Goal: Information Seeking & Learning: Understand process/instructions

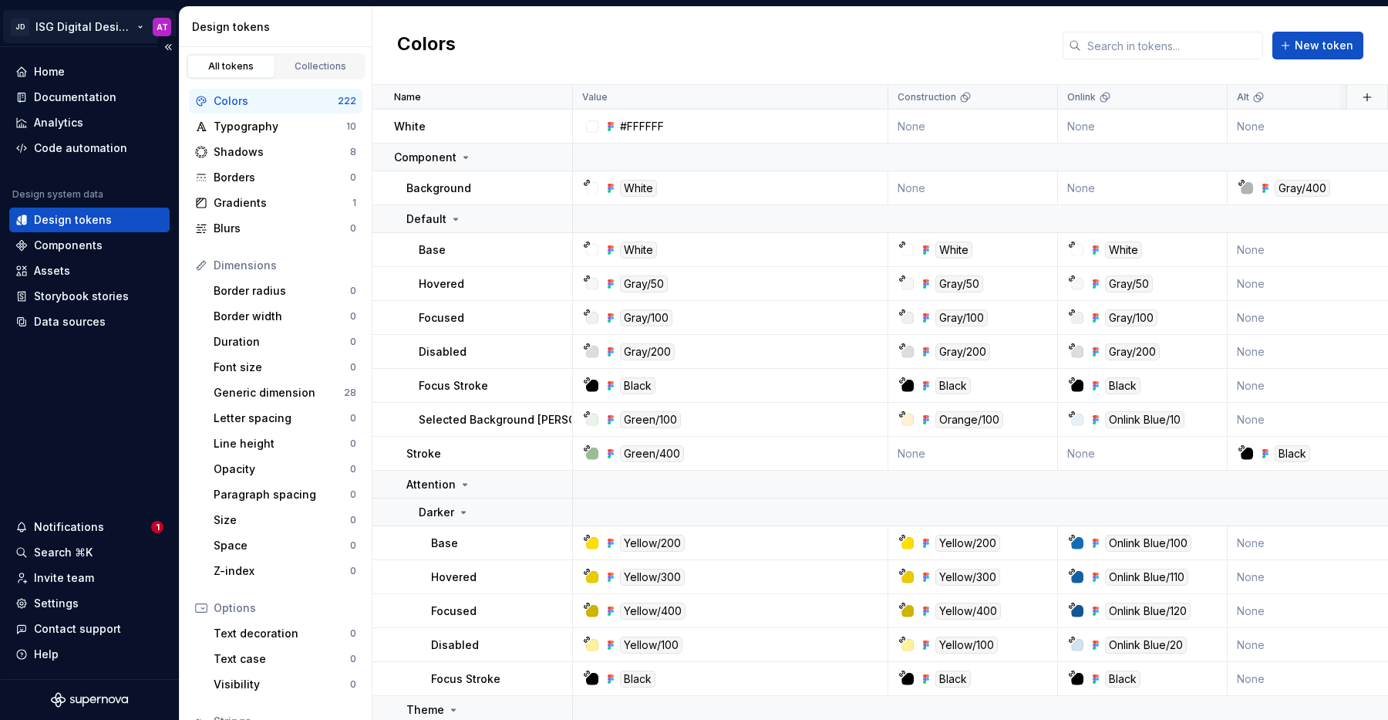
click at [137, 28] on html "JD ISG Digital Design System AT Home Documentation Analytics Code automation De…" at bounding box center [694, 360] width 1388 height 720
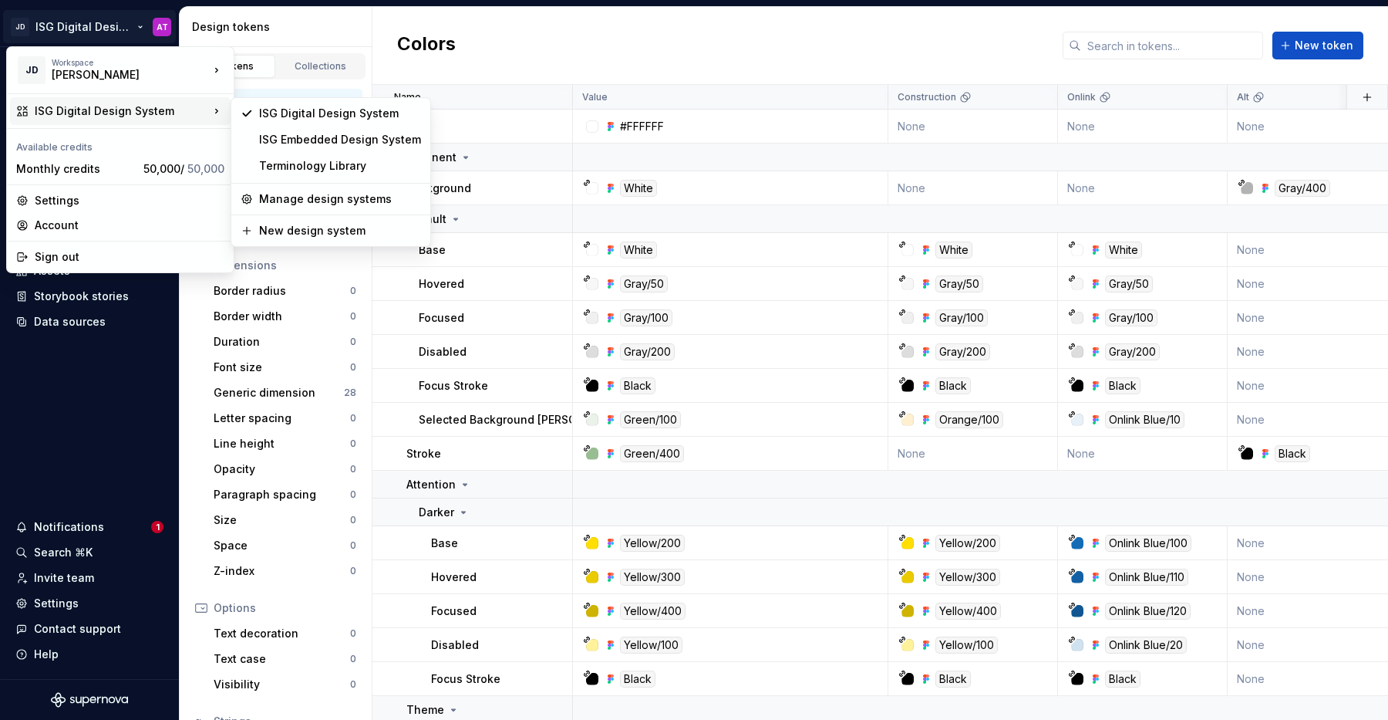
click at [494, 44] on html "JD ISG Digital Design System AT Home Documentation Analytics Code automation De…" at bounding box center [694, 360] width 1388 height 720
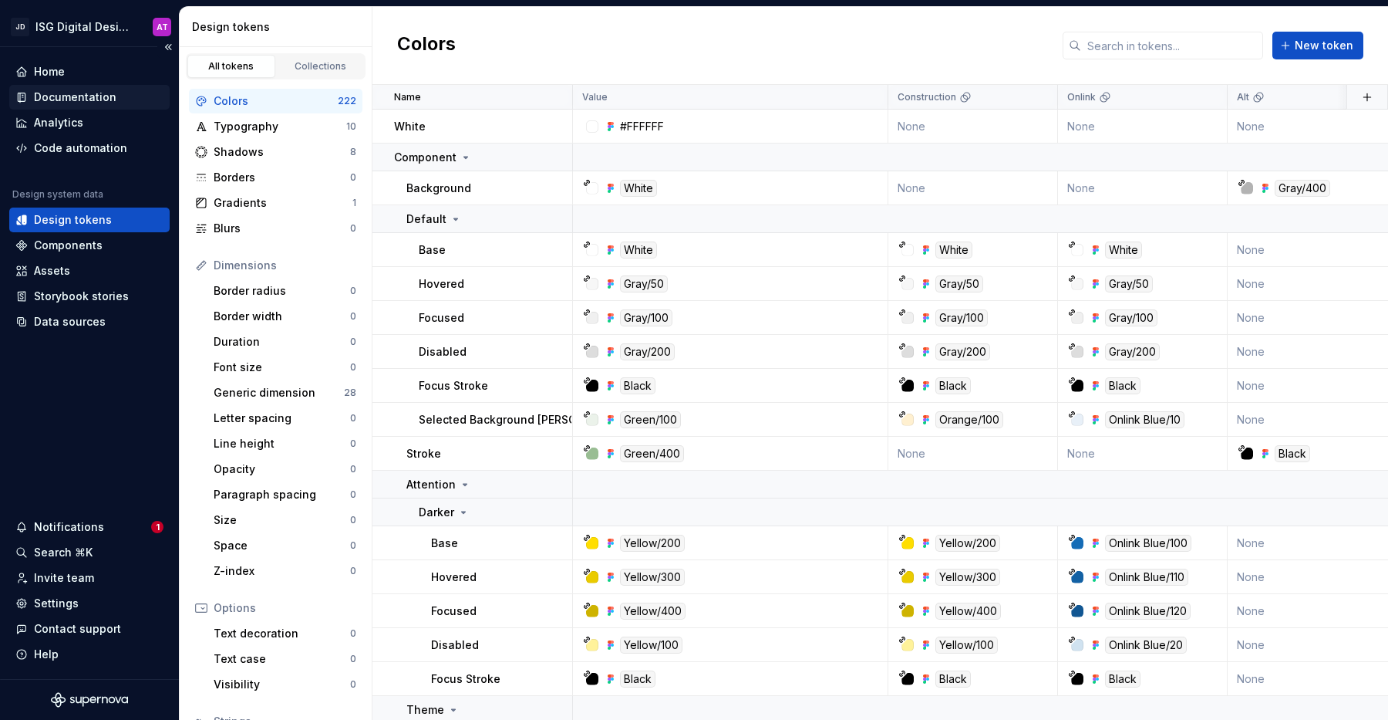
click at [86, 94] on div "Documentation" at bounding box center [75, 96] width 83 height 15
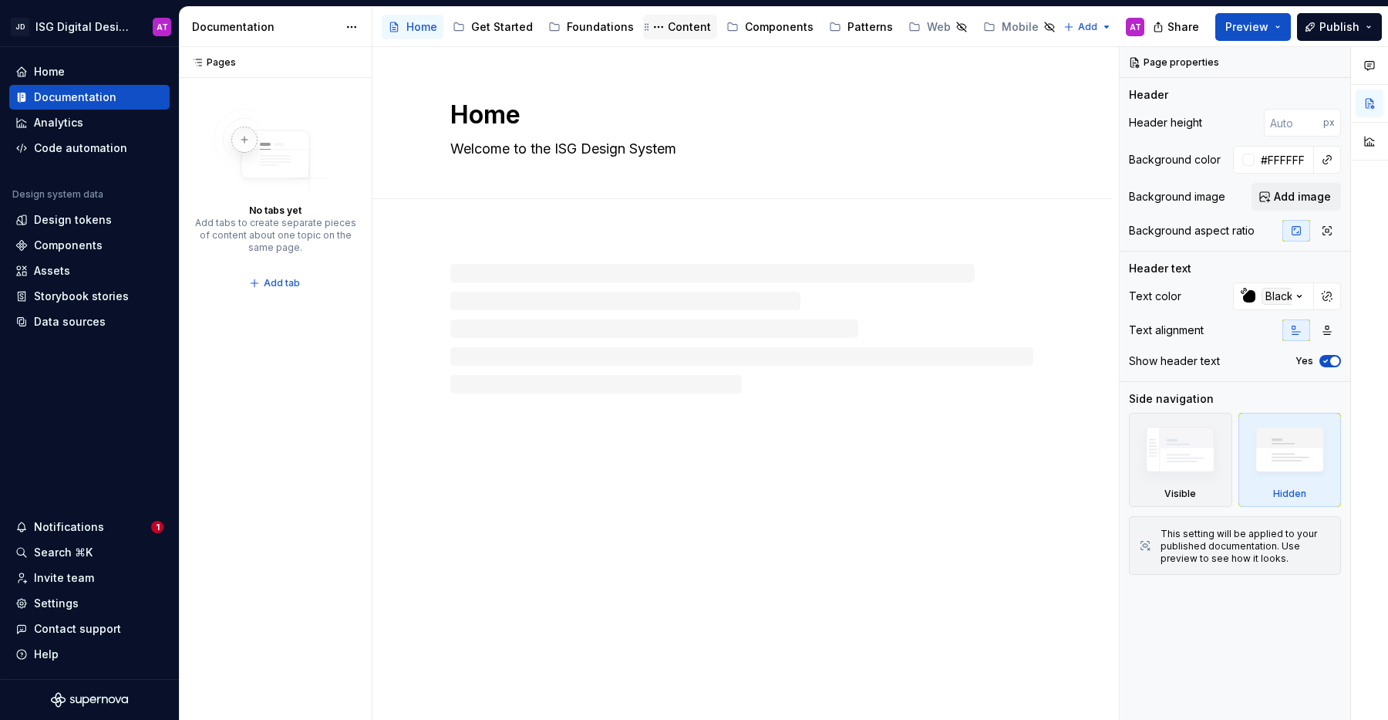
click at [677, 32] on div "Content" at bounding box center [689, 26] width 43 height 15
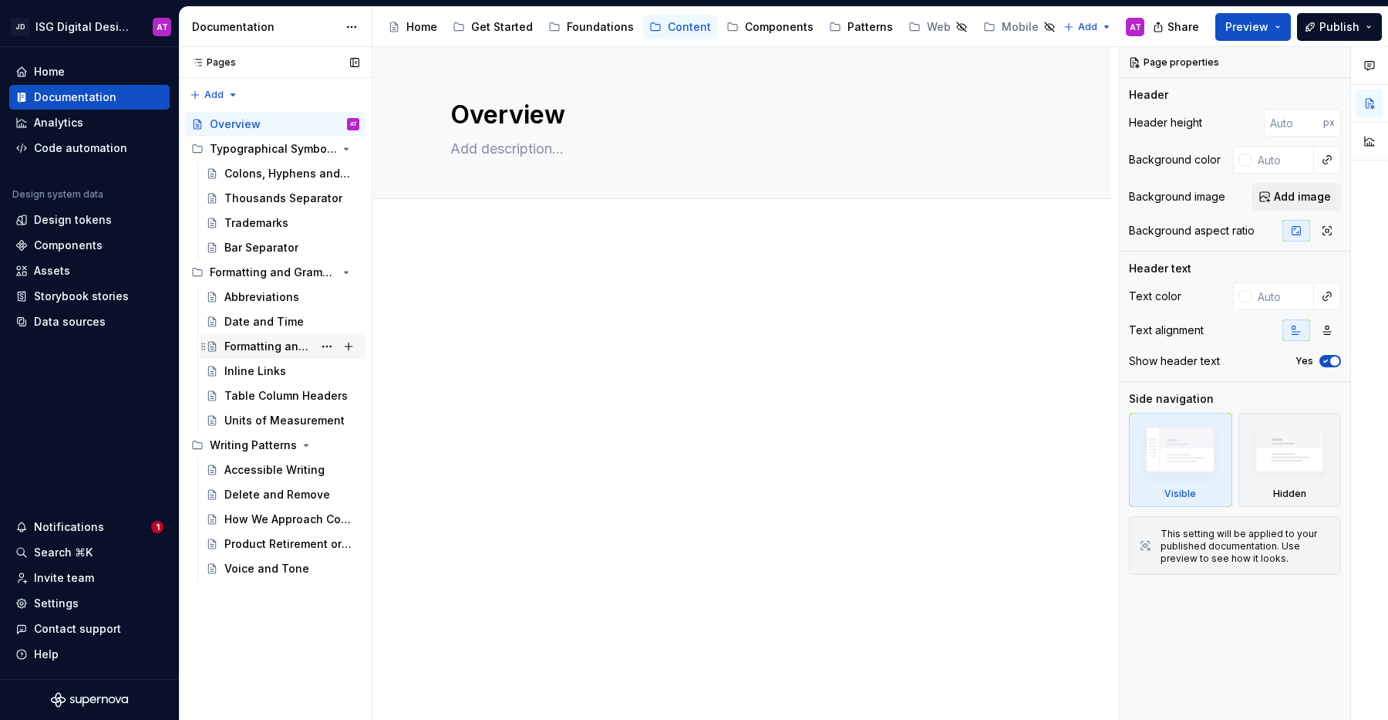
click at [271, 356] on div "Formatting and Grammar" at bounding box center [291, 347] width 135 height 22
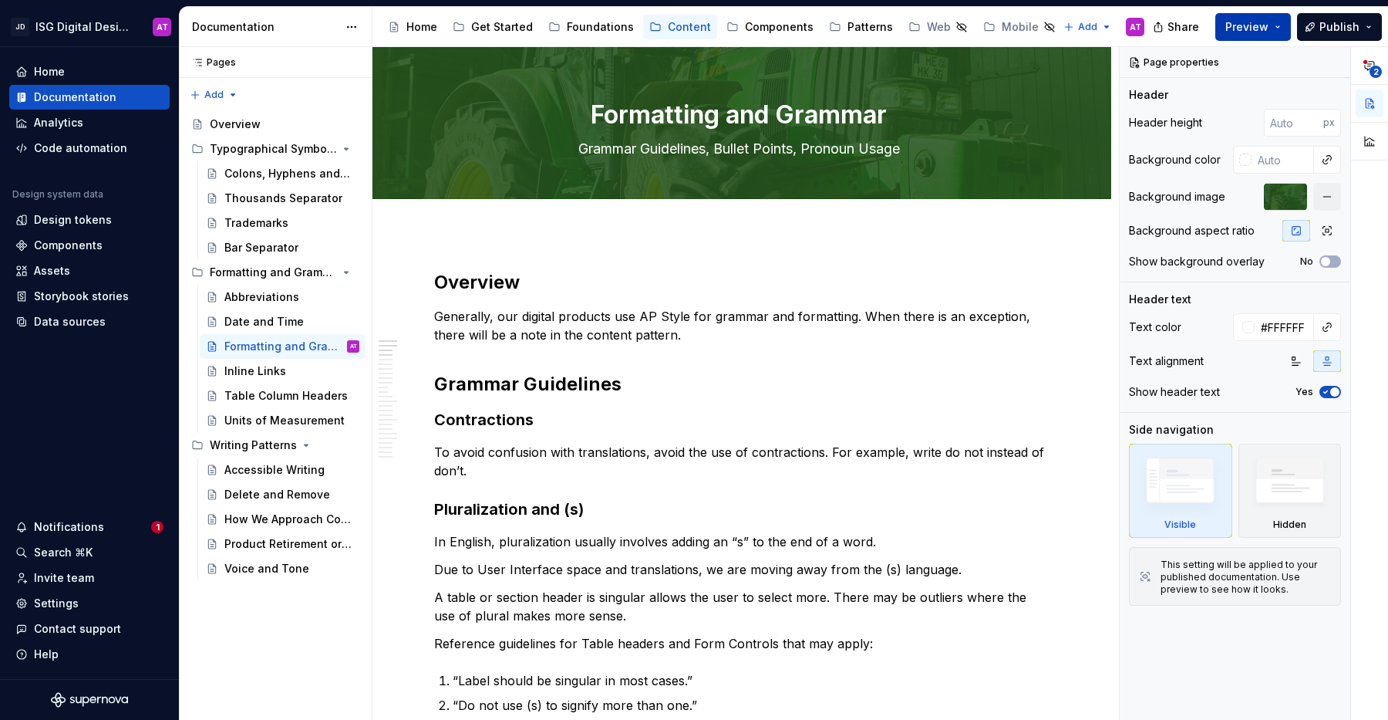
click at [1282, 30] on button "Preview" at bounding box center [1254, 27] width 76 height 28
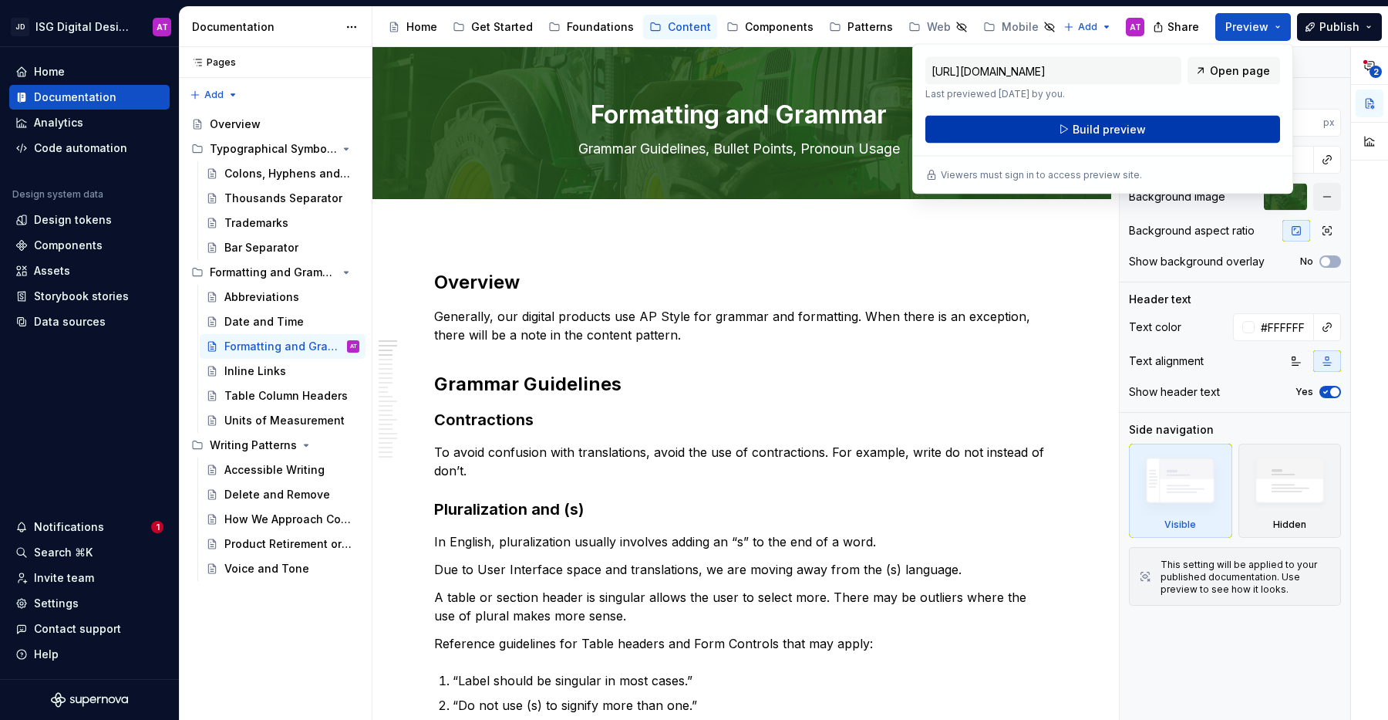
click at [1186, 128] on button "Build preview" at bounding box center [1103, 130] width 355 height 28
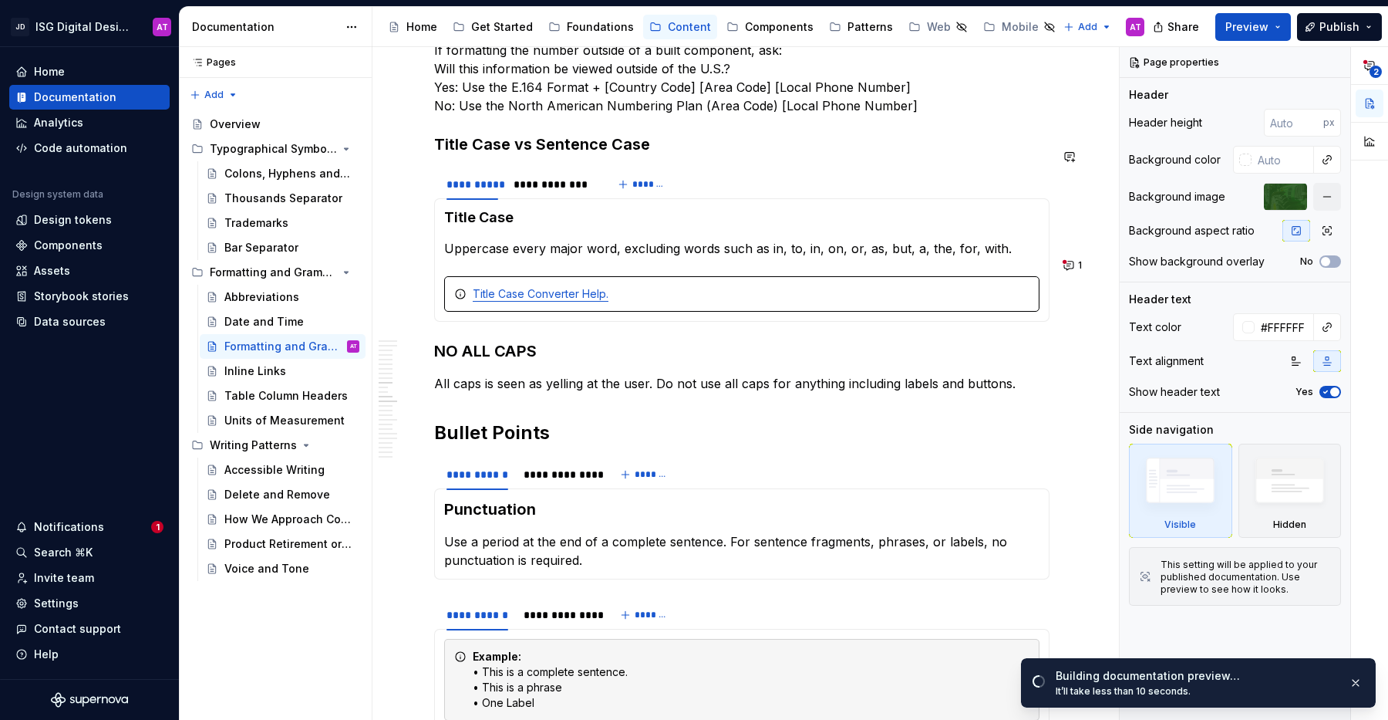
scroll to position [1445, 0]
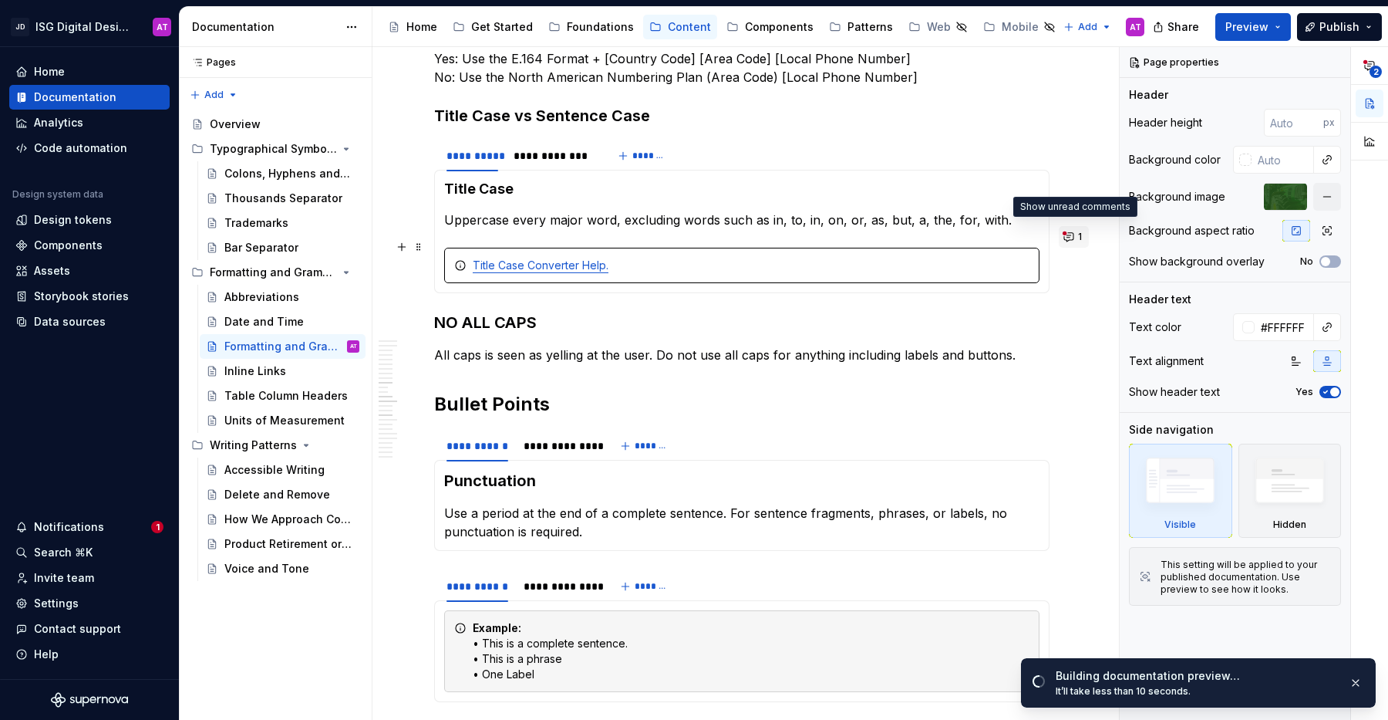
click at [1076, 241] on button "1" at bounding box center [1074, 237] width 30 height 22
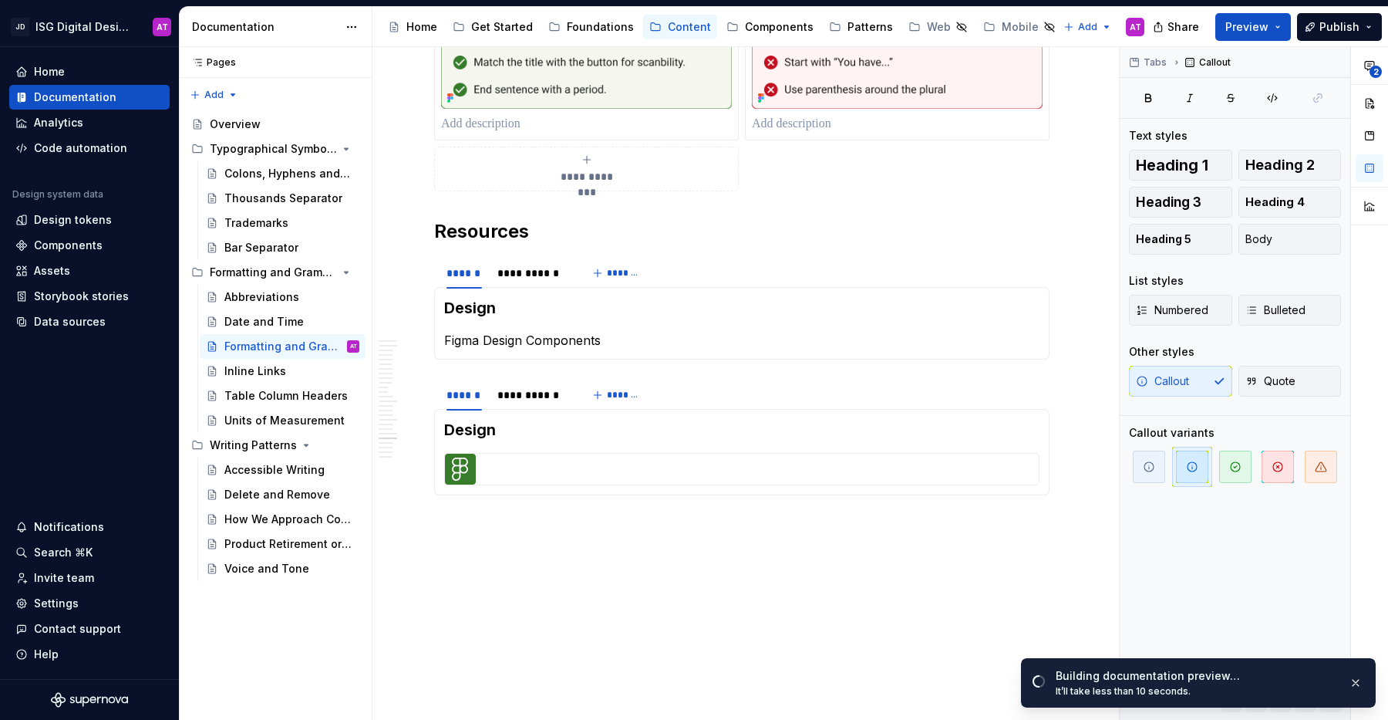
scroll to position [3449, 0]
click at [518, 264] on div "**********" at bounding box center [531, 271] width 69 height 15
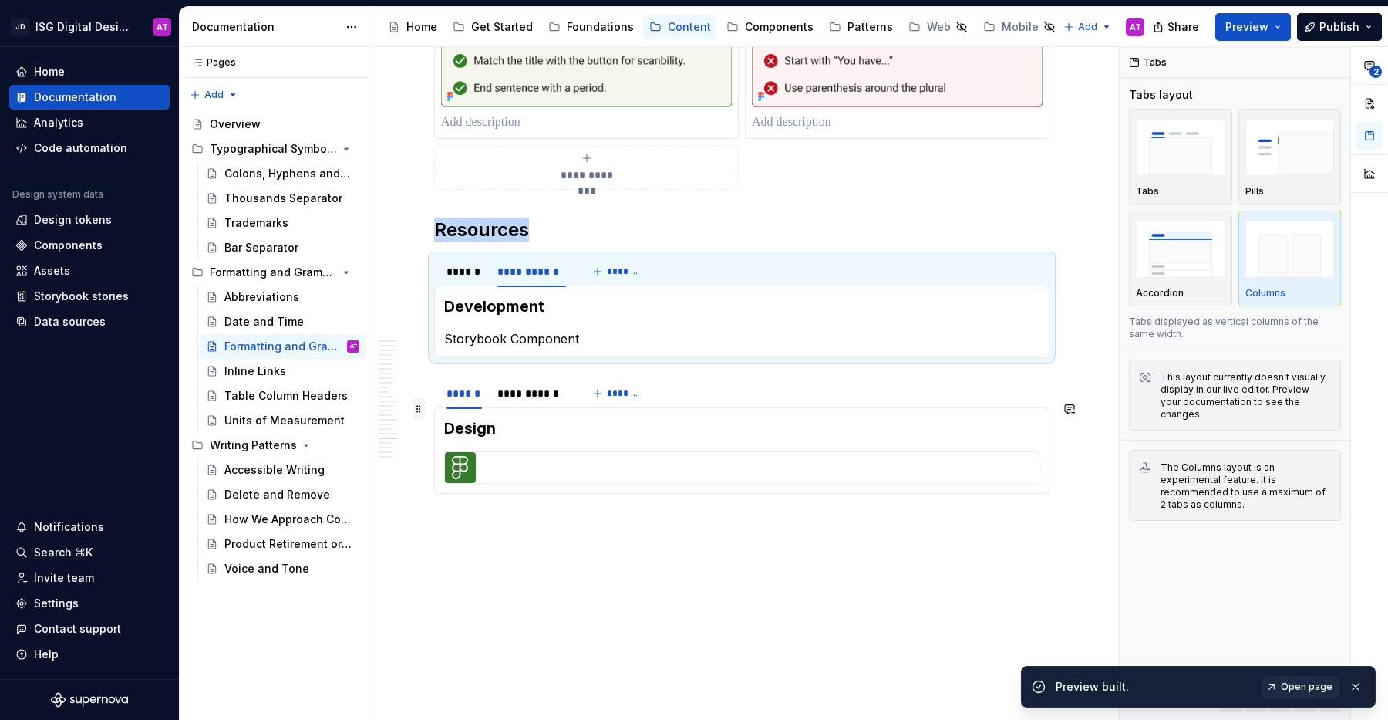
click at [421, 409] on span at bounding box center [419, 409] width 12 height 22
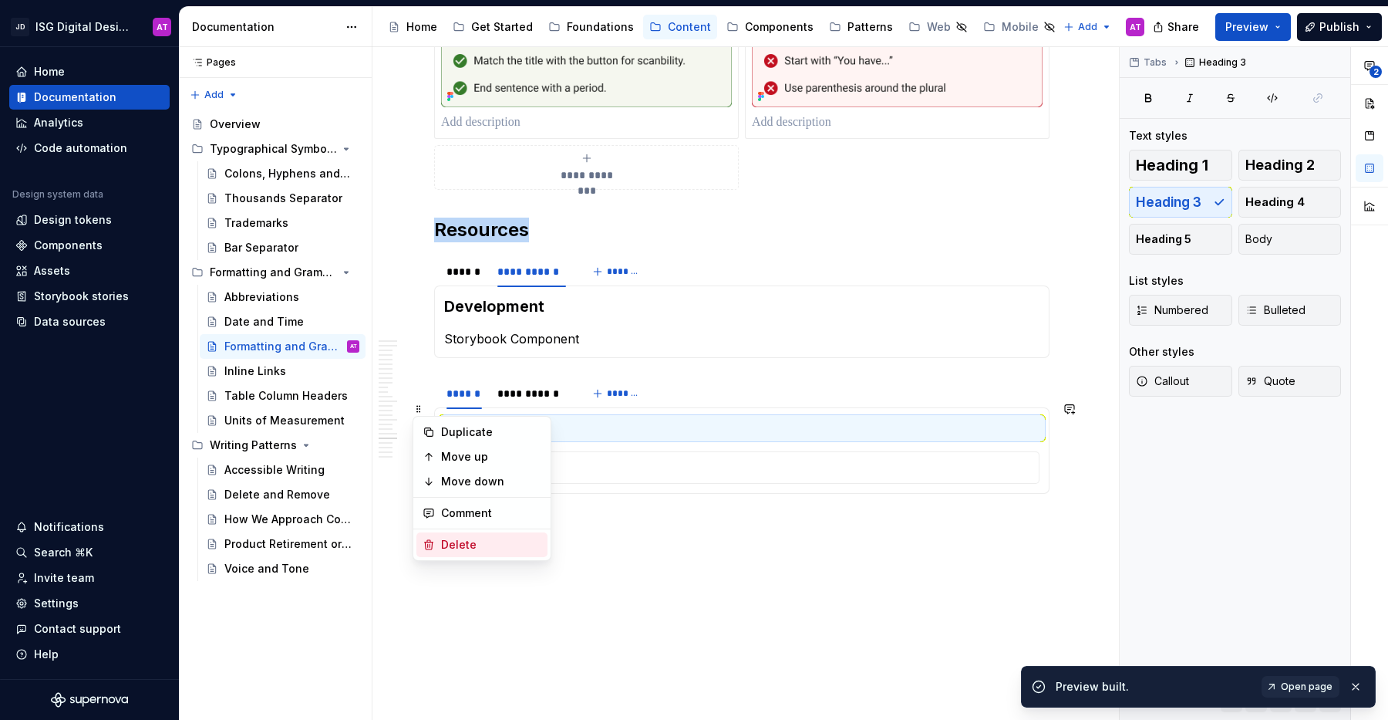
click at [478, 548] on div "Delete" at bounding box center [491, 544] width 100 height 15
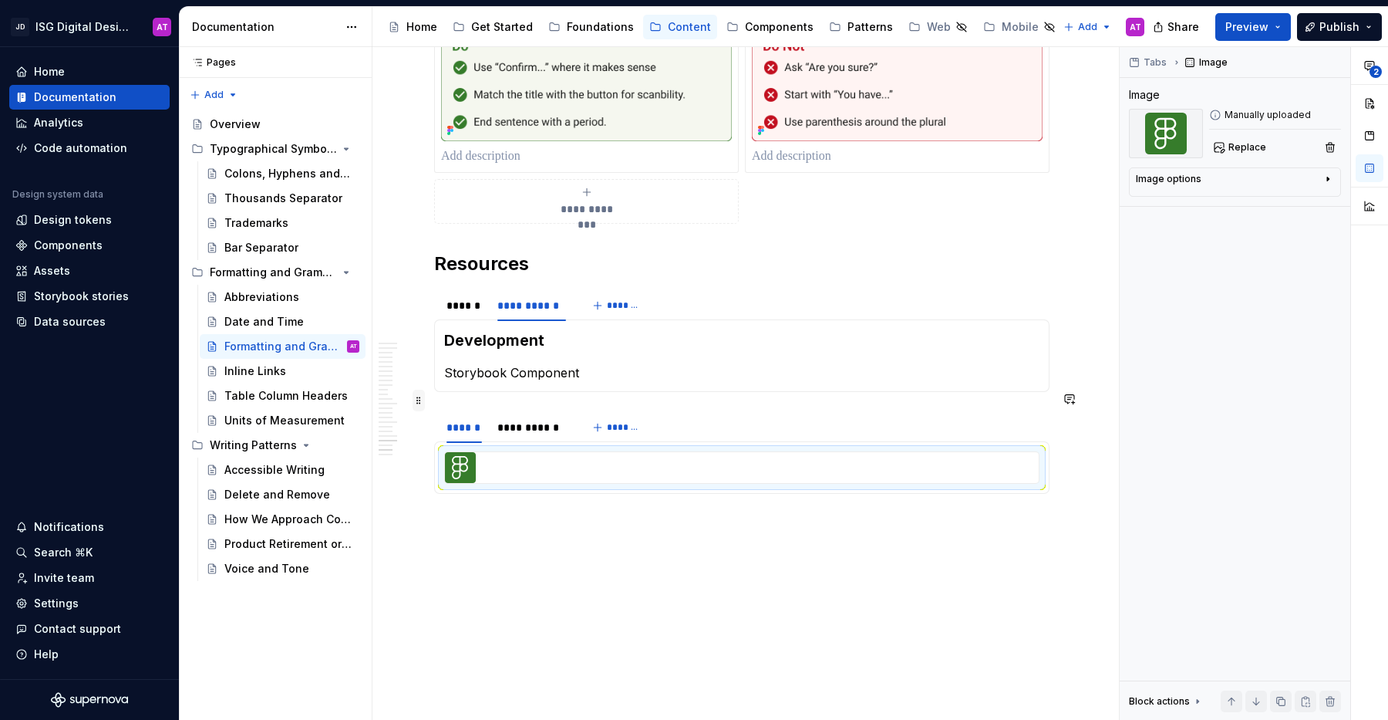
click at [416, 396] on span at bounding box center [419, 401] width 12 height 22
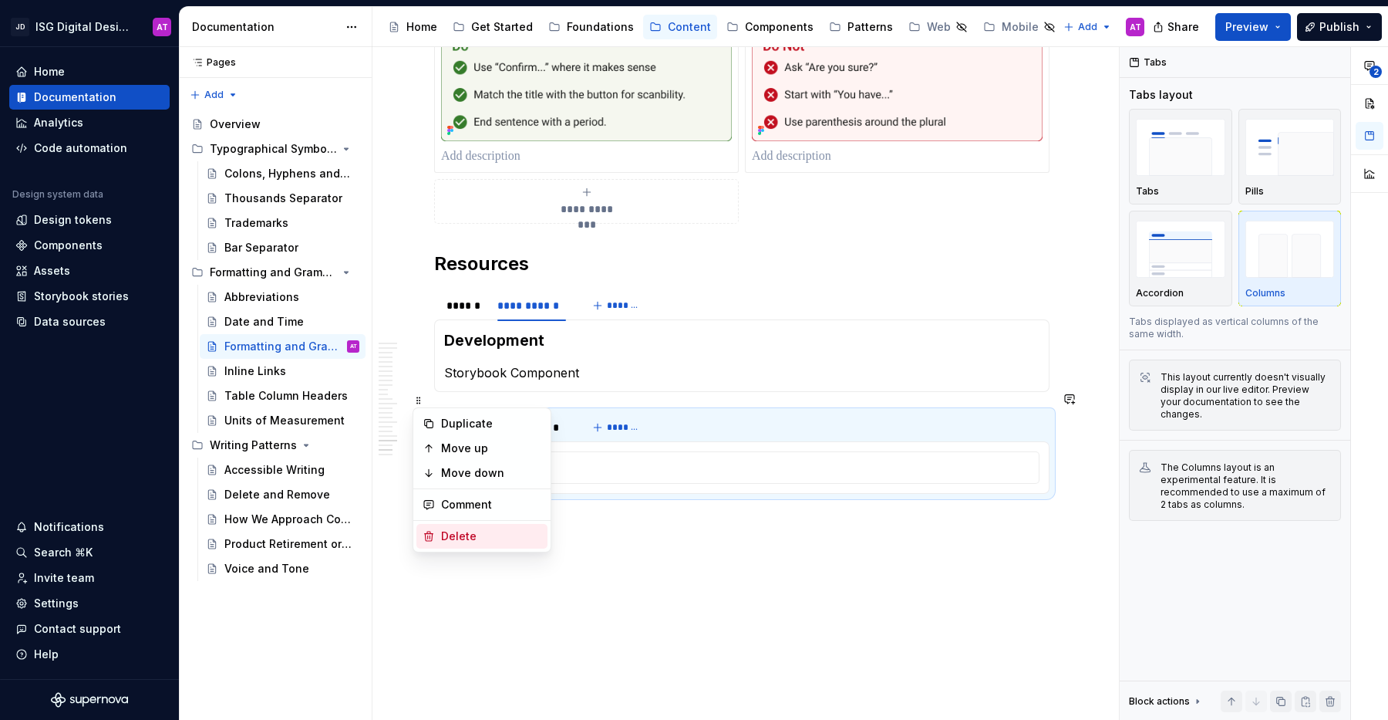
click at [451, 538] on div "Delete" at bounding box center [491, 535] width 100 height 15
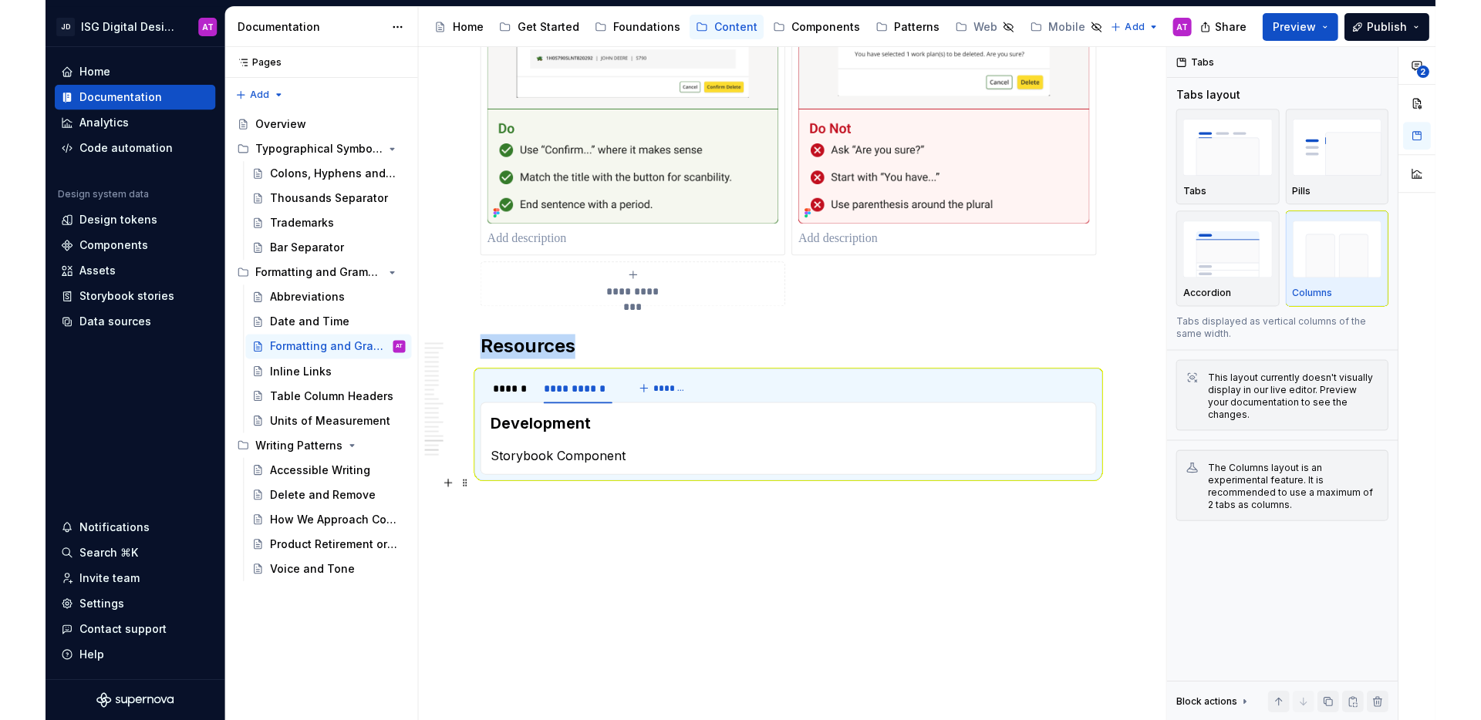
scroll to position [3313, 0]
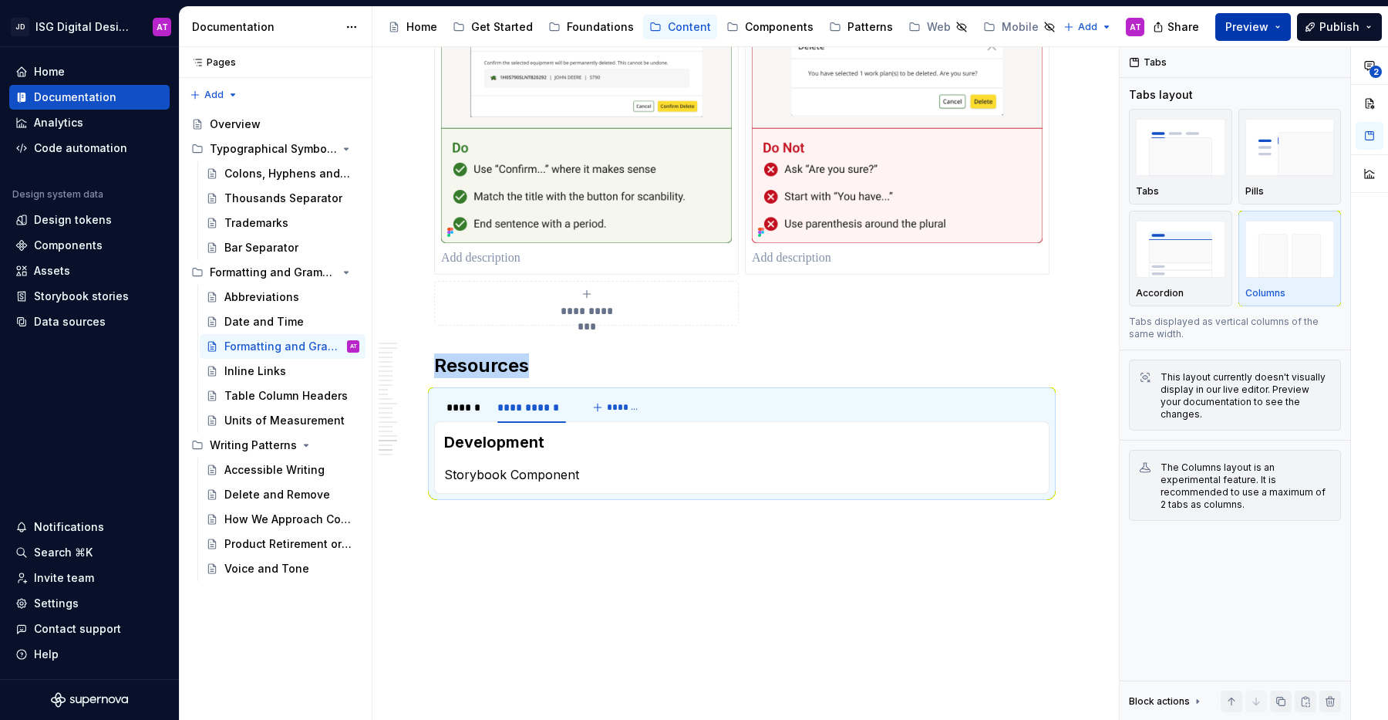
click at [1279, 24] on button "Preview" at bounding box center [1254, 27] width 76 height 28
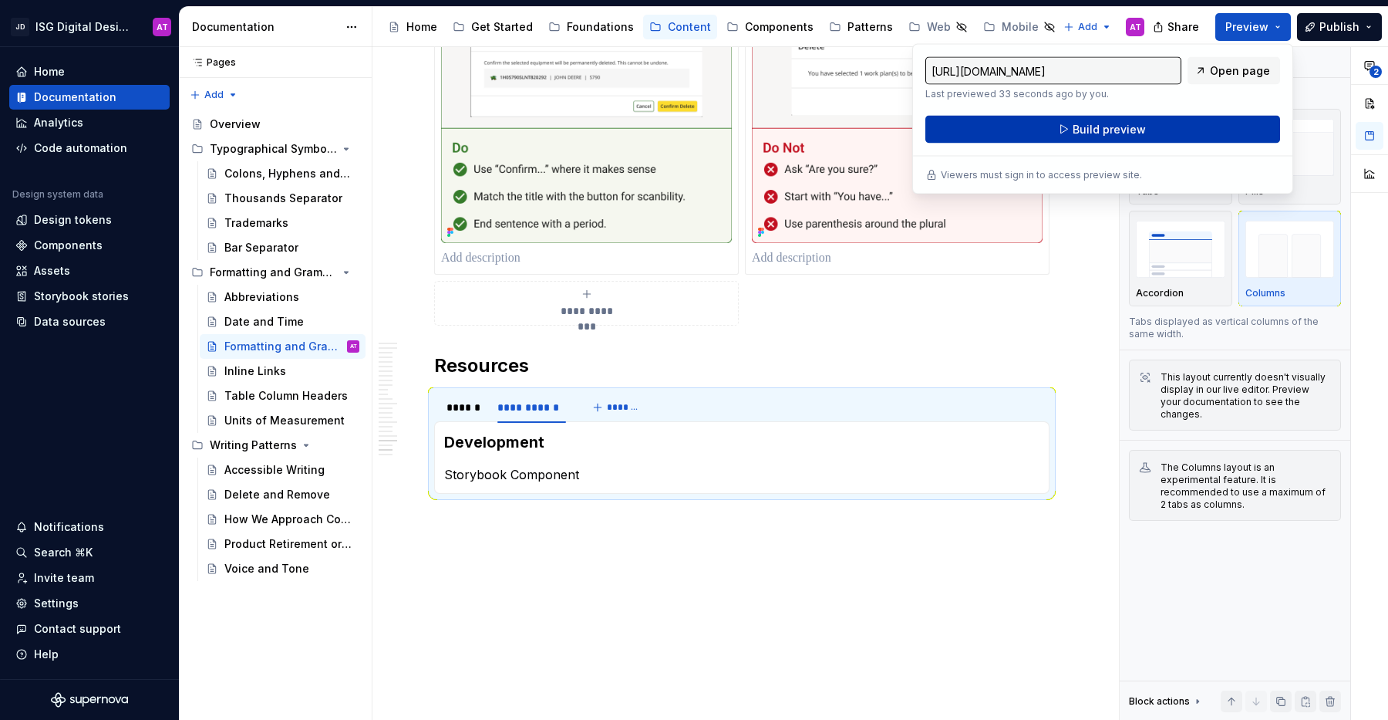
click at [1194, 126] on button "Build preview" at bounding box center [1103, 130] width 355 height 28
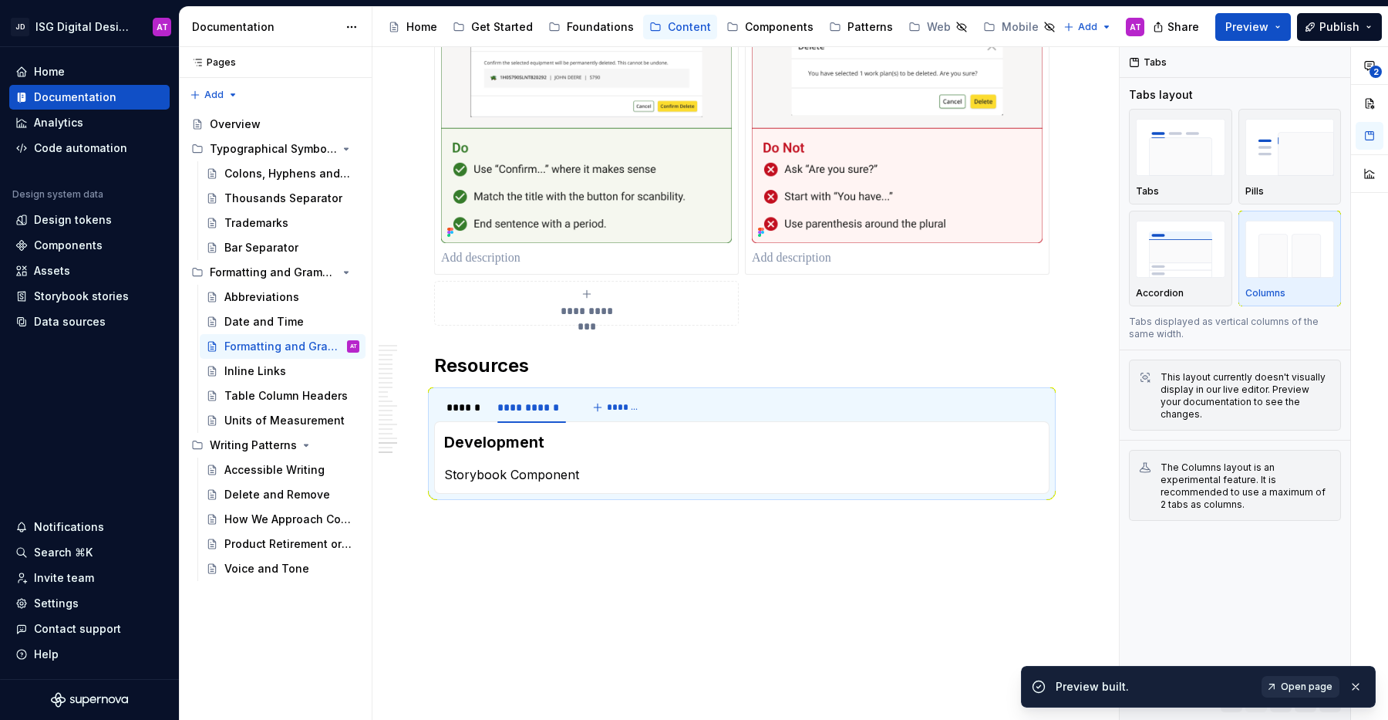
click at [1311, 689] on span "Open page" at bounding box center [1307, 686] width 52 height 12
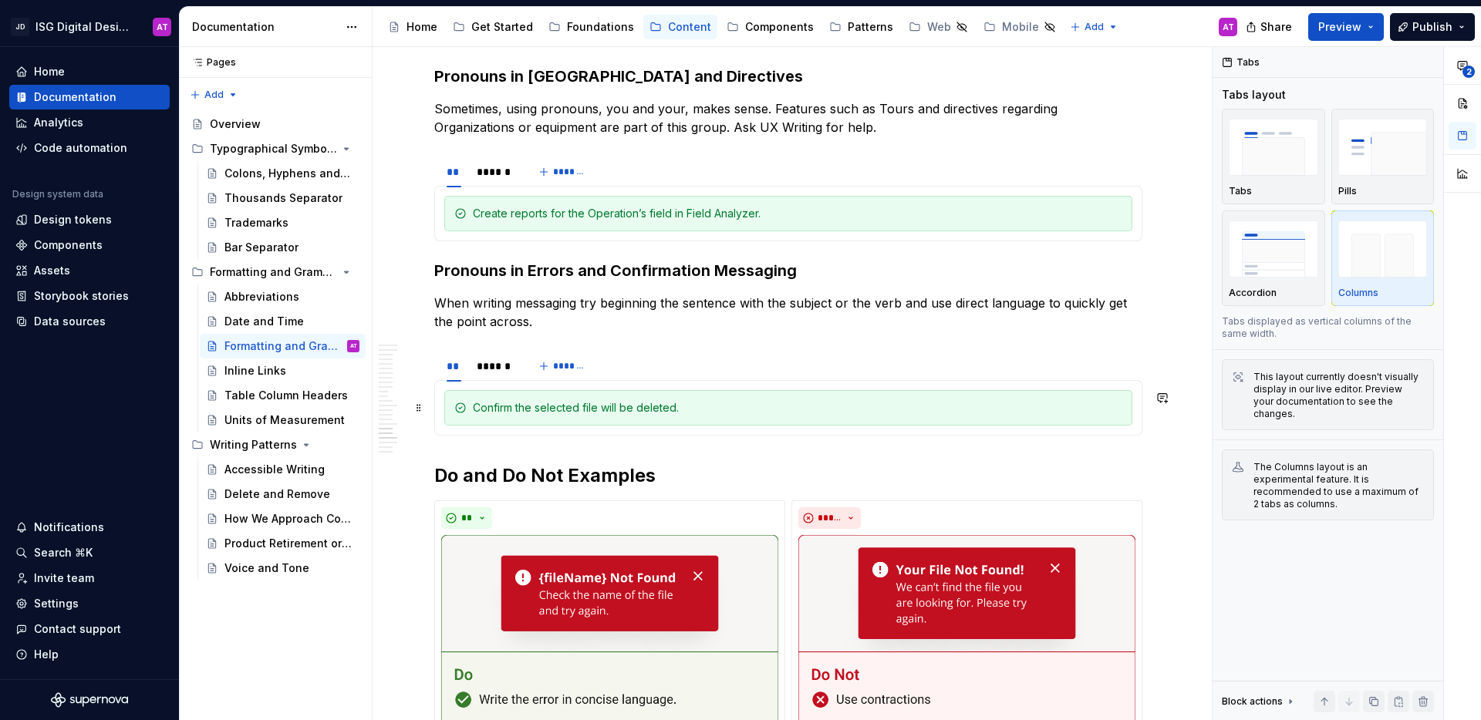
scroll to position [2218, 0]
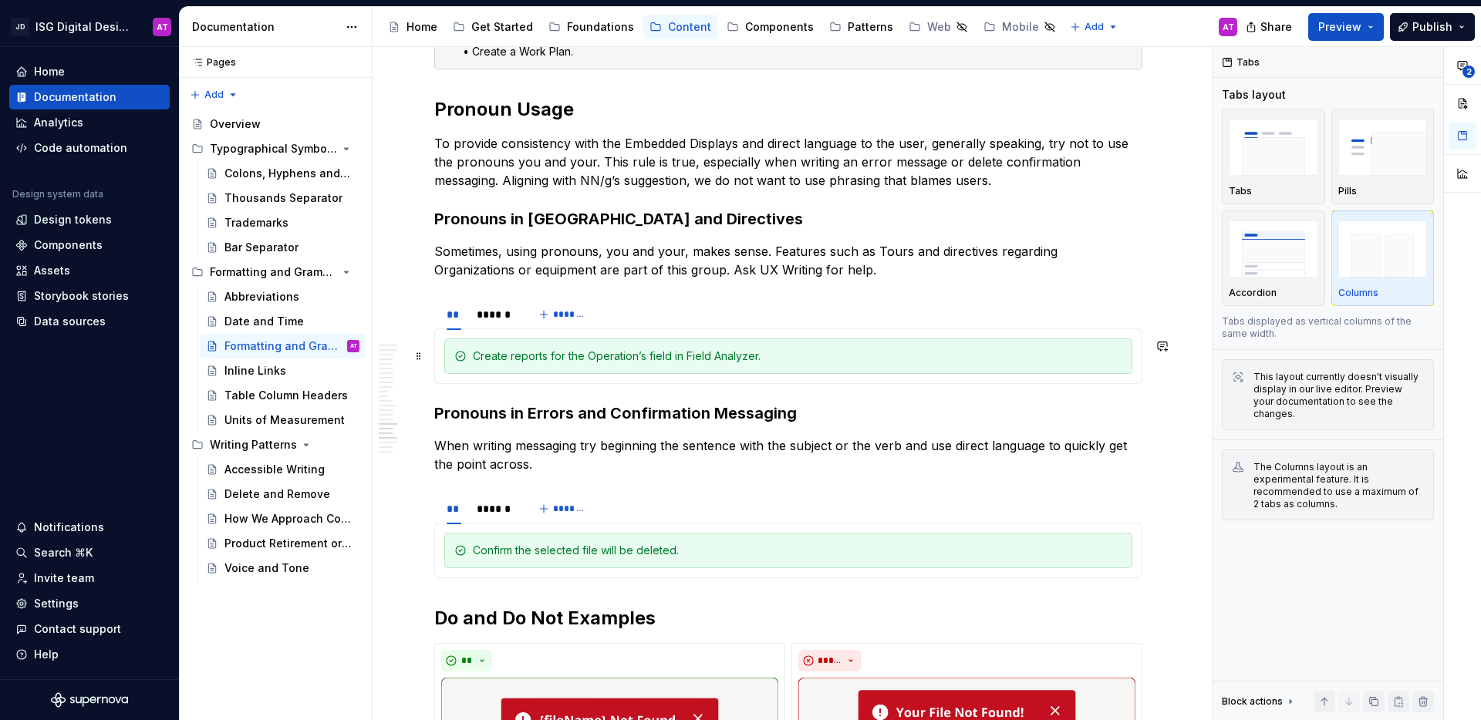
click at [781, 361] on div "Create reports for the Operation’s field in Field Analyzer." at bounding box center [797, 356] width 649 height 15
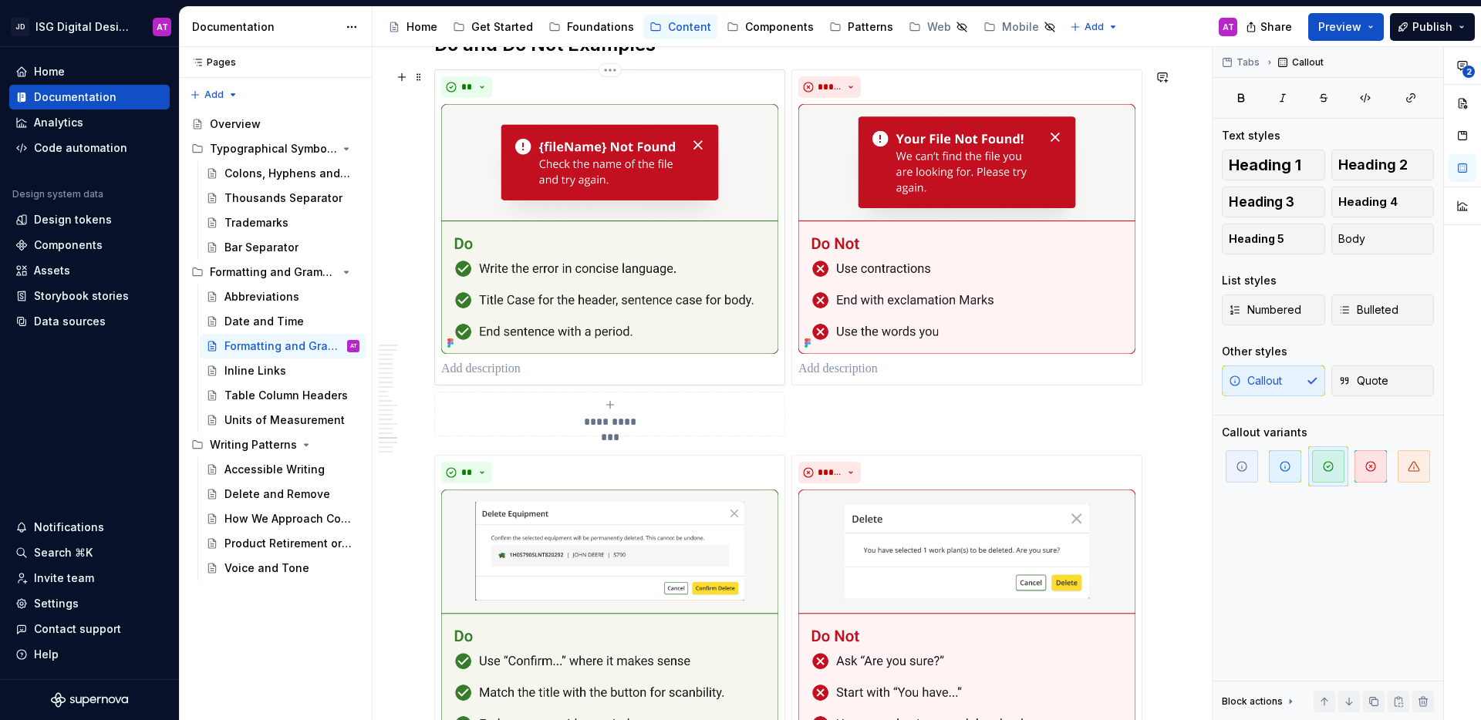
scroll to position [2792, 0]
click at [817, 405] on div "**********" at bounding box center [788, 252] width 708 height 367
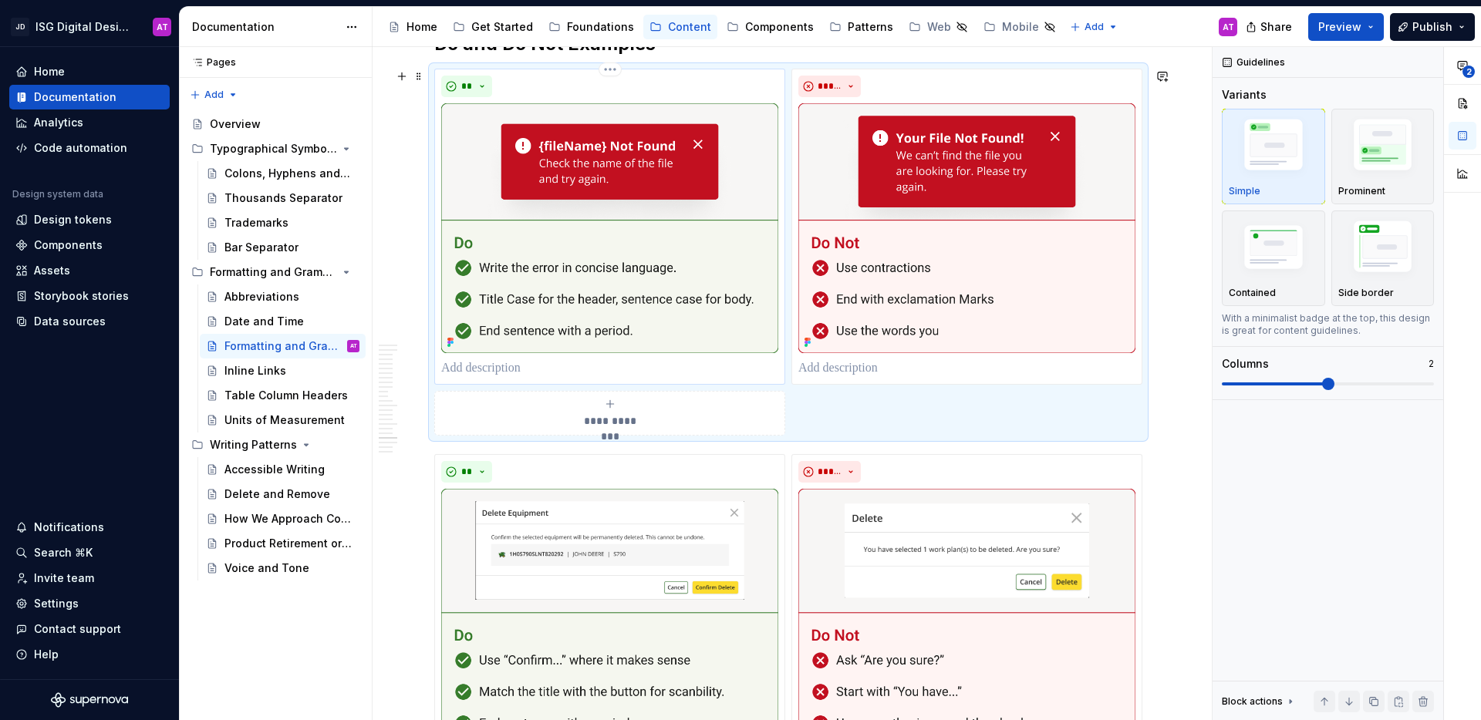
click at [626, 373] on p at bounding box center [609, 368] width 337 height 19
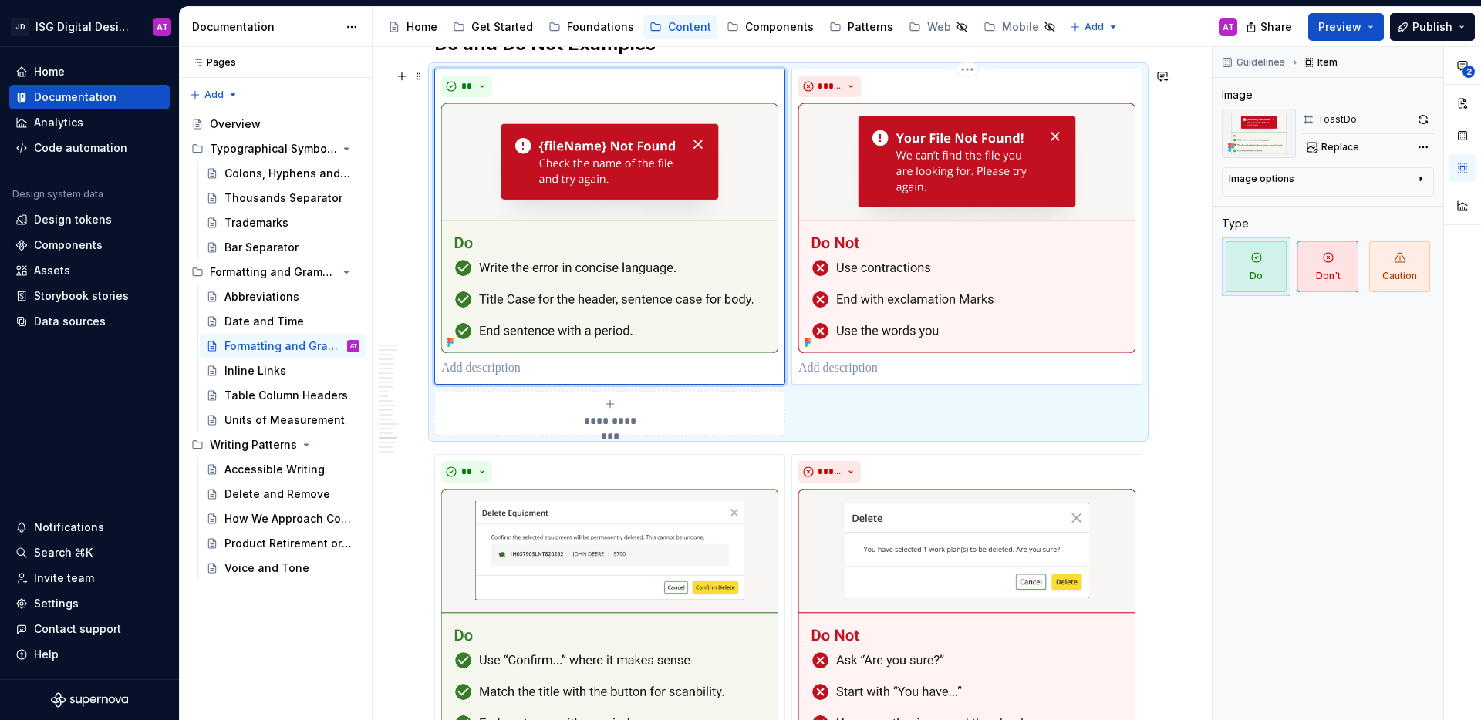
click at [845, 367] on p at bounding box center [966, 368] width 337 height 19
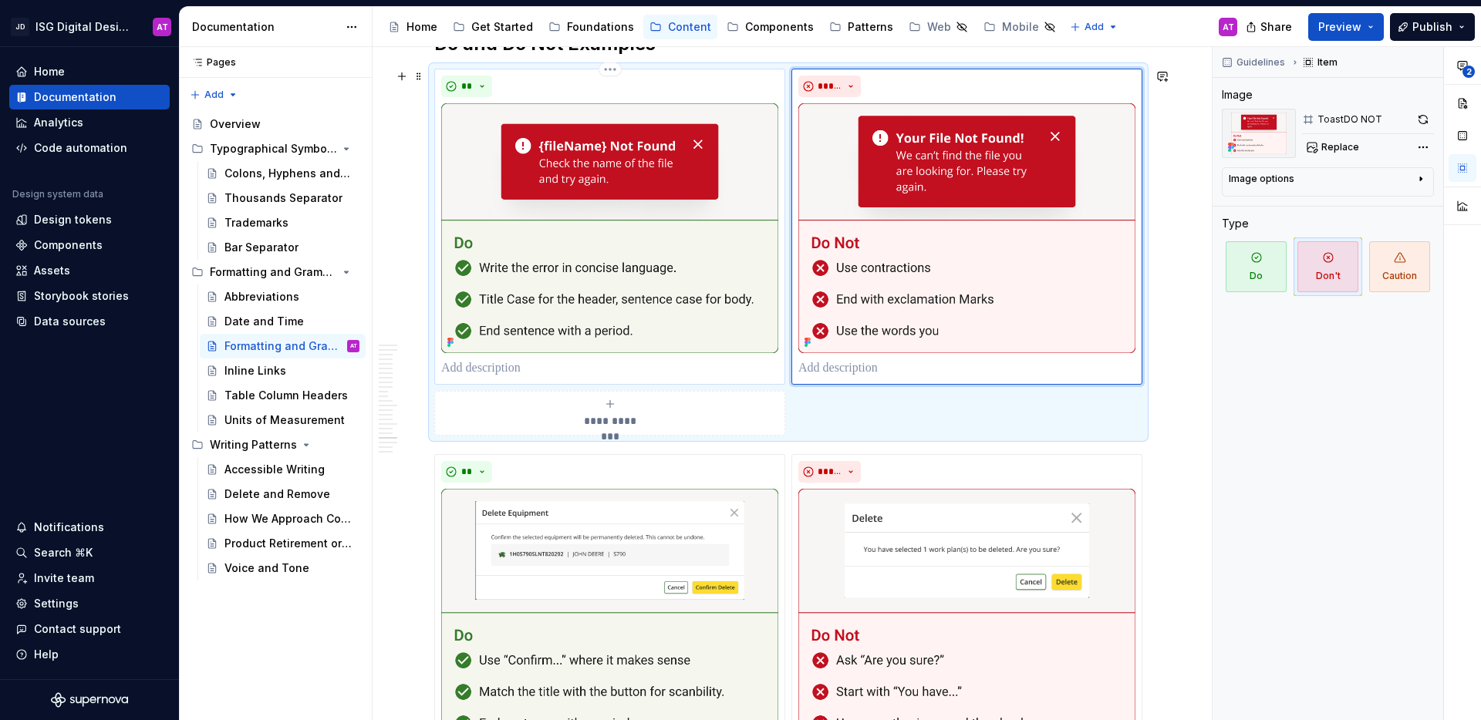
click at [716, 372] on p at bounding box center [609, 368] width 337 height 19
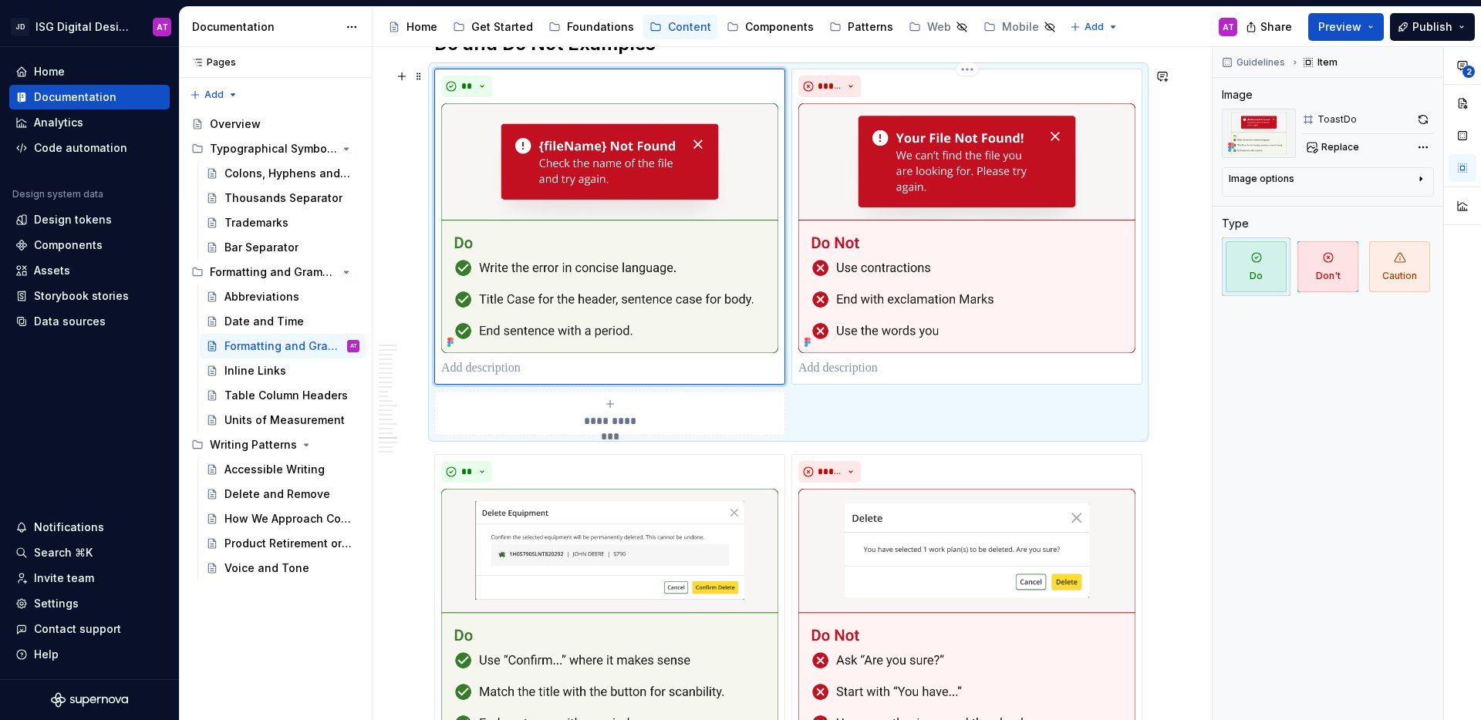
click at [842, 368] on p at bounding box center [966, 368] width 337 height 19
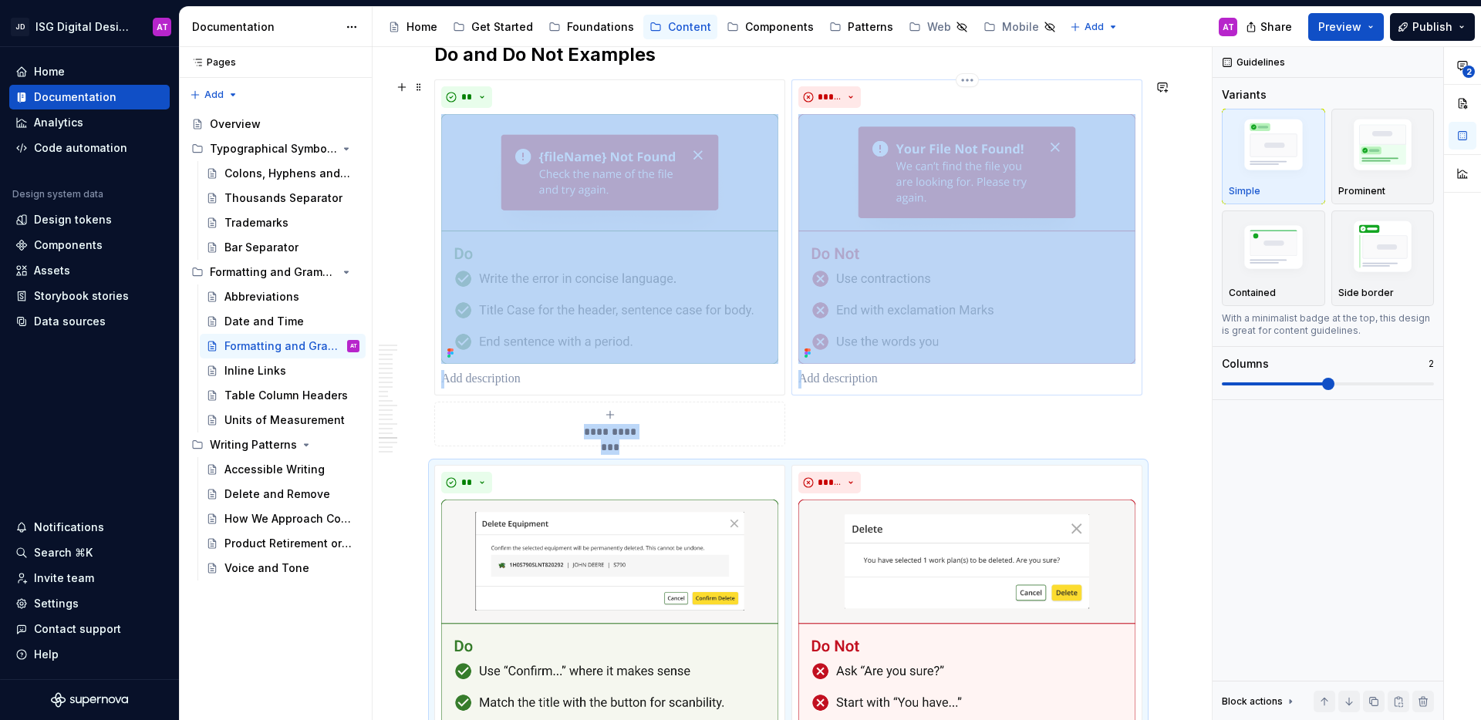
scroll to position [2713, 0]
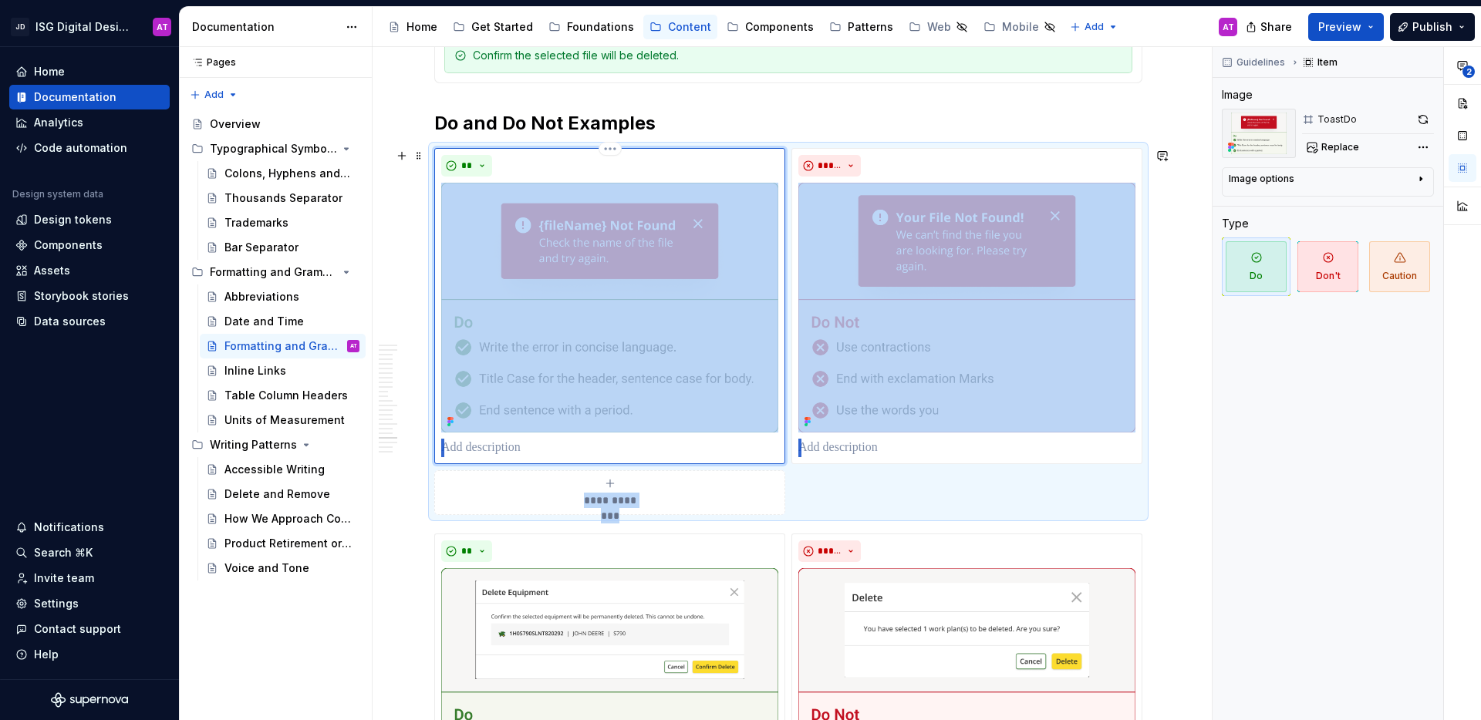
click at [595, 333] on img at bounding box center [609, 308] width 337 height 250
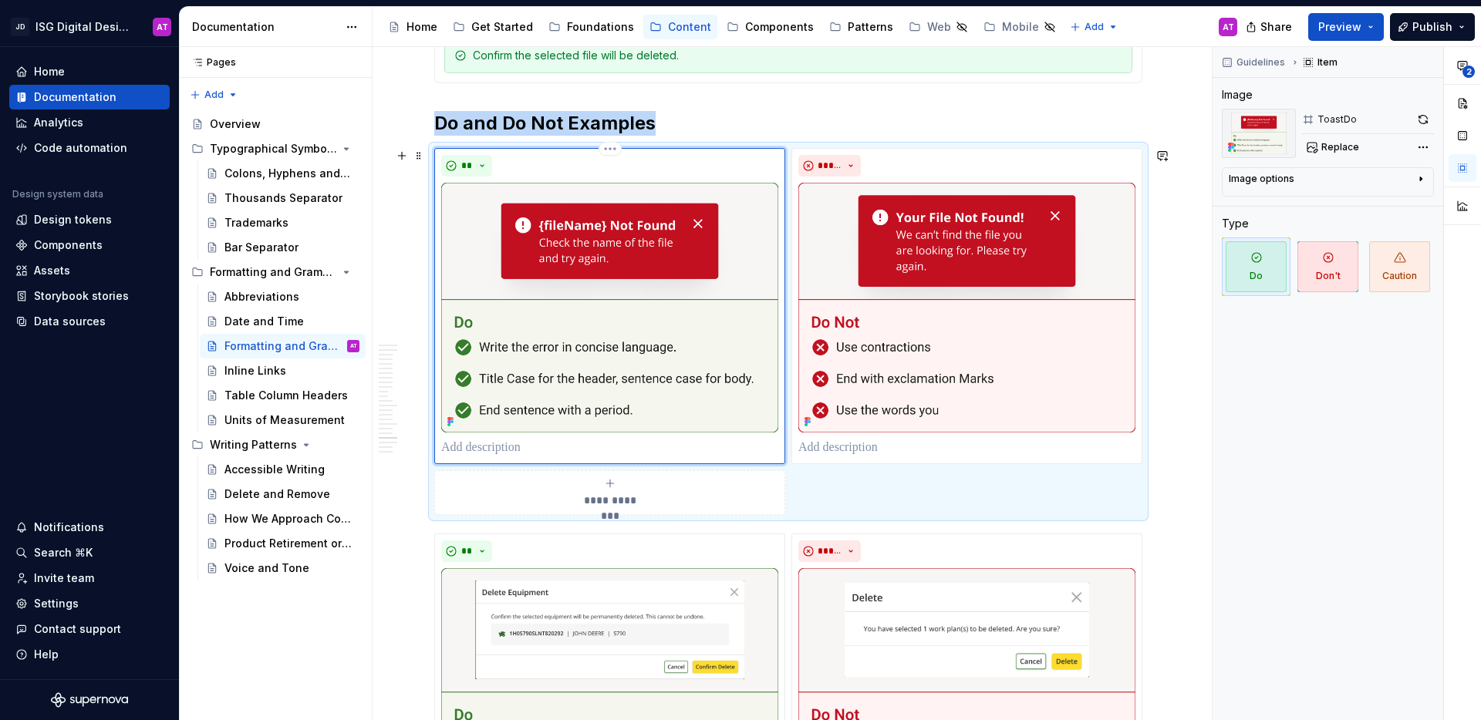
click at [595, 333] on img at bounding box center [609, 308] width 337 height 250
click at [781, 113] on h2 "Do and Do Not Examples" at bounding box center [788, 123] width 708 height 25
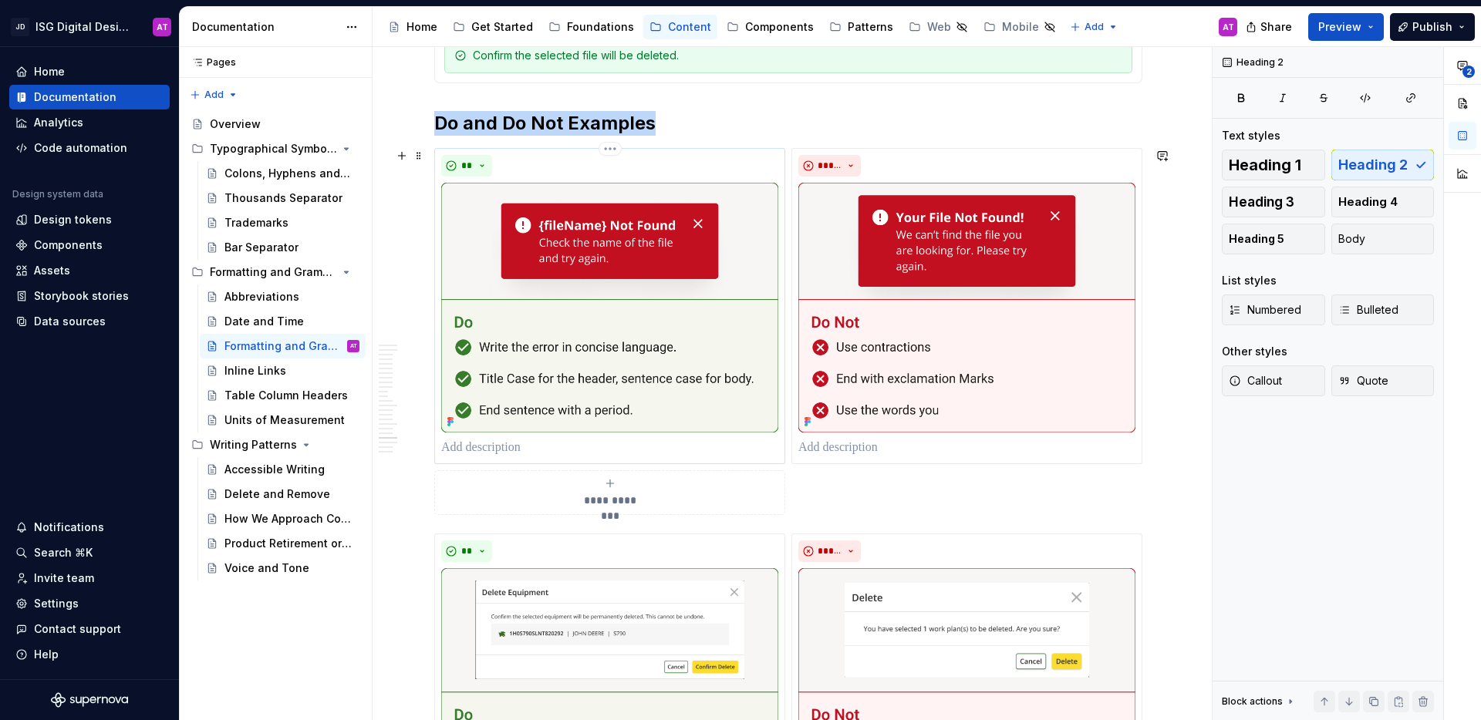
click at [649, 293] on img at bounding box center [609, 308] width 337 height 250
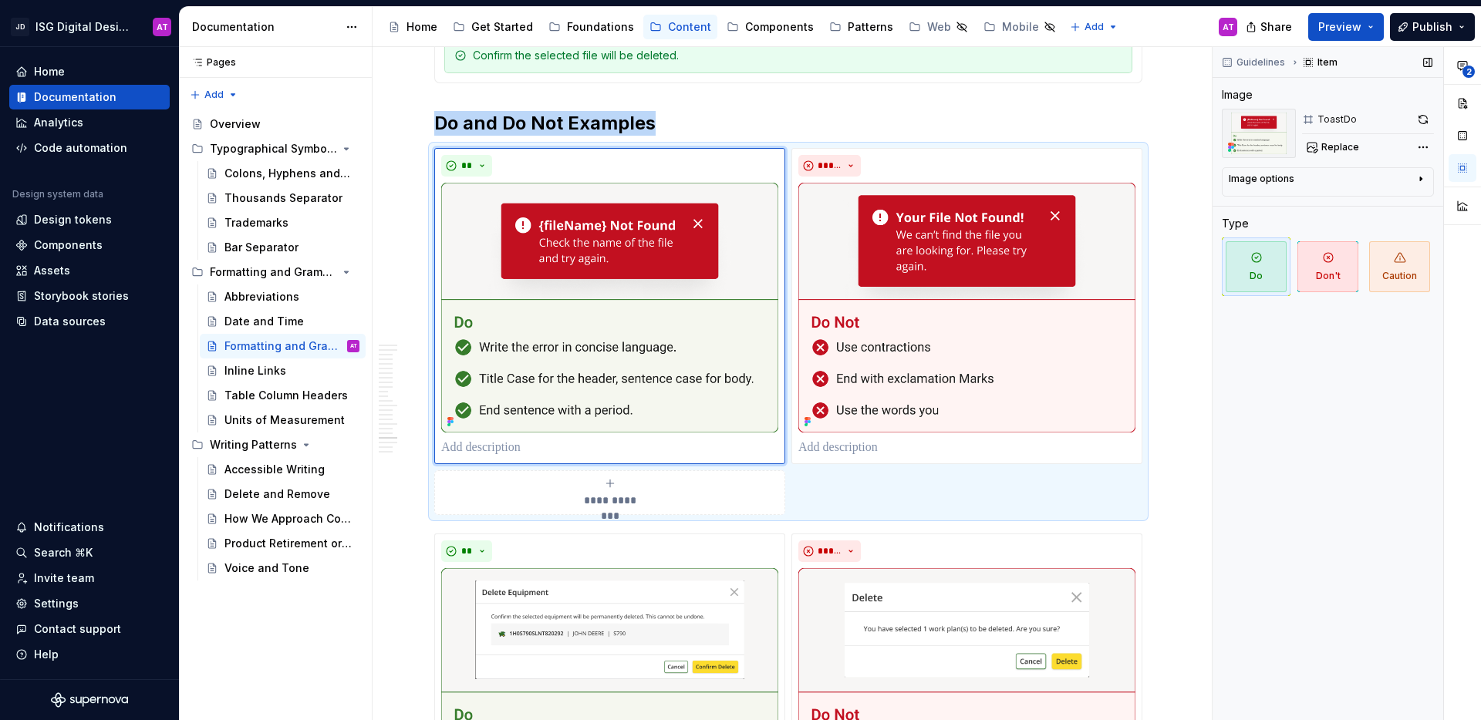
click at [1233, 147] on icon at bounding box center [1232, 147] width 3 height 3
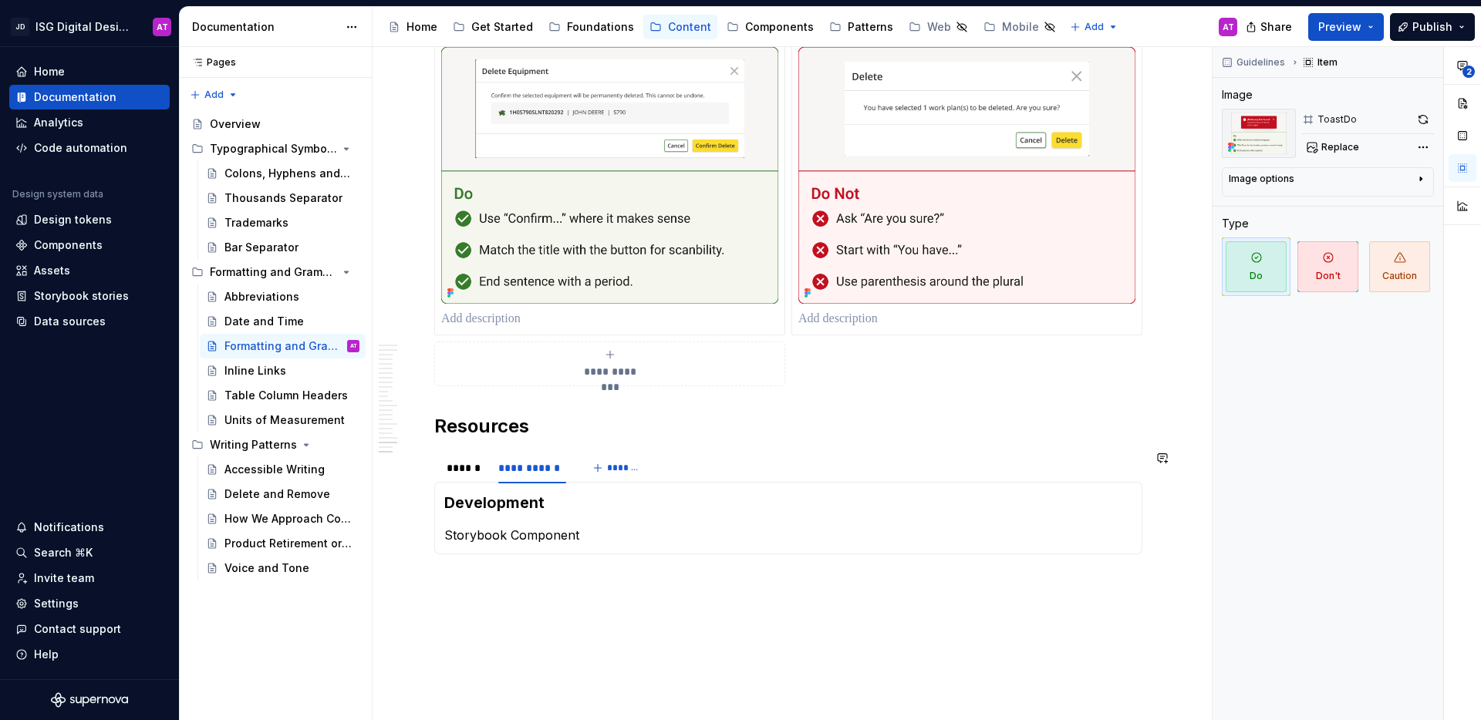
scroll to position [3244, 0]
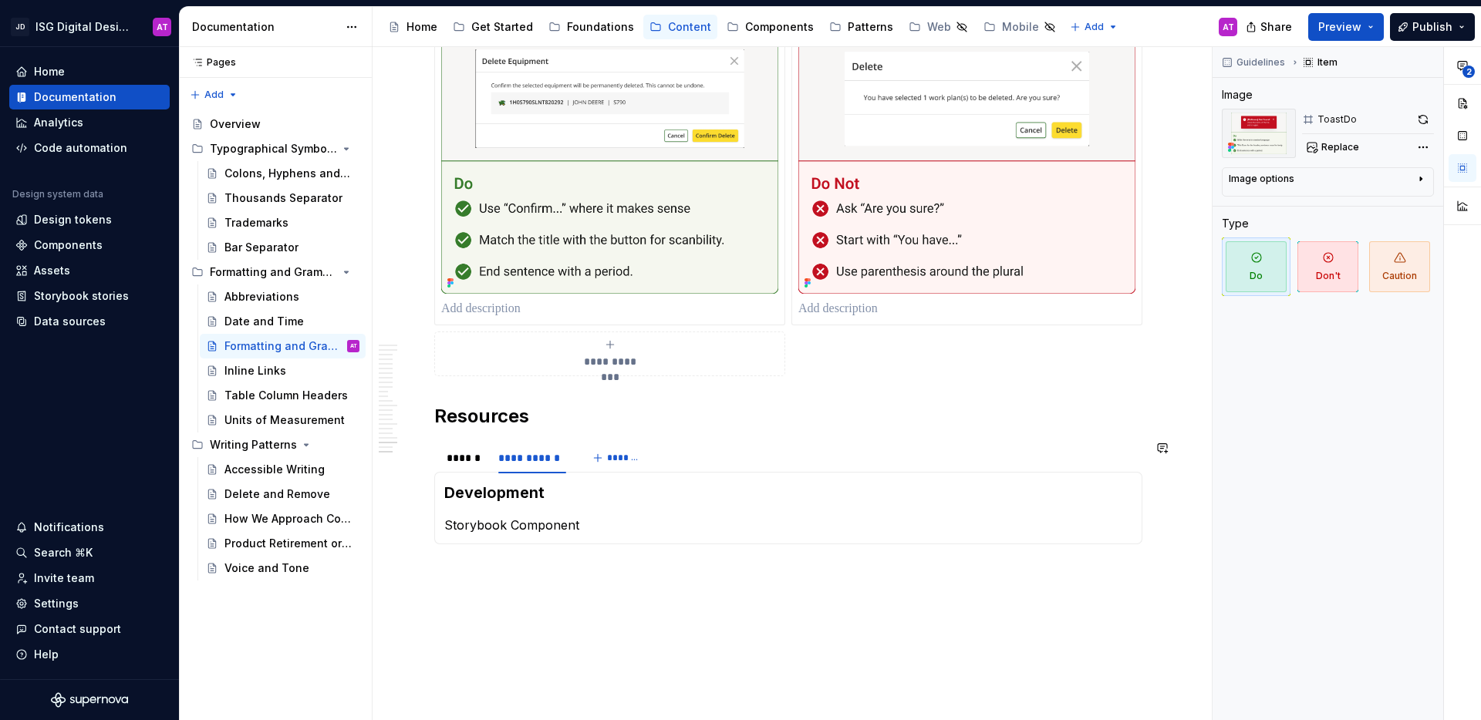
type textarea "*"
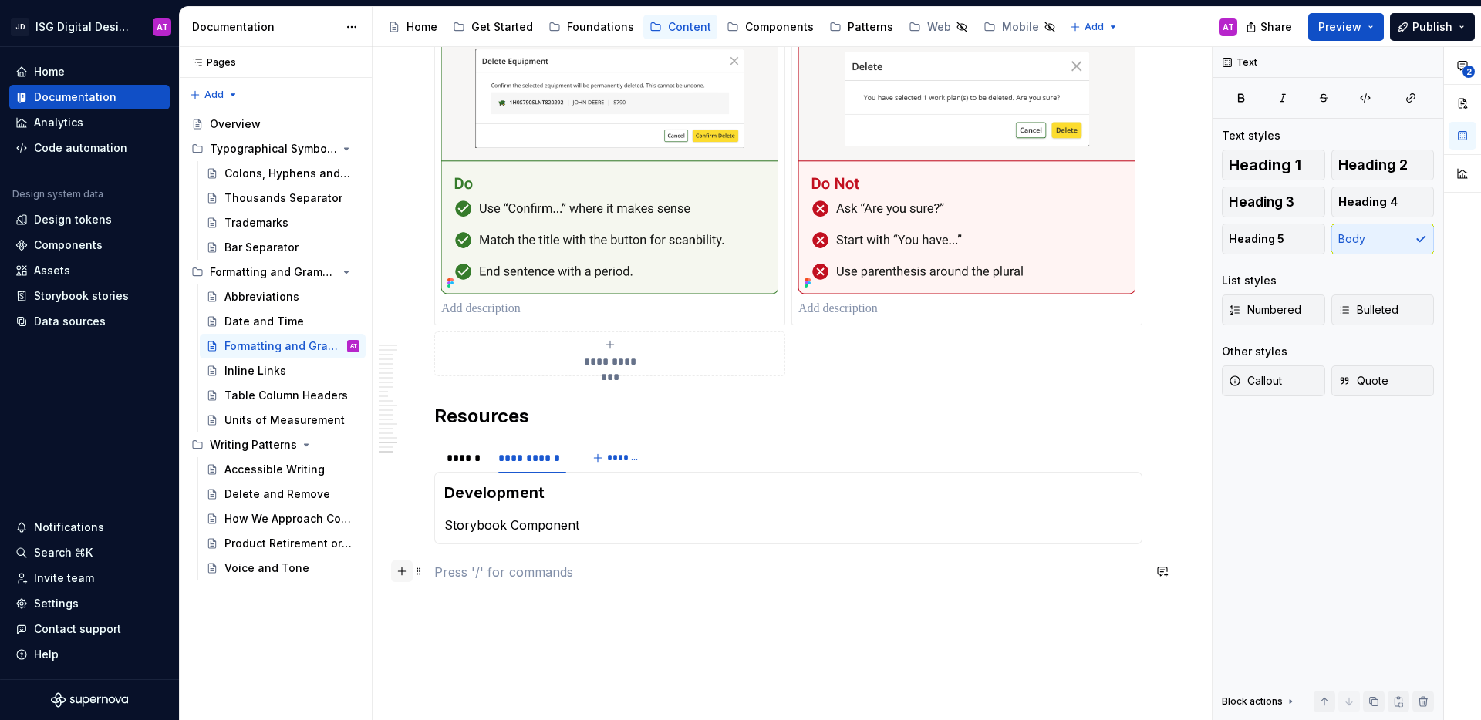
click at [403, 575] on button "button" at bounding box center [402, 572] width 22 height 22
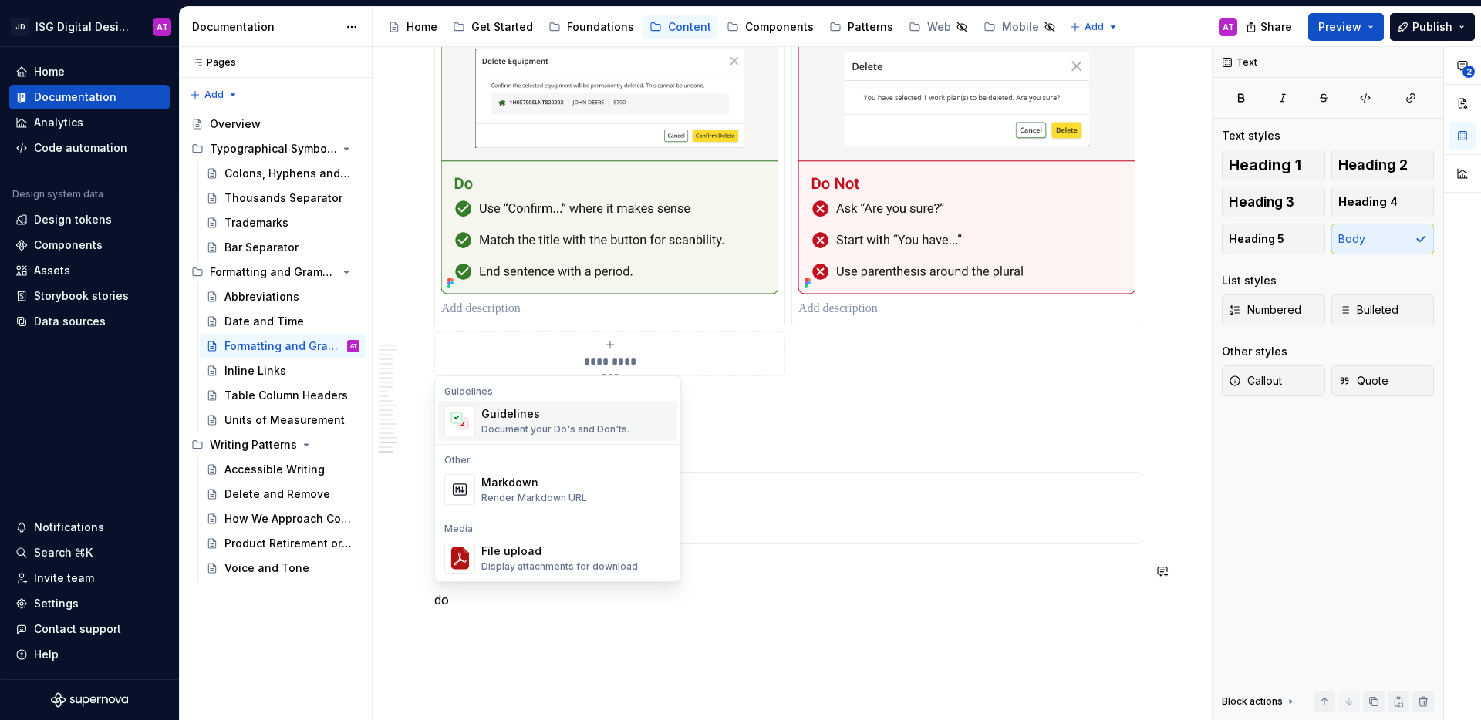
click at [534, 416] on div "Guidelines" at bounding box center [555, 413] width 148 height 15
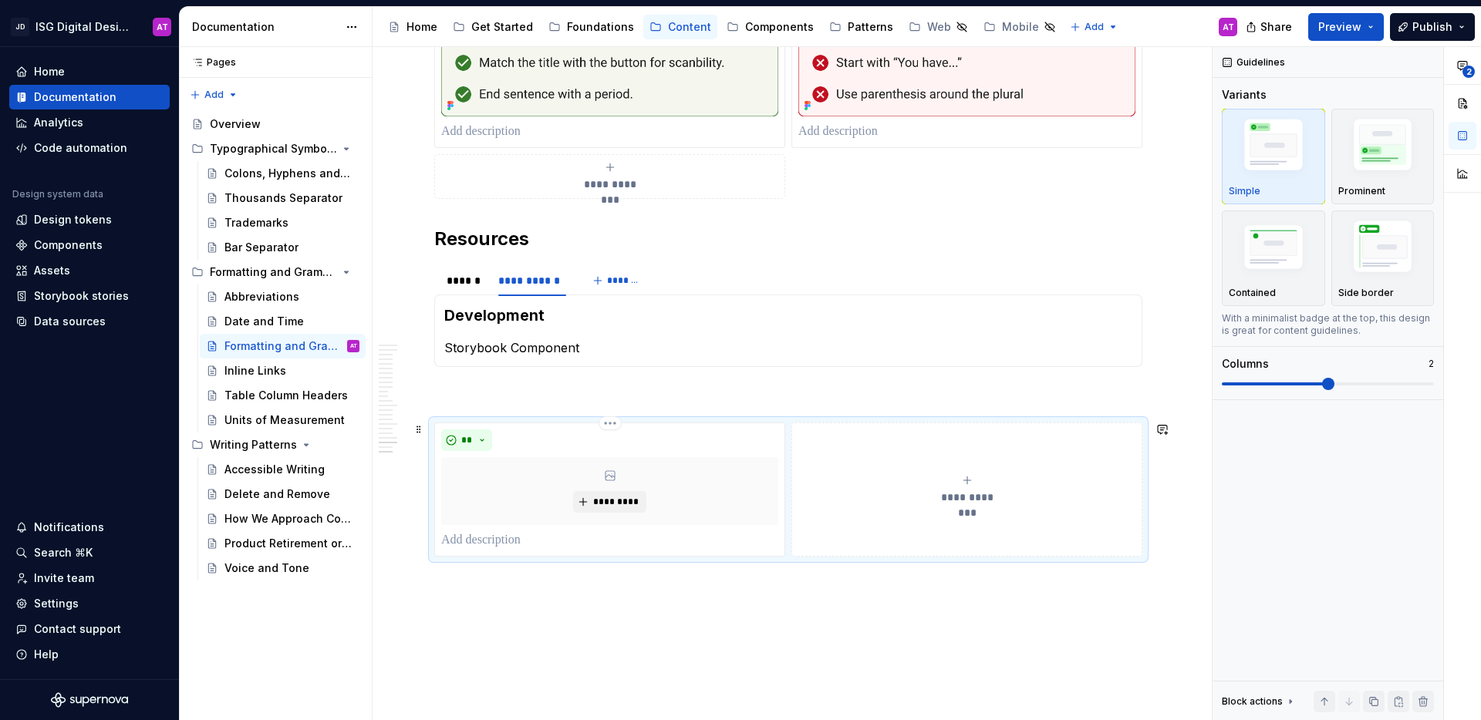
scroll to position [3433, 0]
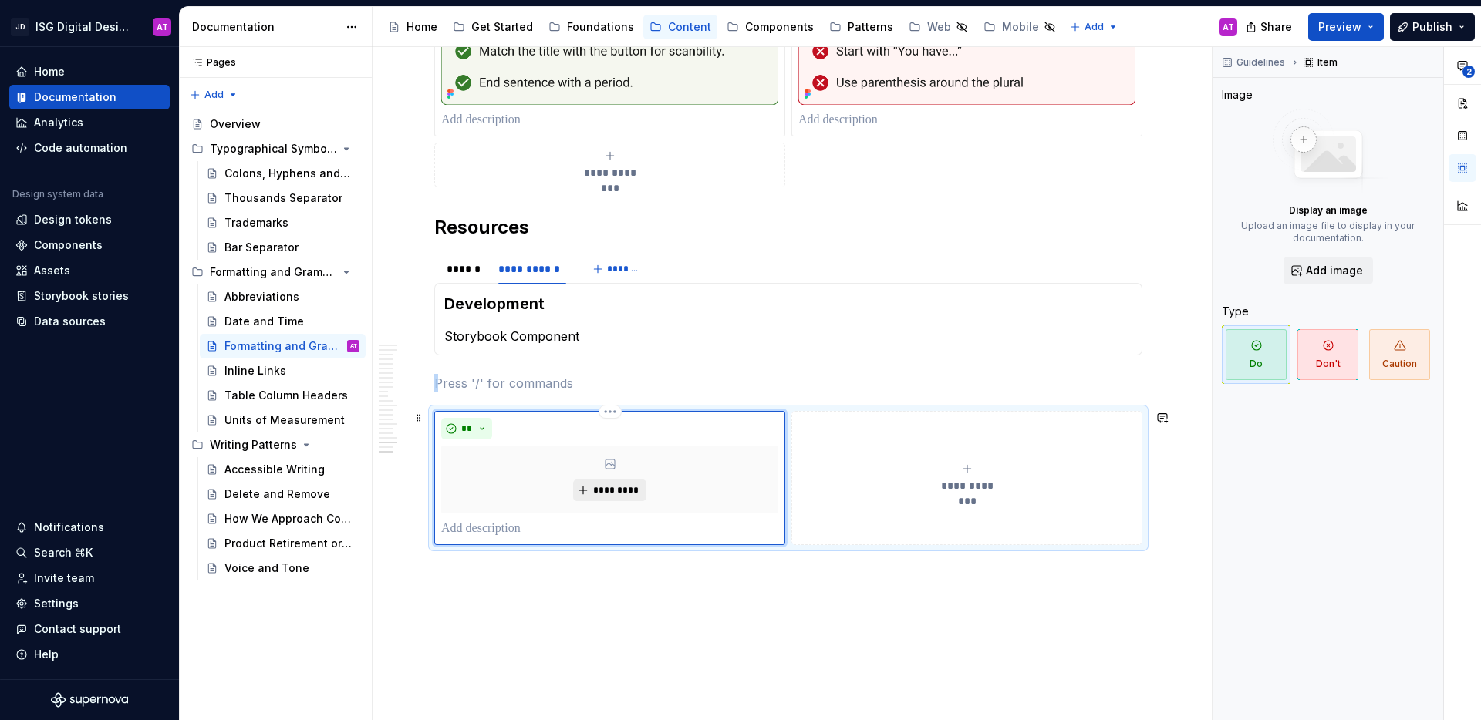
click at [596, 487] on span "*********" at bounding box center [615, 490] width 47 height 12
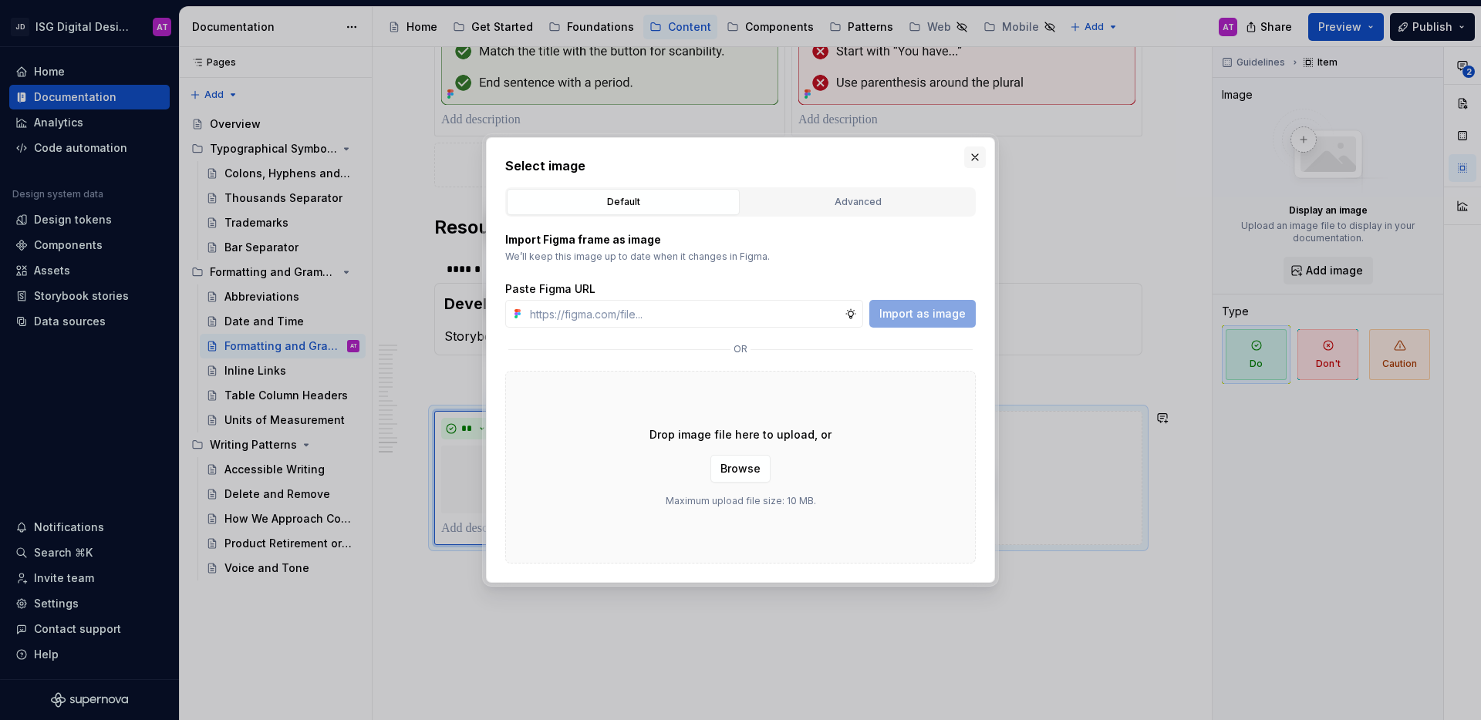
click at [976, 157] on button "button" at bounding box center [975, 158] width 22 height 22
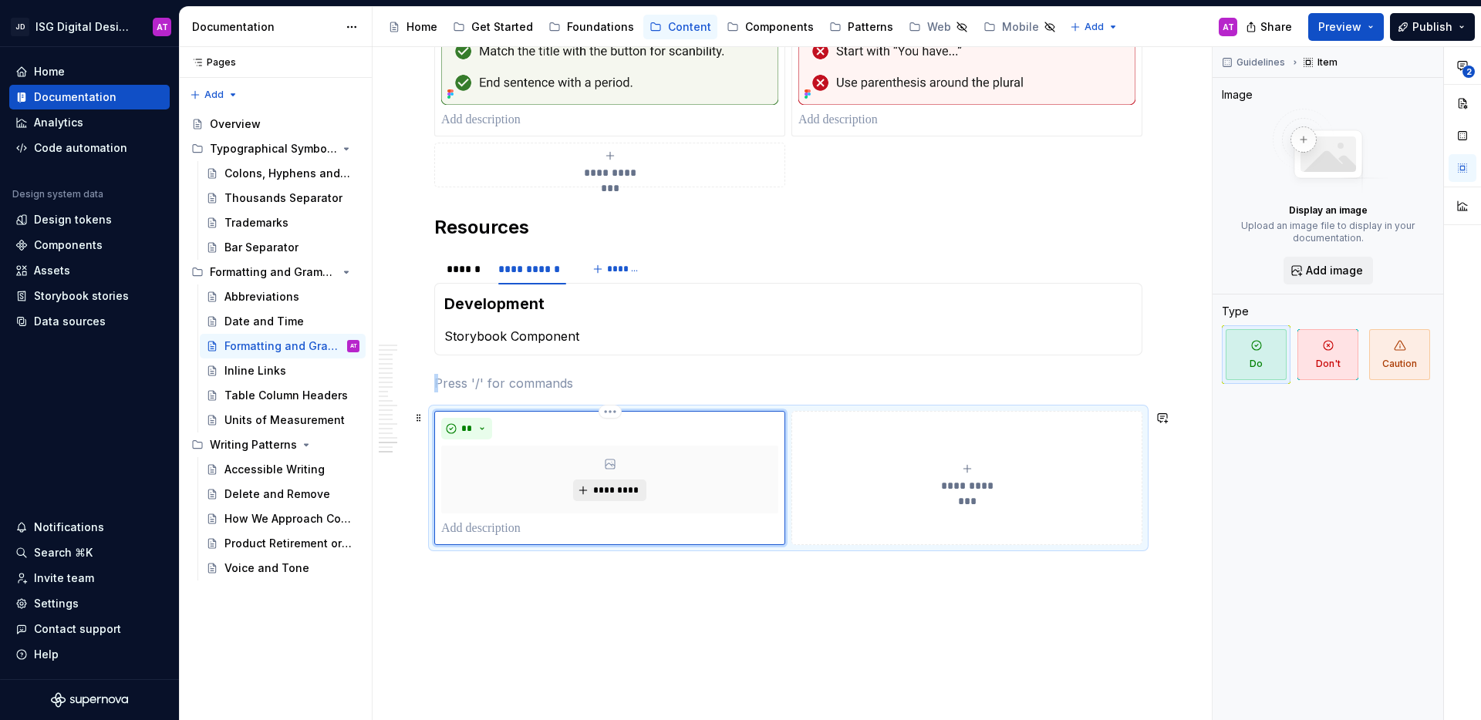
click at [625, 489] on span "*********" at bounding box center [615, 490] width 47 height 12
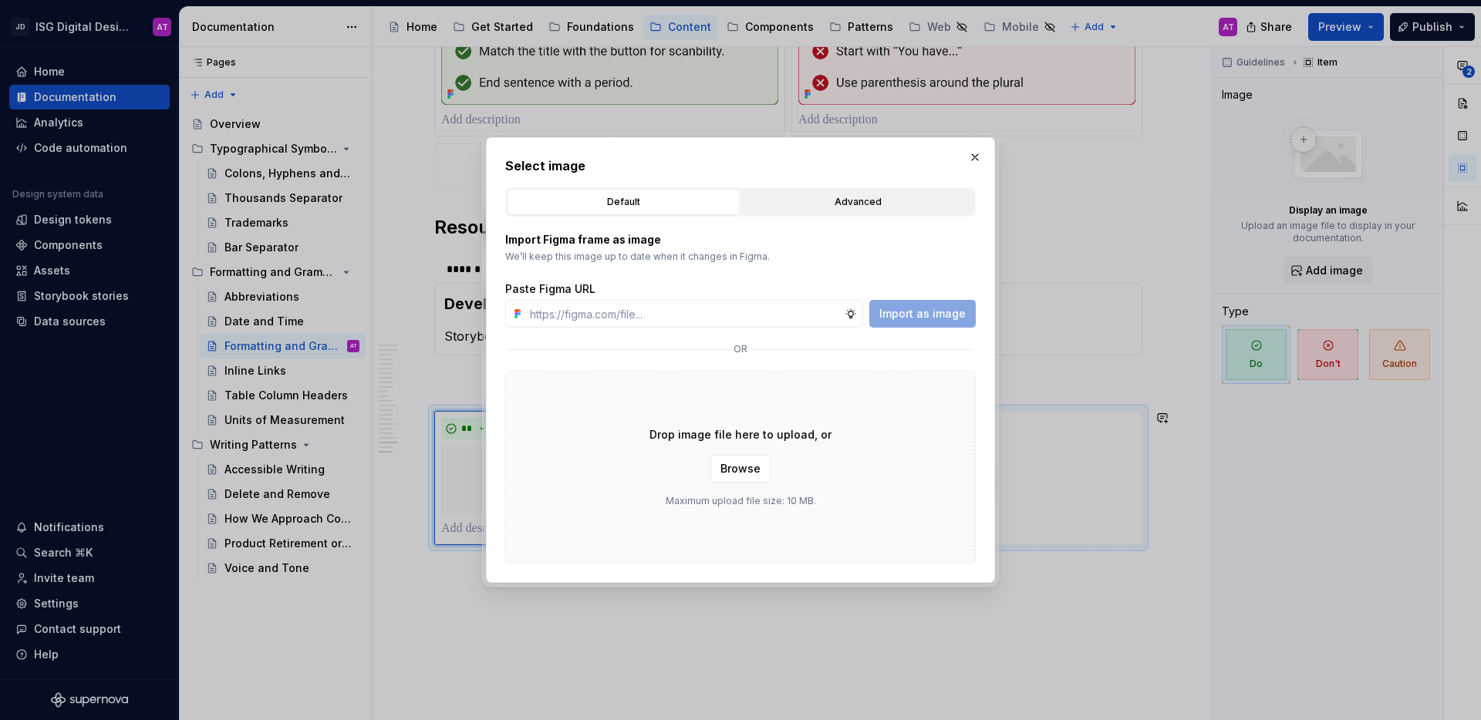
click at [840, 205] on div "Advanced" at bounding box center [858, 201] width 222 height 15
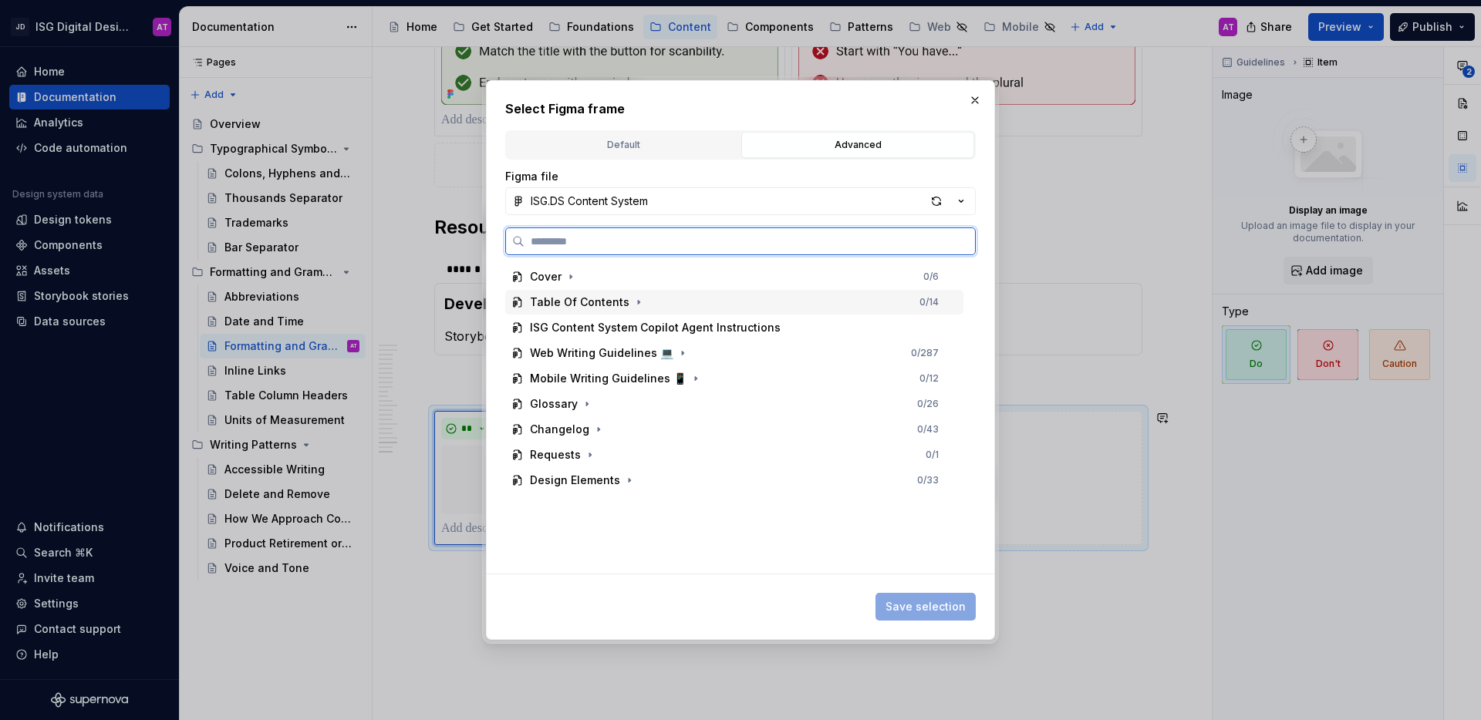
click at [599, 306] on div "Table Of Contents" at bounding box center [579, 302] width 99 height 15
click at [622, 331] on div "Table of Contents" at bounding box center [594, 327] width 98 height 15
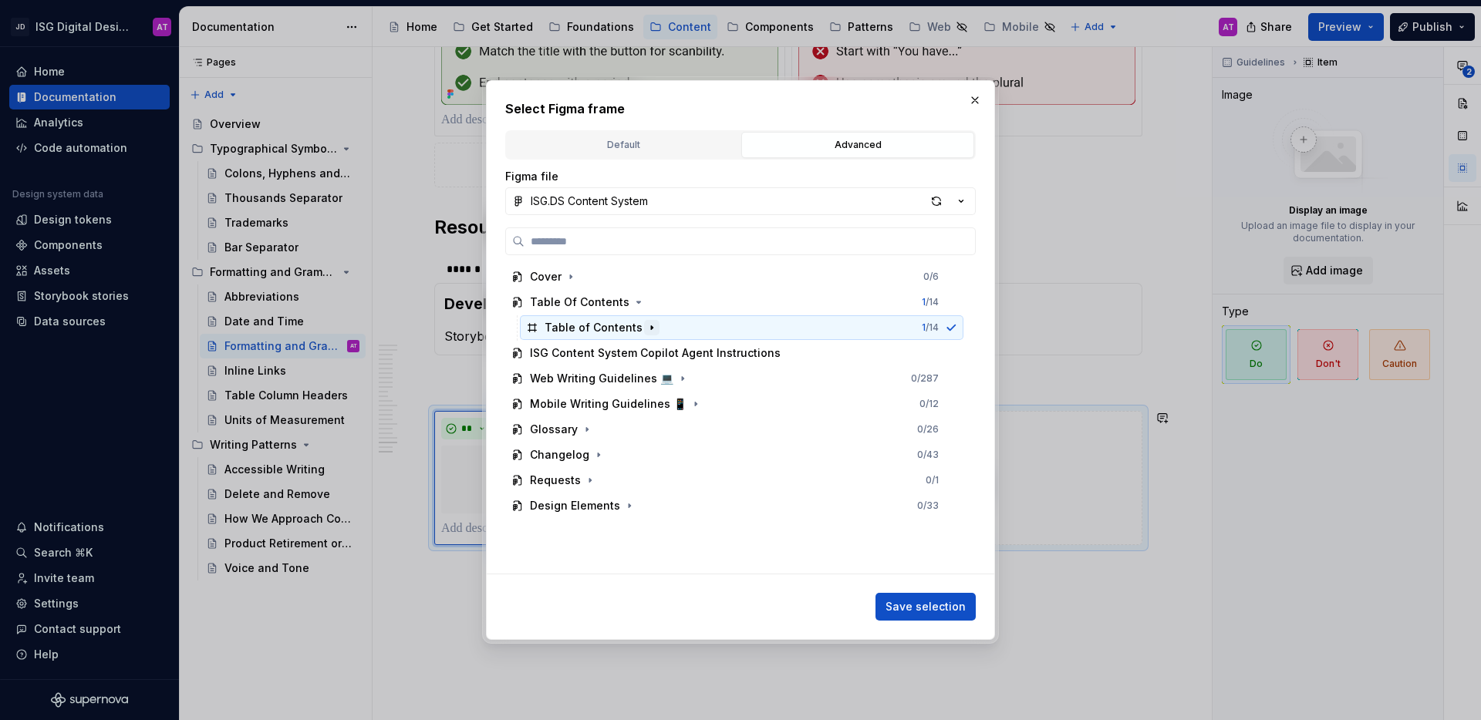
click at [646, 327] on icon "button" at bounding box center [652, 328] width 12 height 12
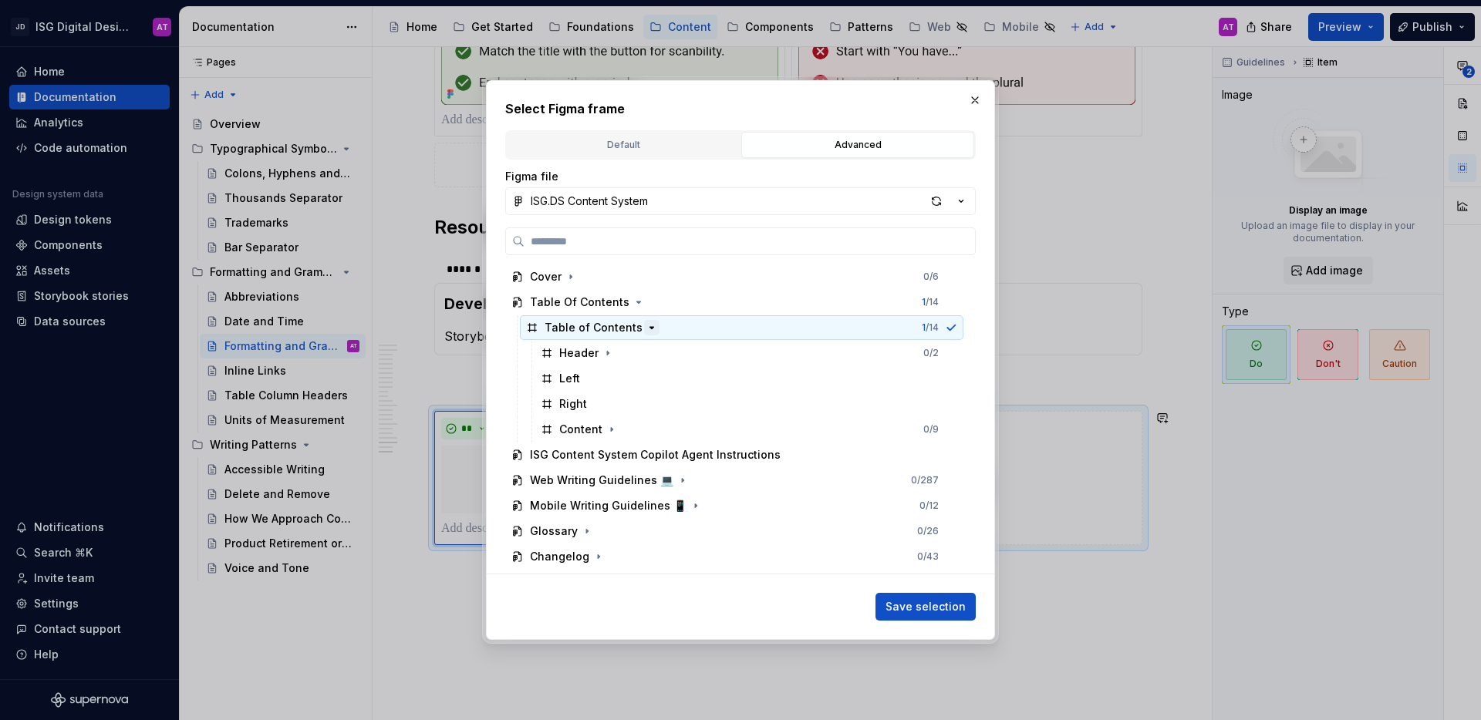
click at [646, 327] on icon "button" at bounding box center [652, 328] width 12 height 12
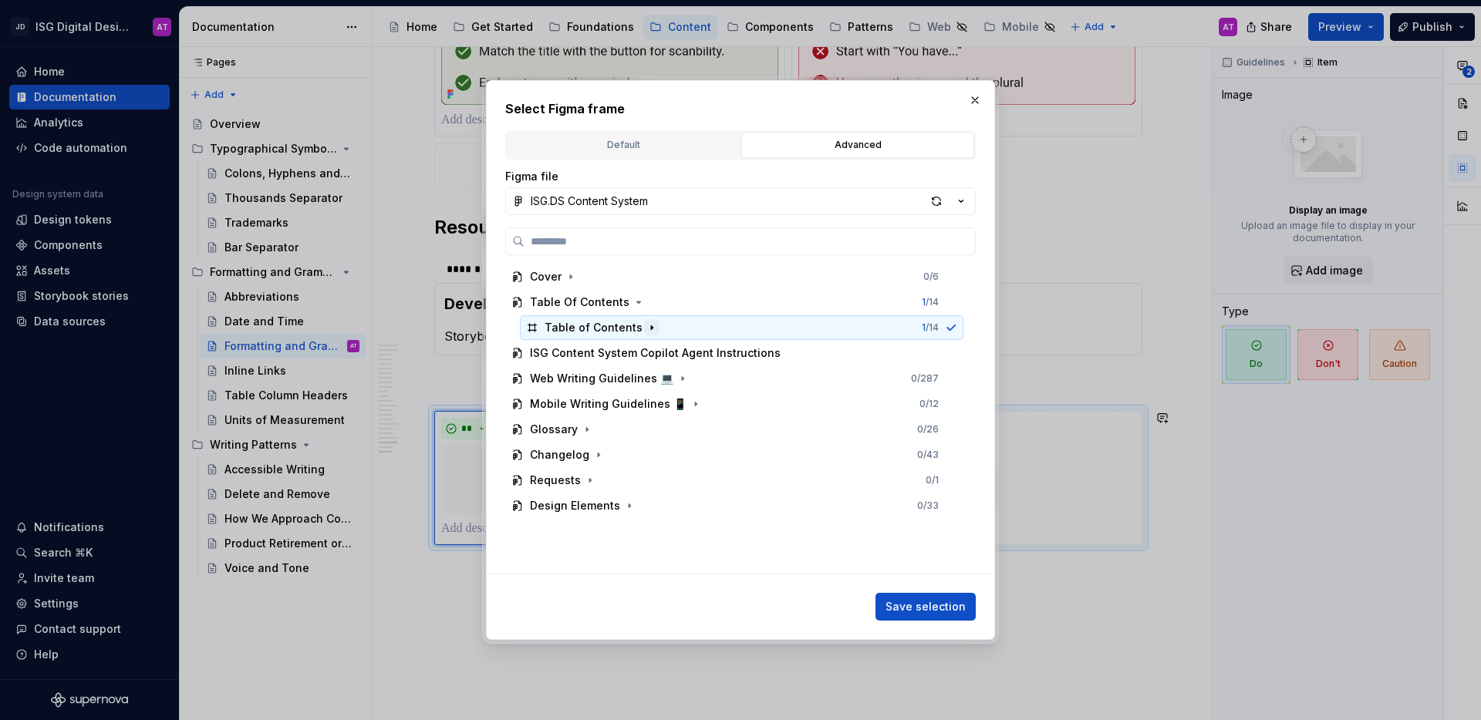
click at [646, 325] on icon "button" at bounding box center [652, 328] width 12 height 12
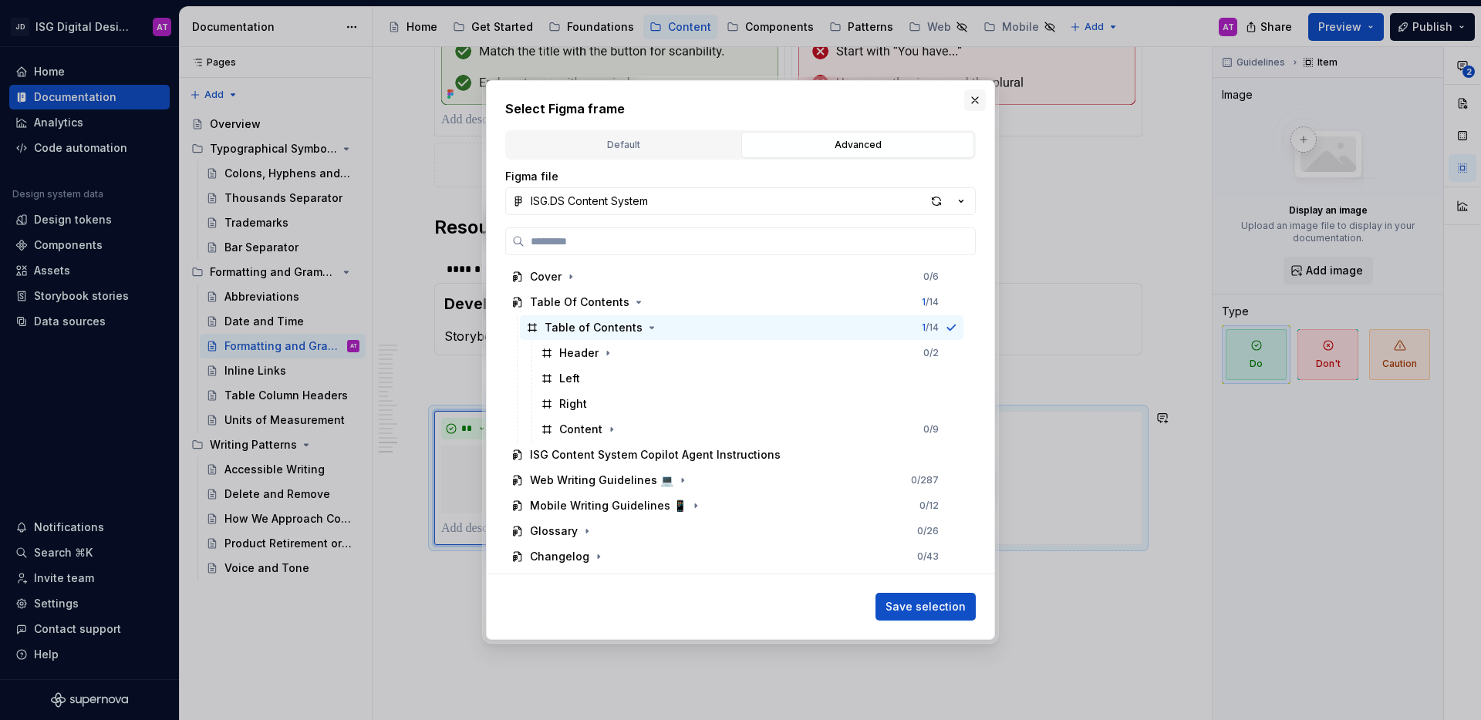
click at [976, 103] on button "button" at bounding box center [975, 100] width 22 height 22
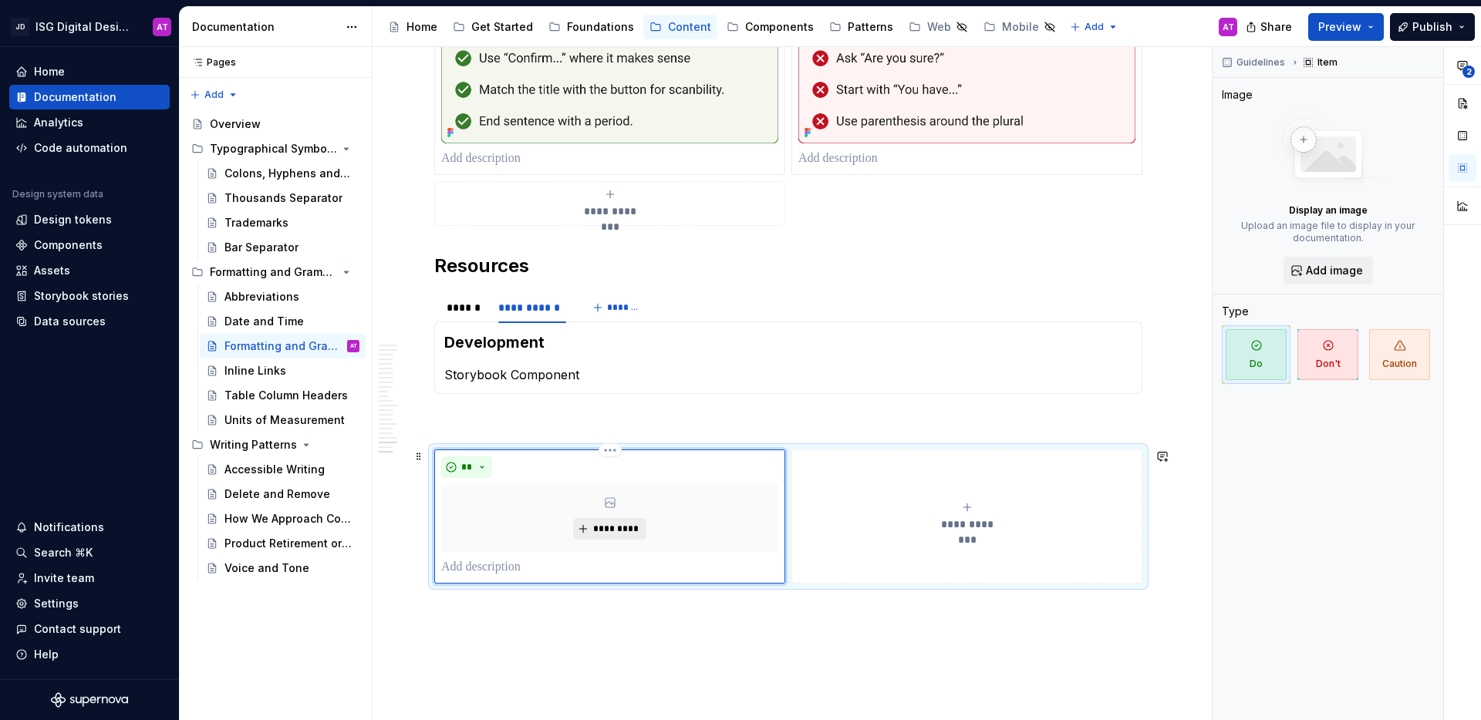
scroll to position [3425, 0]
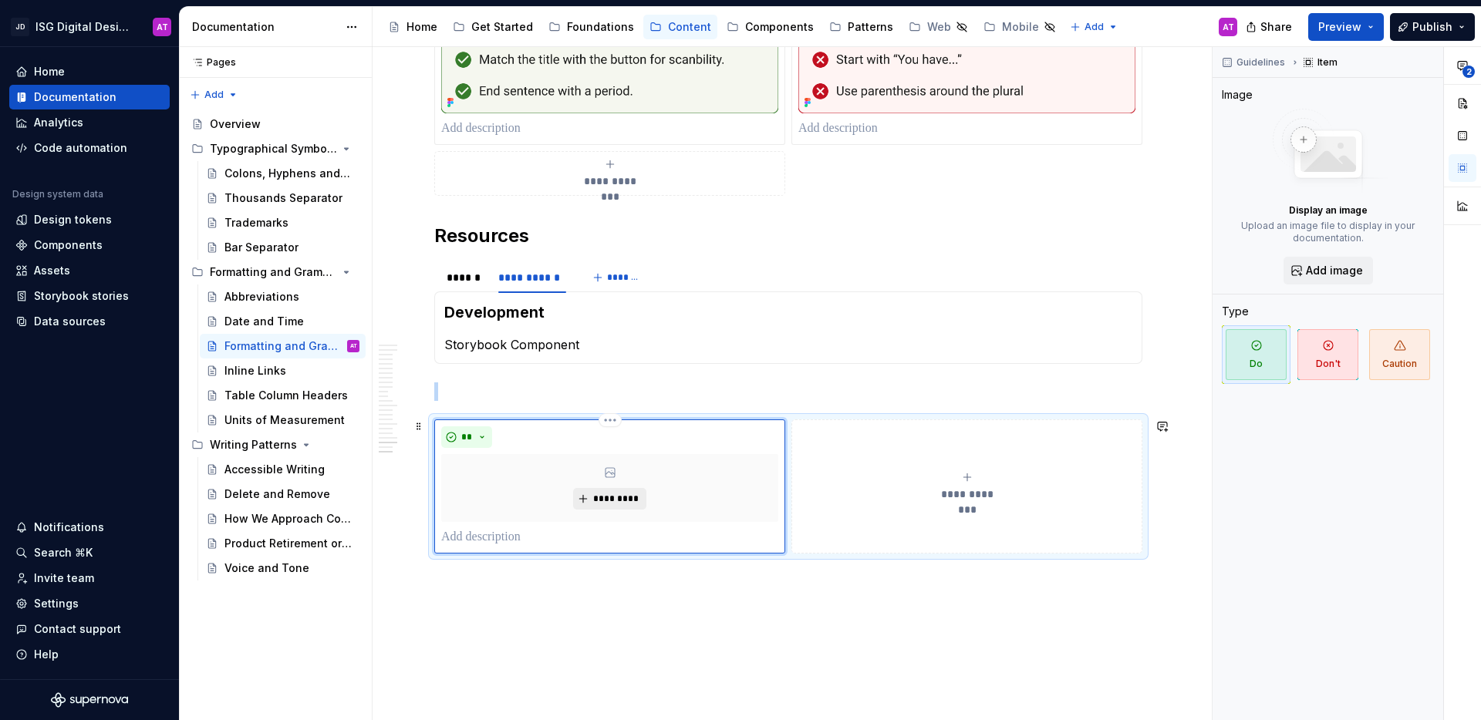
click at [606, 499] on span "*********" at bounding box center [615, 499] width 47 height 12
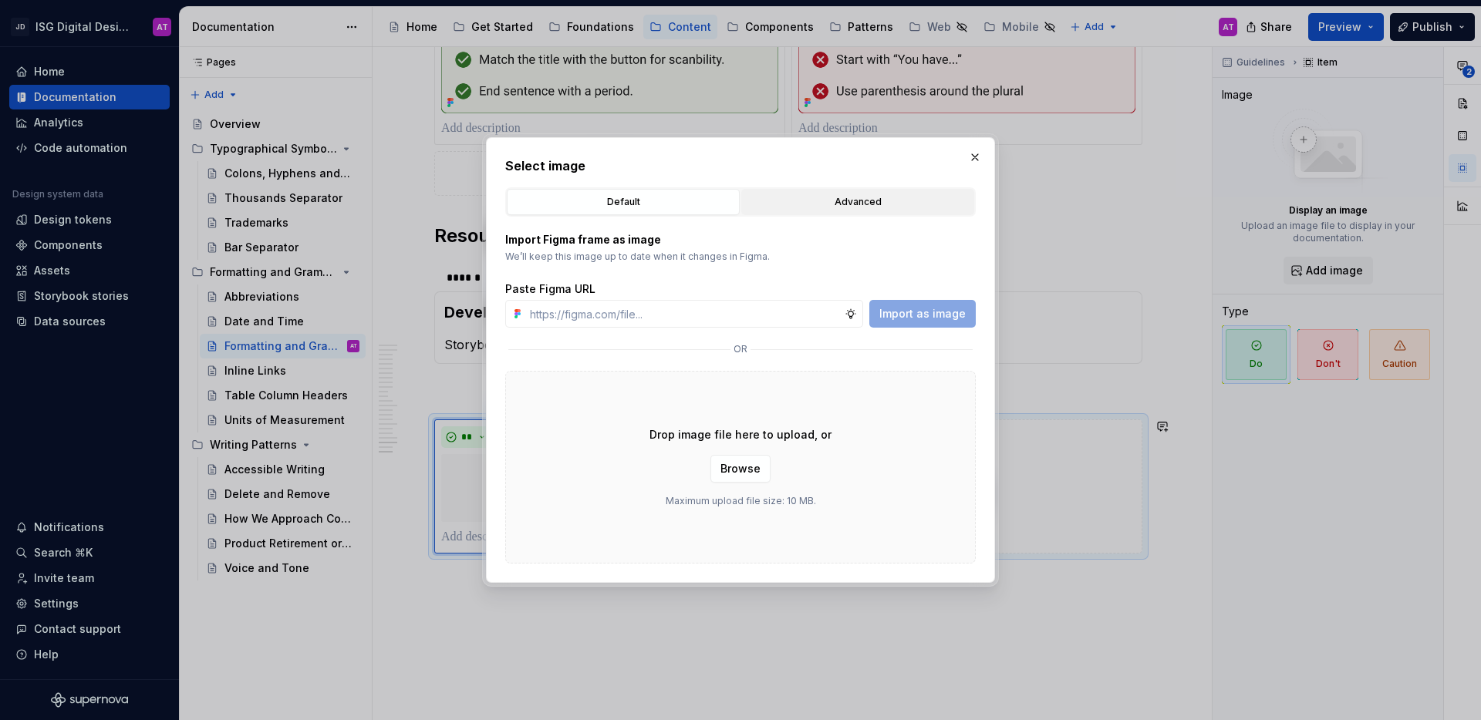
click at [804, 207] on div "Advanced" at bounding box center [858, 201] width 222 height 15
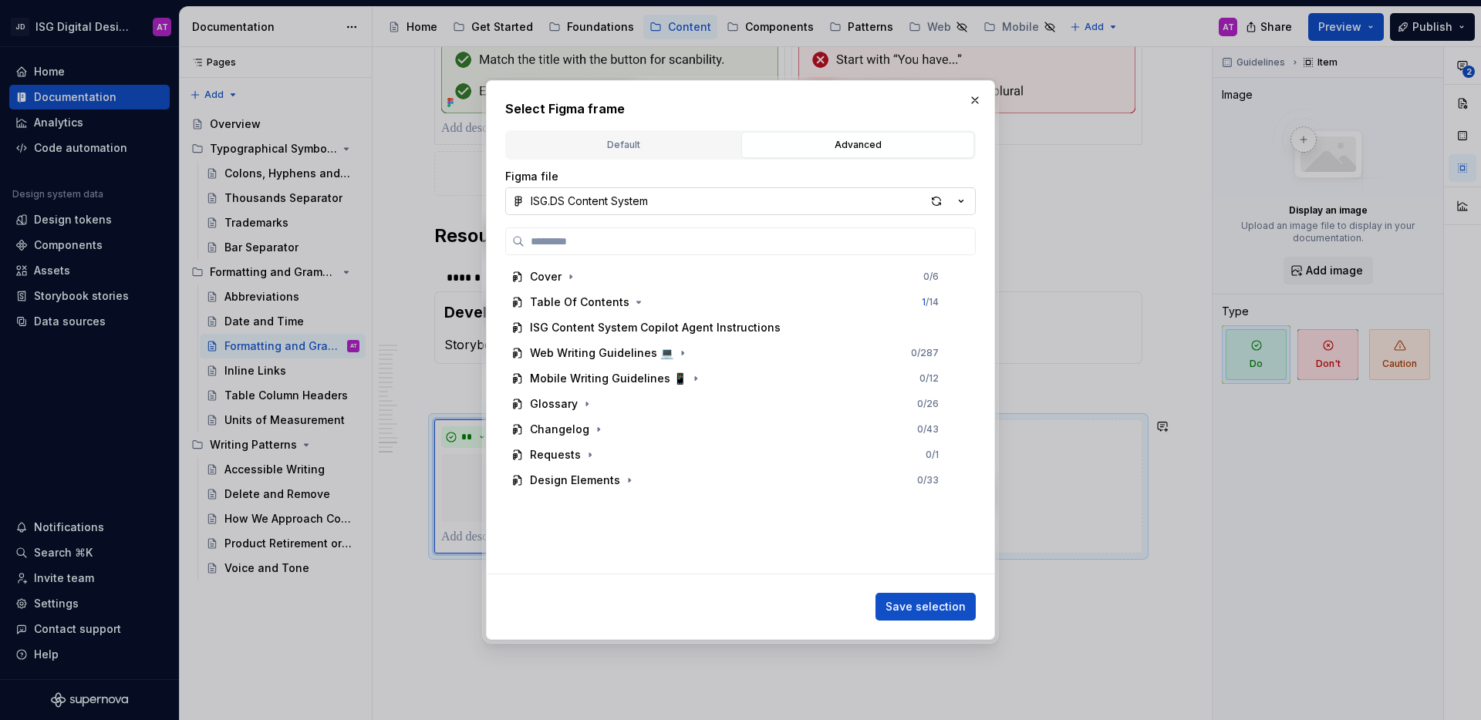
click at [955, 200] on icon "button" at bounding box center [960, 201] width 15 height 15
click at [692, 109] on div "Select Figma frame Default Advanced Import Figma frame as image We’ll keep this…" at bounding box center [740, 360] width 1481 height 720
click at [678, 351] on icon "button" at bounding box center [682, 353] width 12 height 12
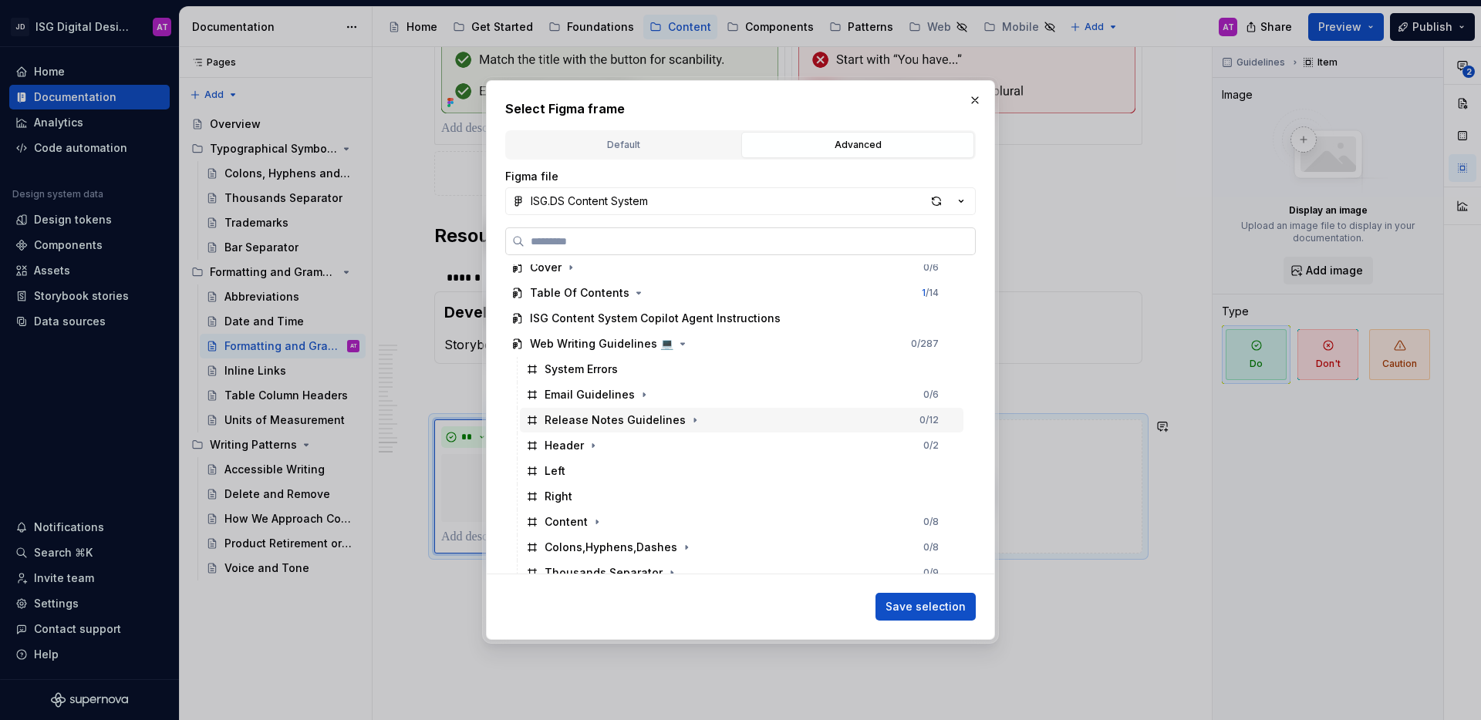
scroll to position [6, 0]
click at [693, 207] on button "ISG.DS Content System" at bounding box center [740, 201] width 470 height 28
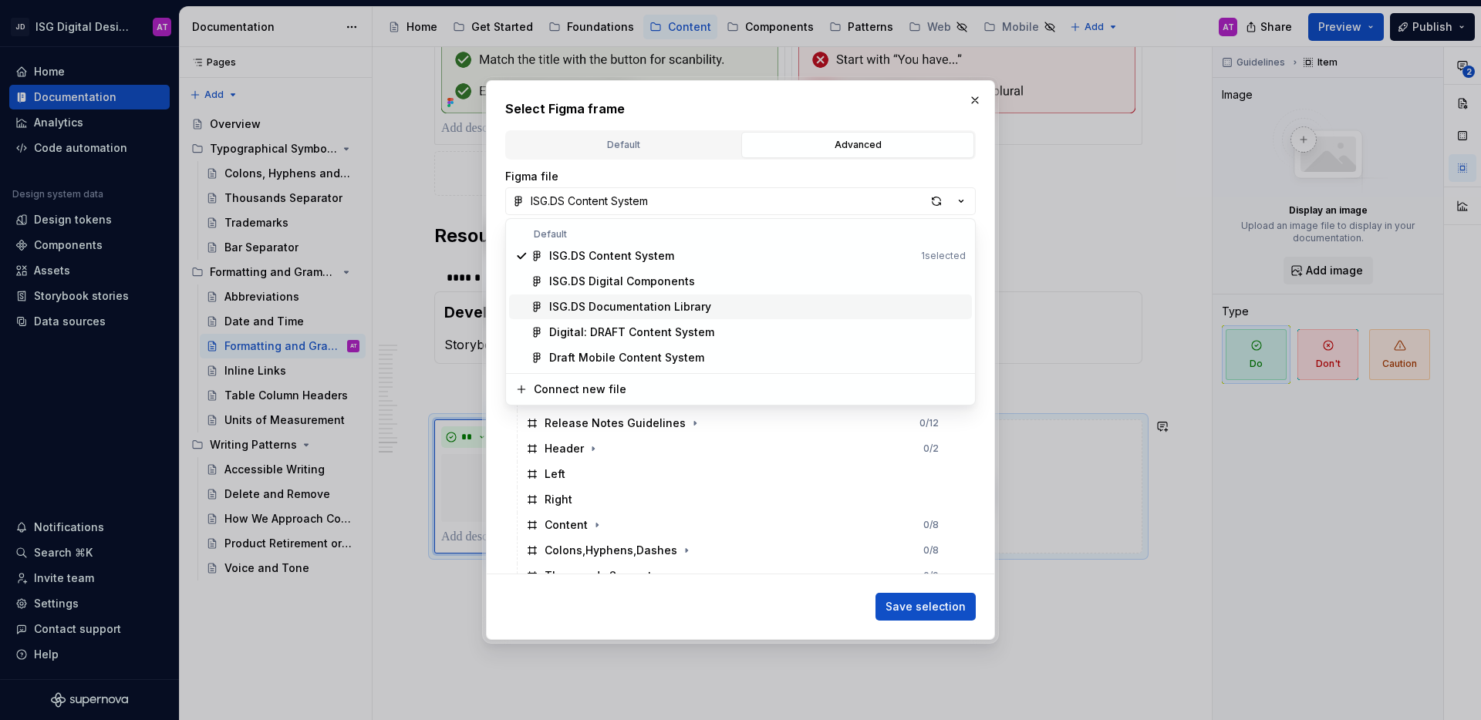
click at [706, 305] on div "ISG.DS Documentation Library" at bounding box center [757, 306] width 417 height 15
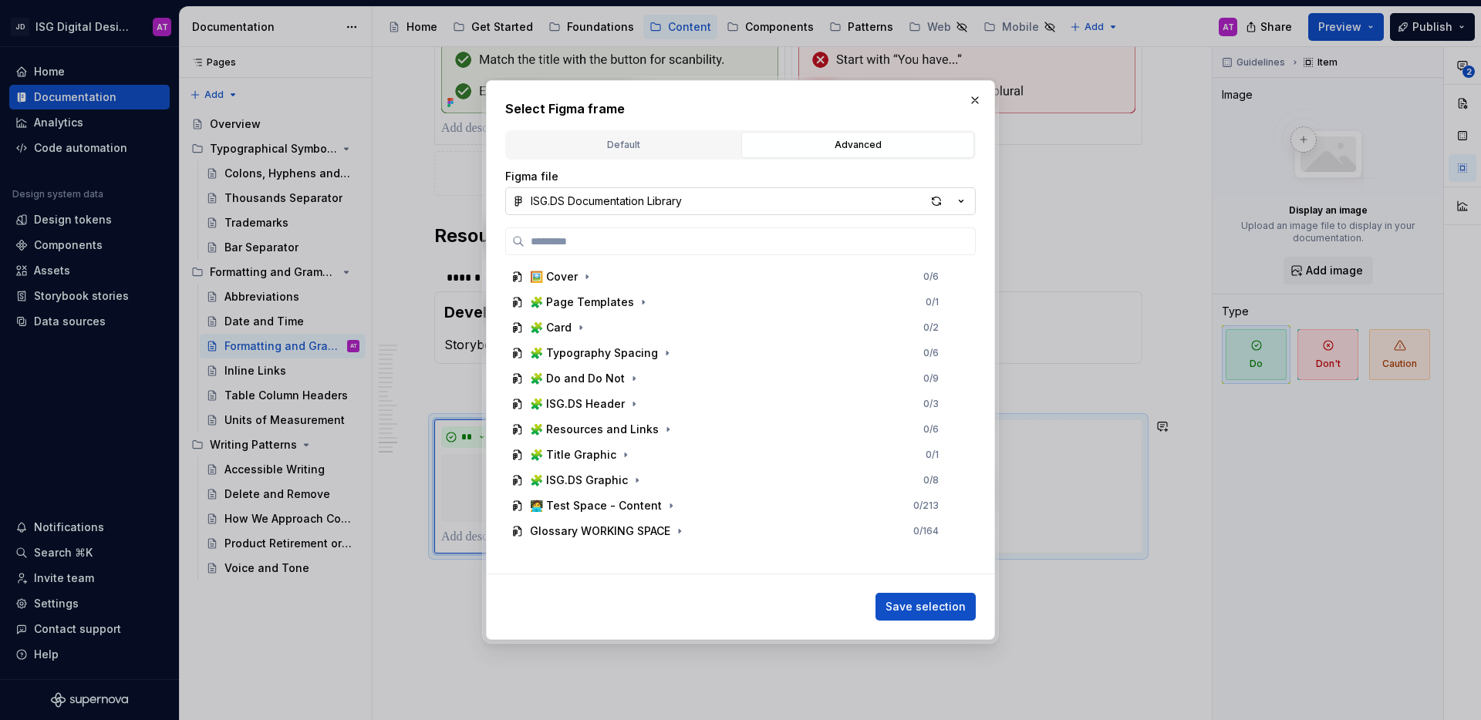
click at [965, 201] on icon "button" at bounding box center [960, 201] width 15 height 15
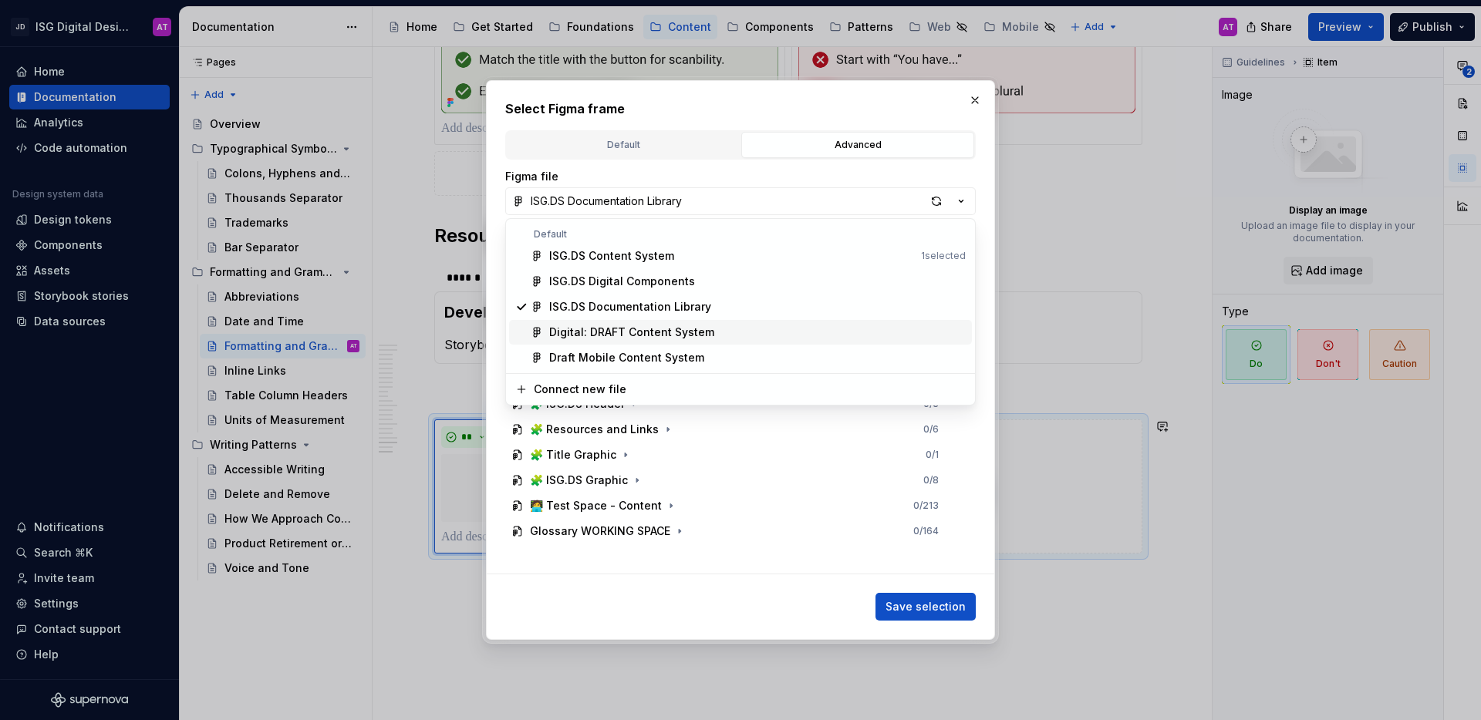
click at [730, 330] on div "Digital: DRAFT Content System" at bounding box center [757, 332] width 417 height 15
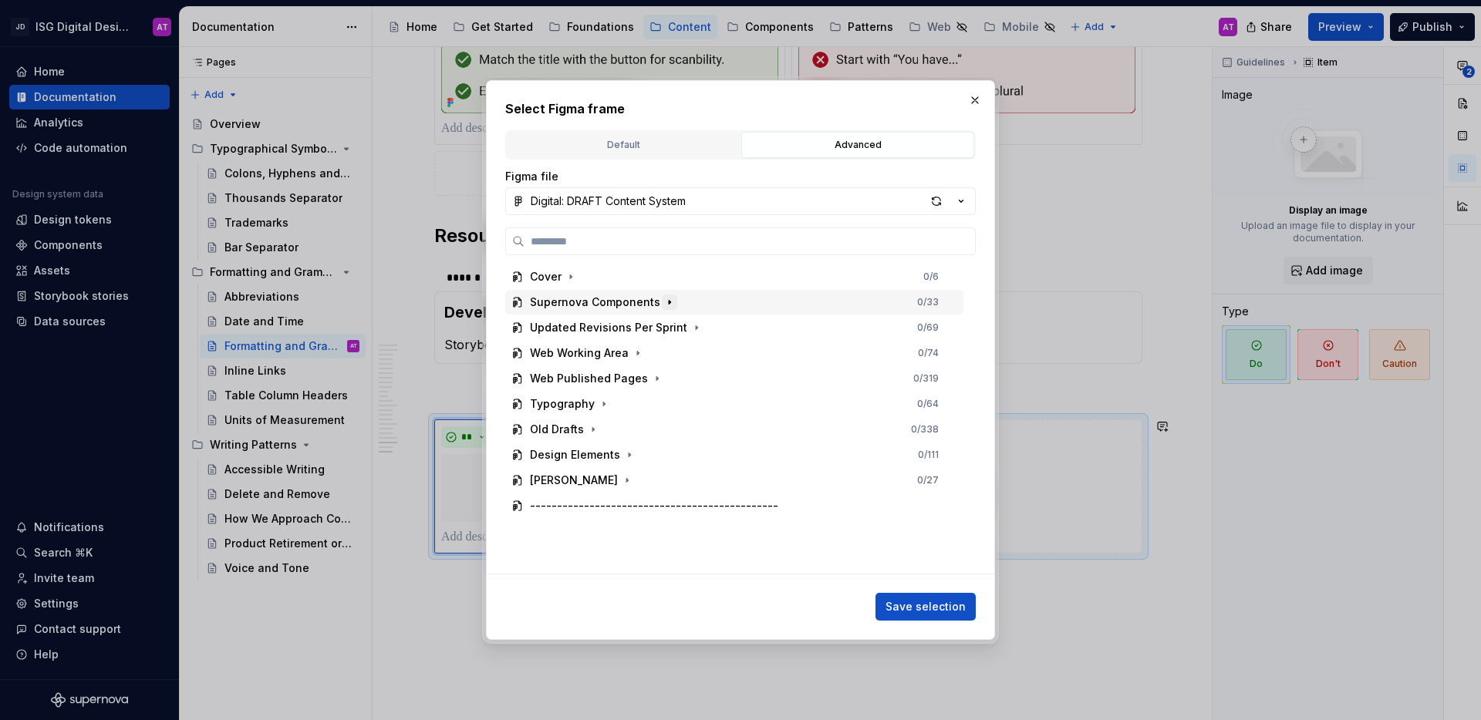
click at [667, 302] on icon "button" at bounding box center [669, 302] width 12 height 12
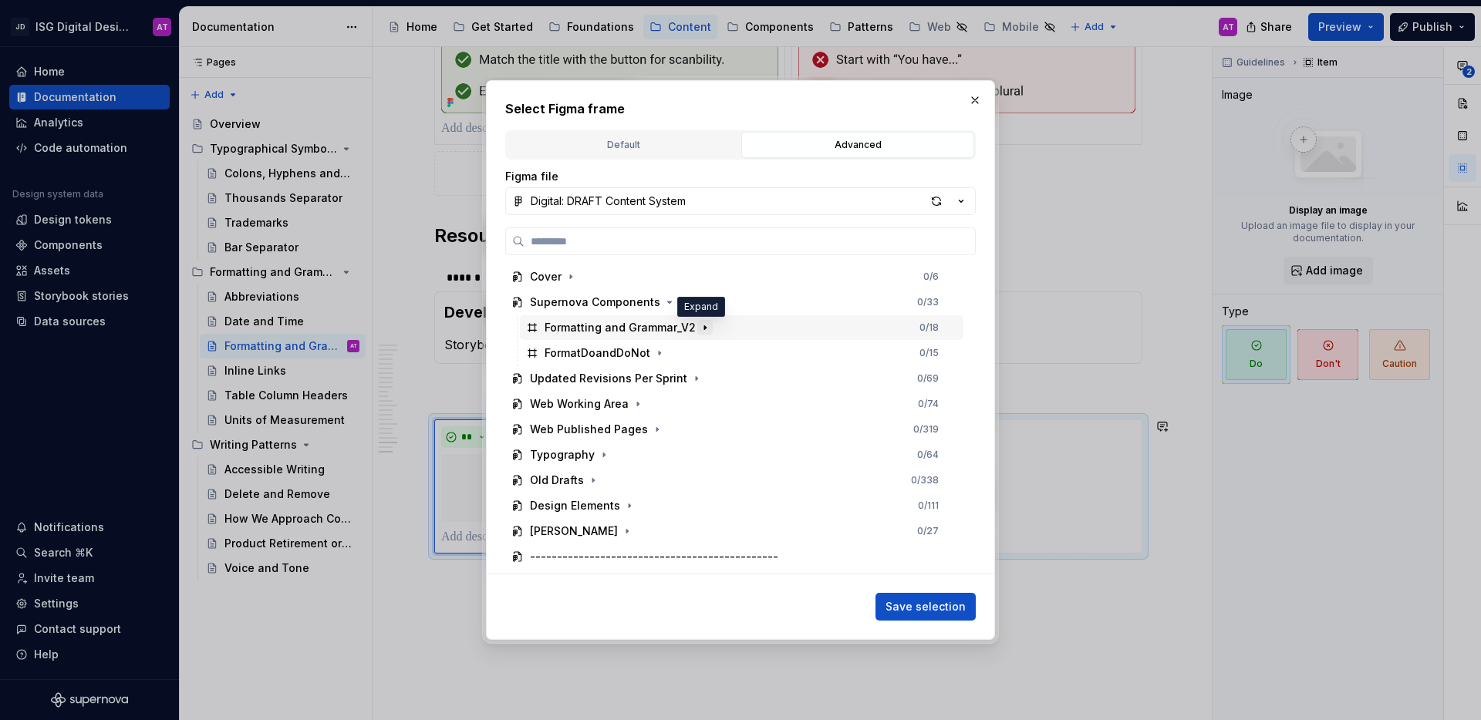
click at [704, 325] on icon "button" at bounding box center [705, 327] width 2 height 4
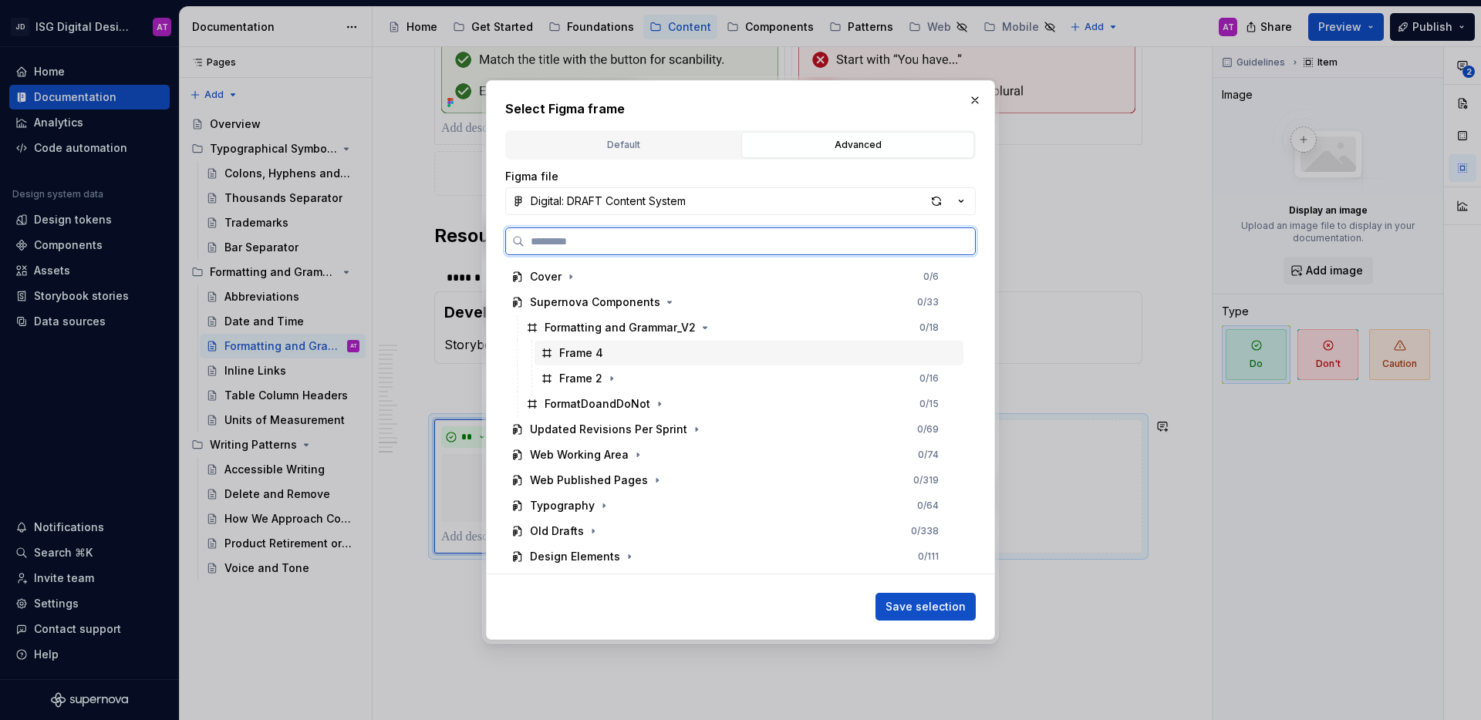
click at [612, 353] on div "Frame 4" at bounding box center [749, 353] width 429 height 25
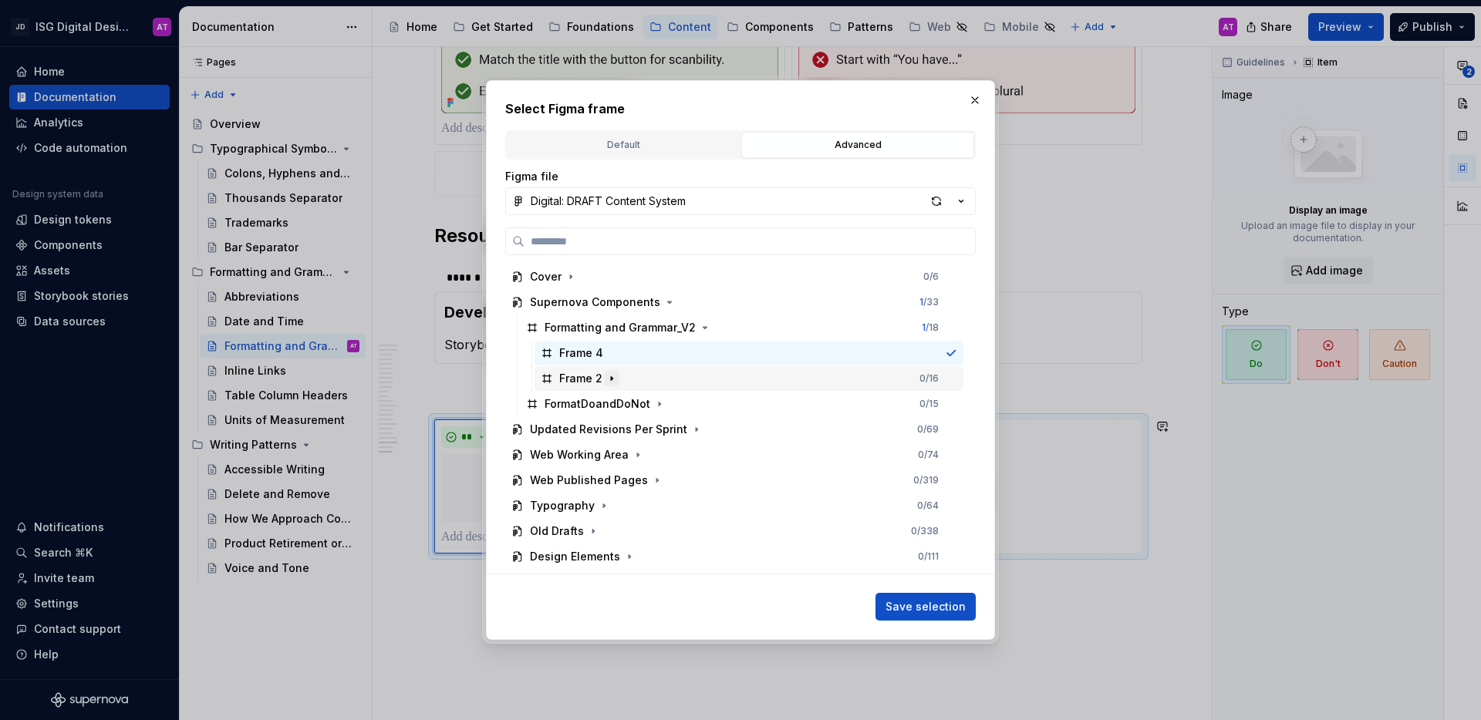
click at [615, 377] on icon "button" at bounding box center [611, 379] width 12 height 12
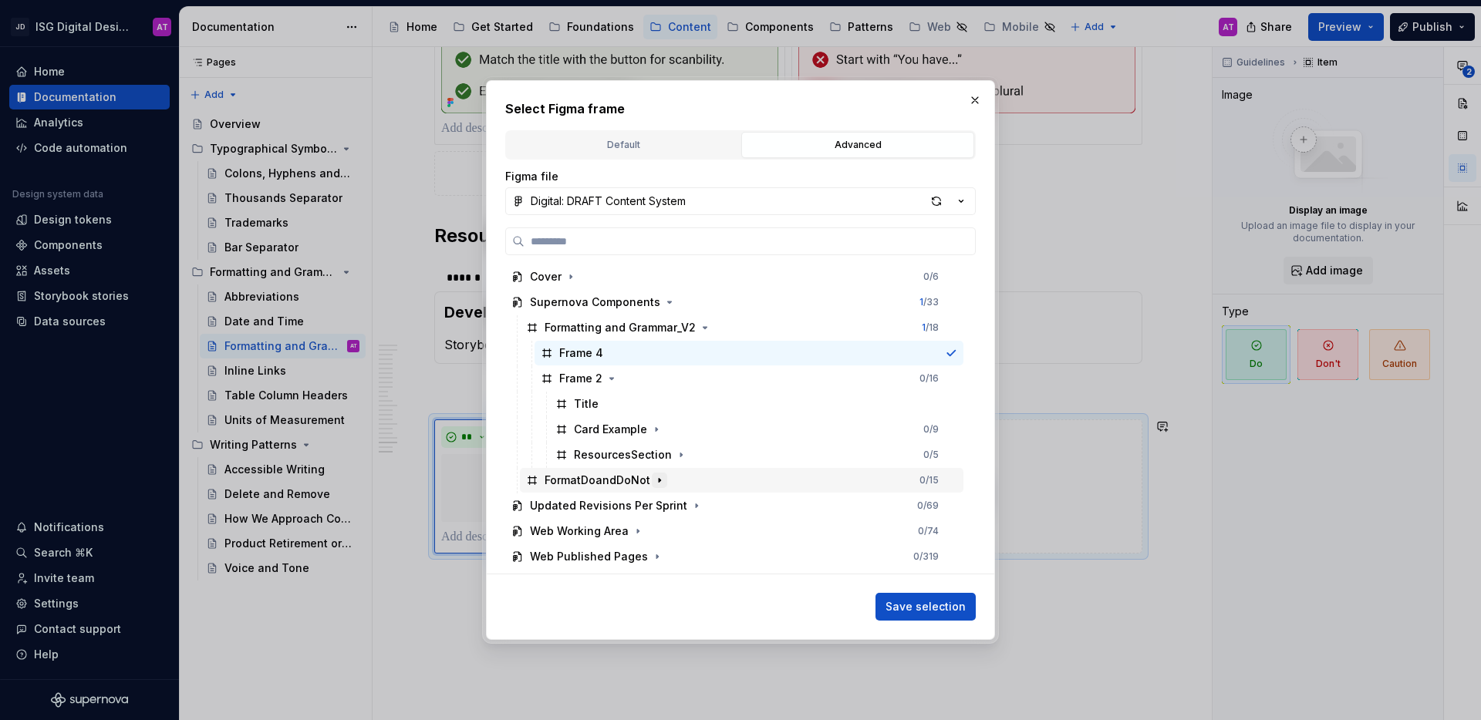
click at [659, 481] on icon "button" at bounding box center [660, 480] width 2 height 4
click at [635, 510] on icon "button" at bounding box center [634, 506] width 12 height 12
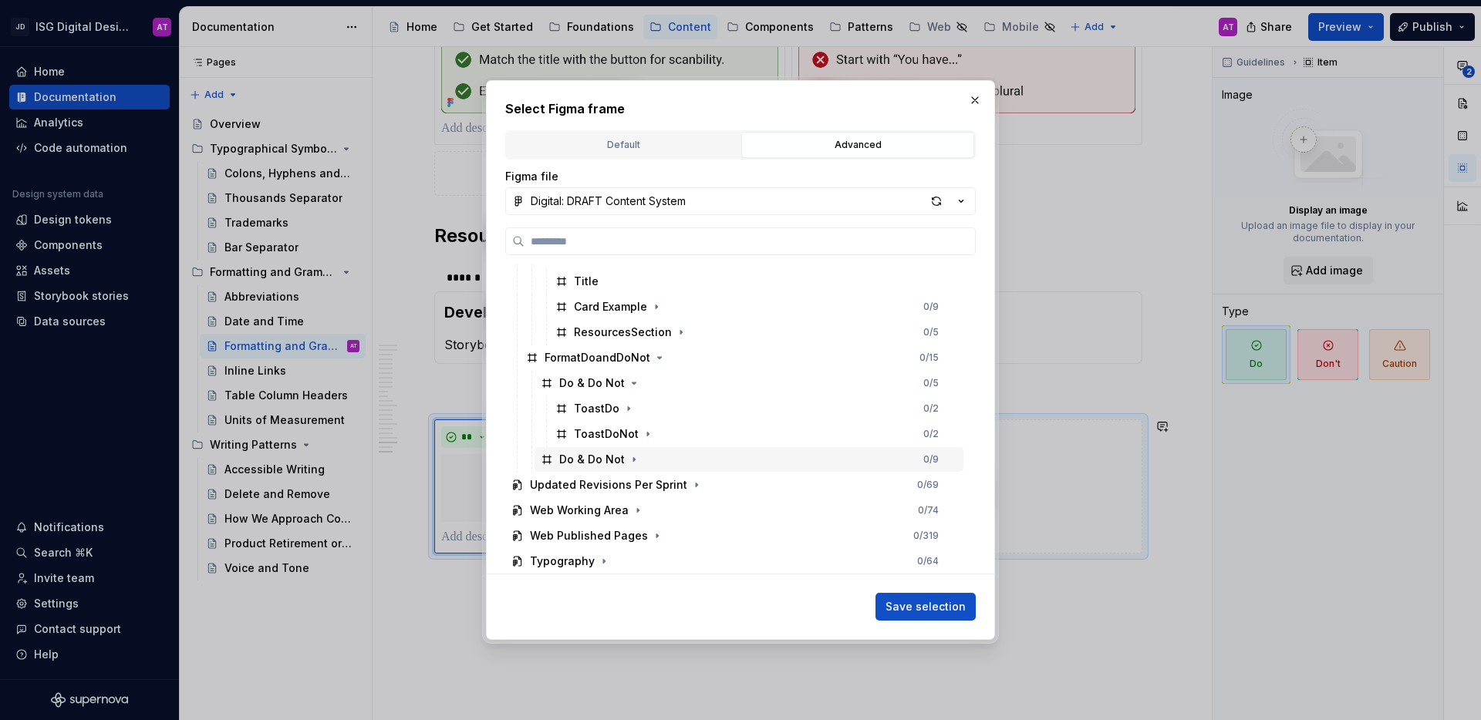
scroll to position [123, 0]
click at [630, 410] on icon "button" at bounding box center [628, 408] width 12 height 12
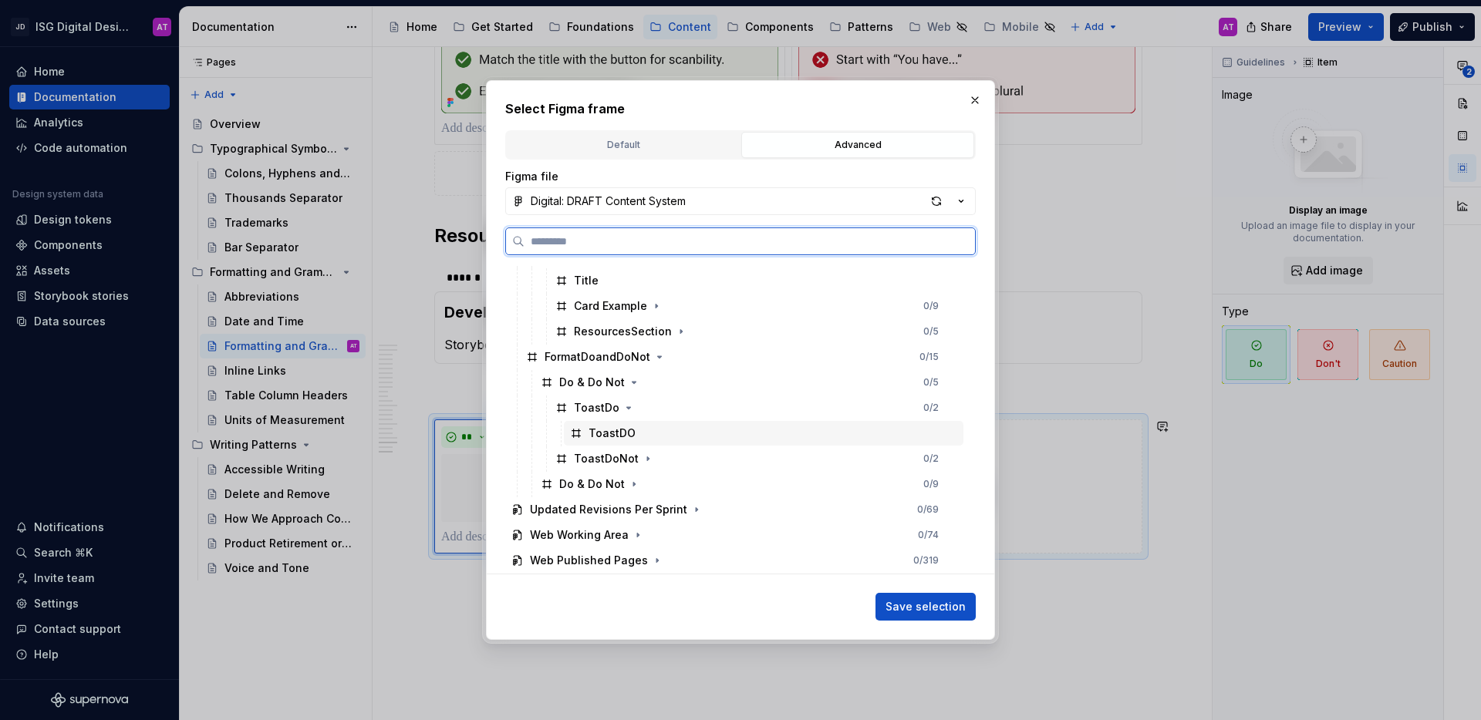
click at [621, 432] on div "ToastDO" at bounding box center [612, 433] width 47 height 15
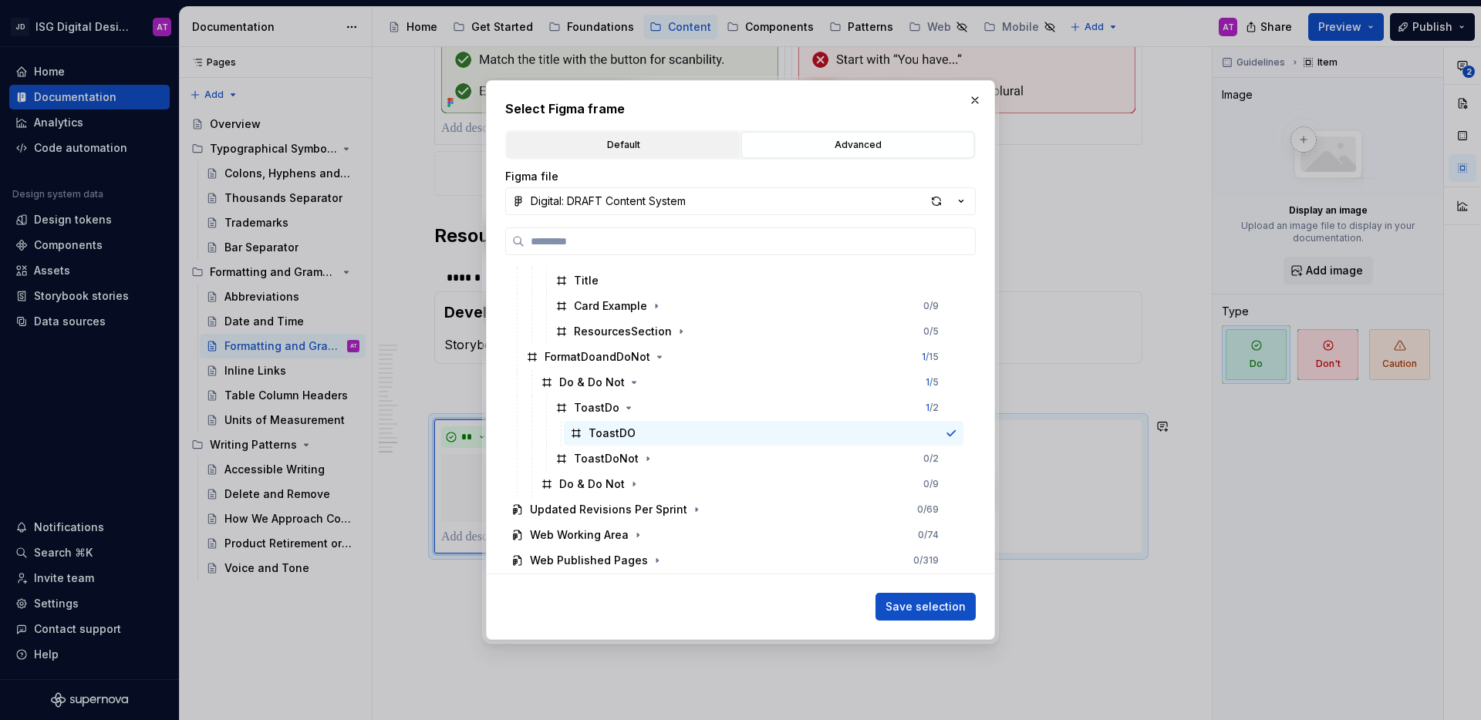
click at [657, 138] on div "Default" at bounding box center [623, 144] width 222 height 15
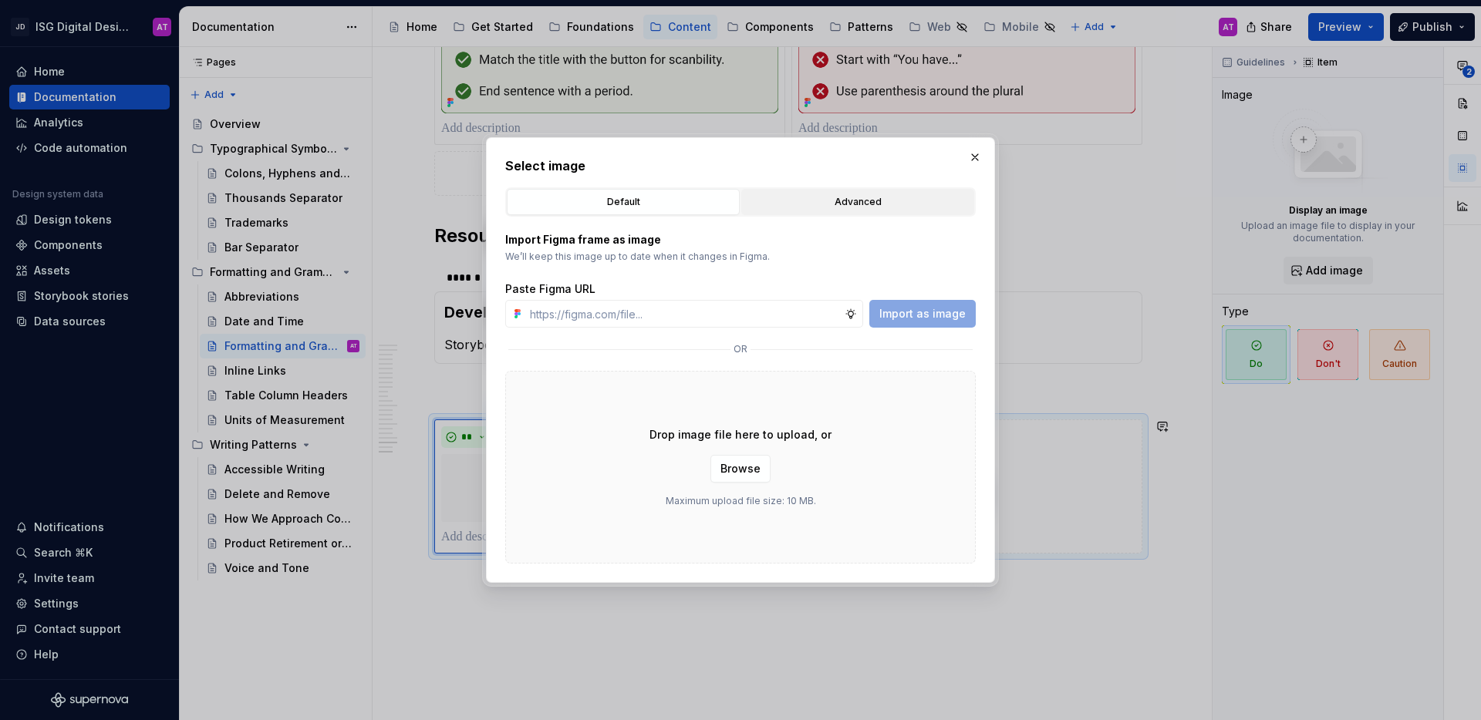
click at [859, 205] on div "Advanced" at bounding box center [858, 201] width 222 height 15
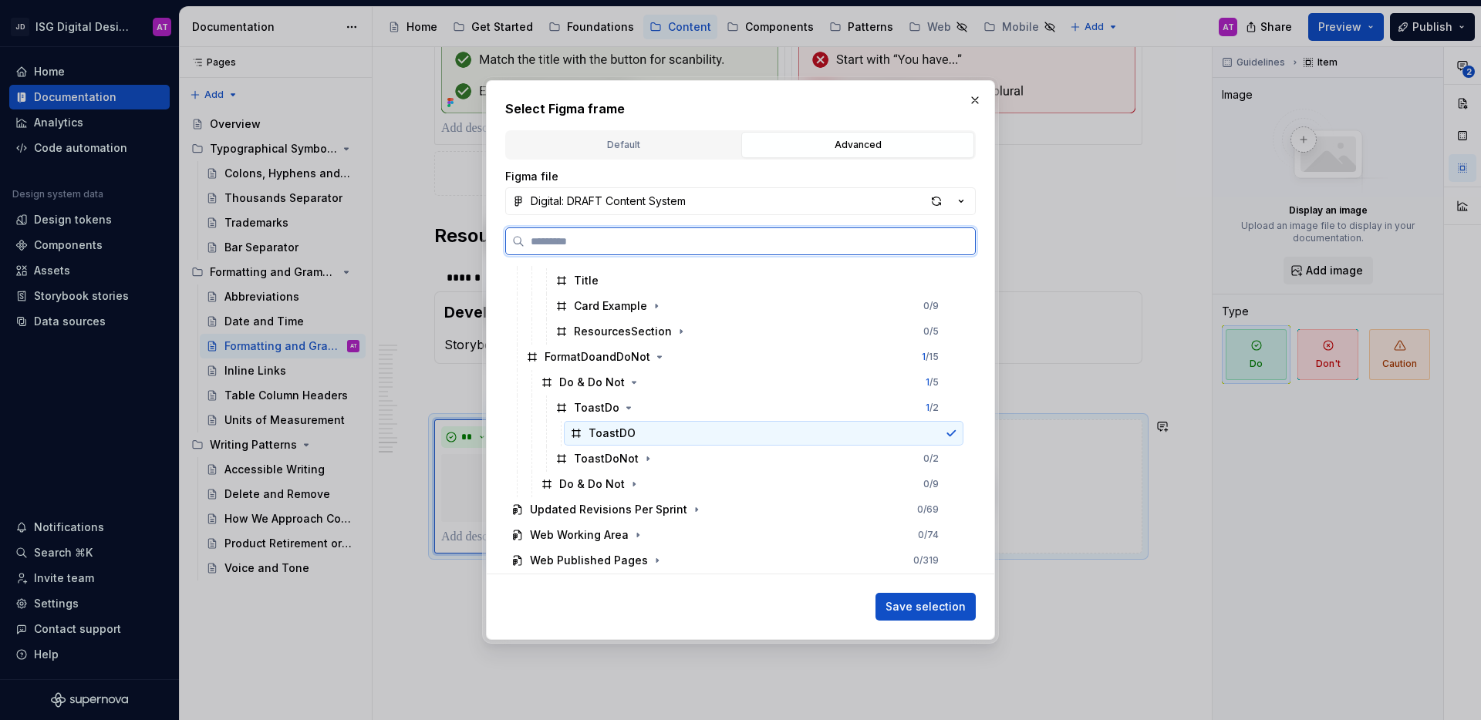
click at [641, 429] on div "ToastDO" at bounding box center [764, 433] width 400 height 25
click at [647, 426] on div "ToastDO" at bounding box center [764, 433] width 400 height 25
click at [935, 607] on span "Save selection" at bounding box center [925, 606] width 80 height 15
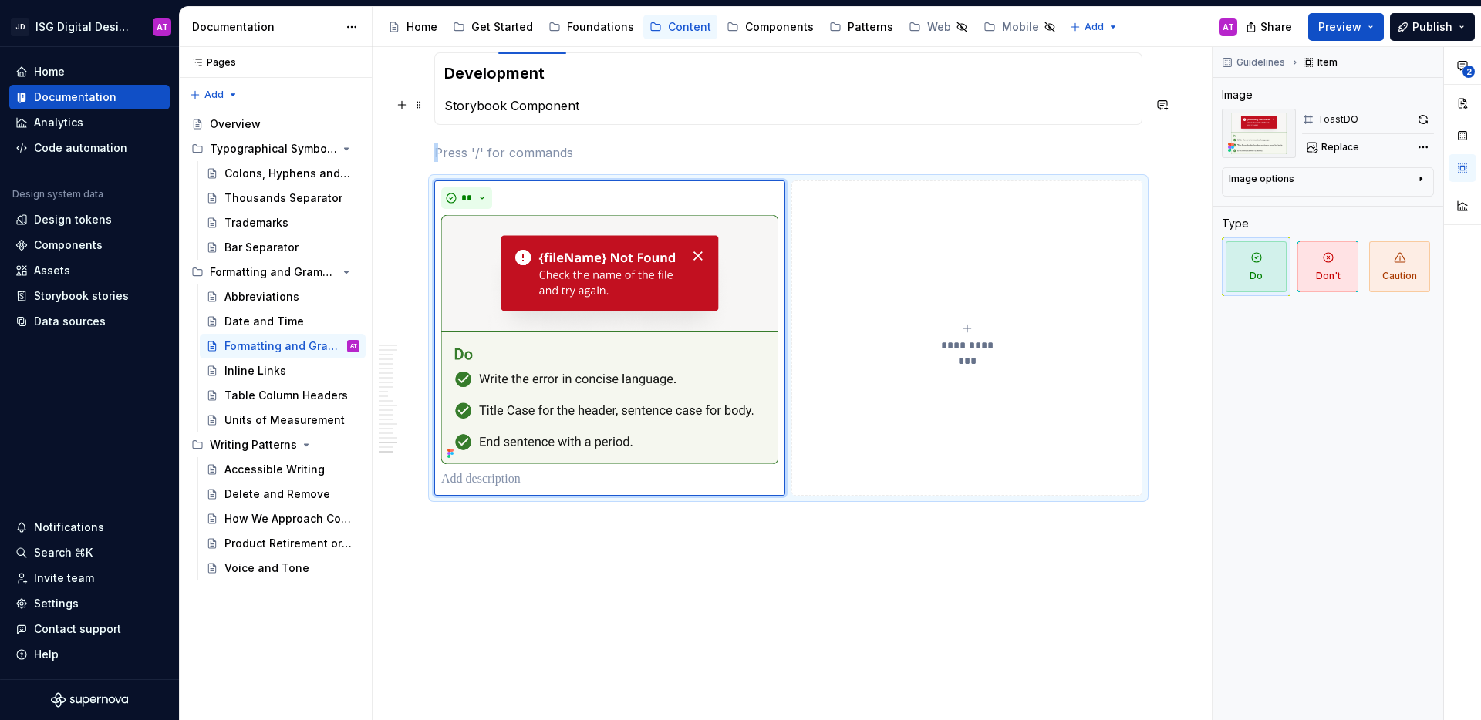
scroll to position [3672, 0]
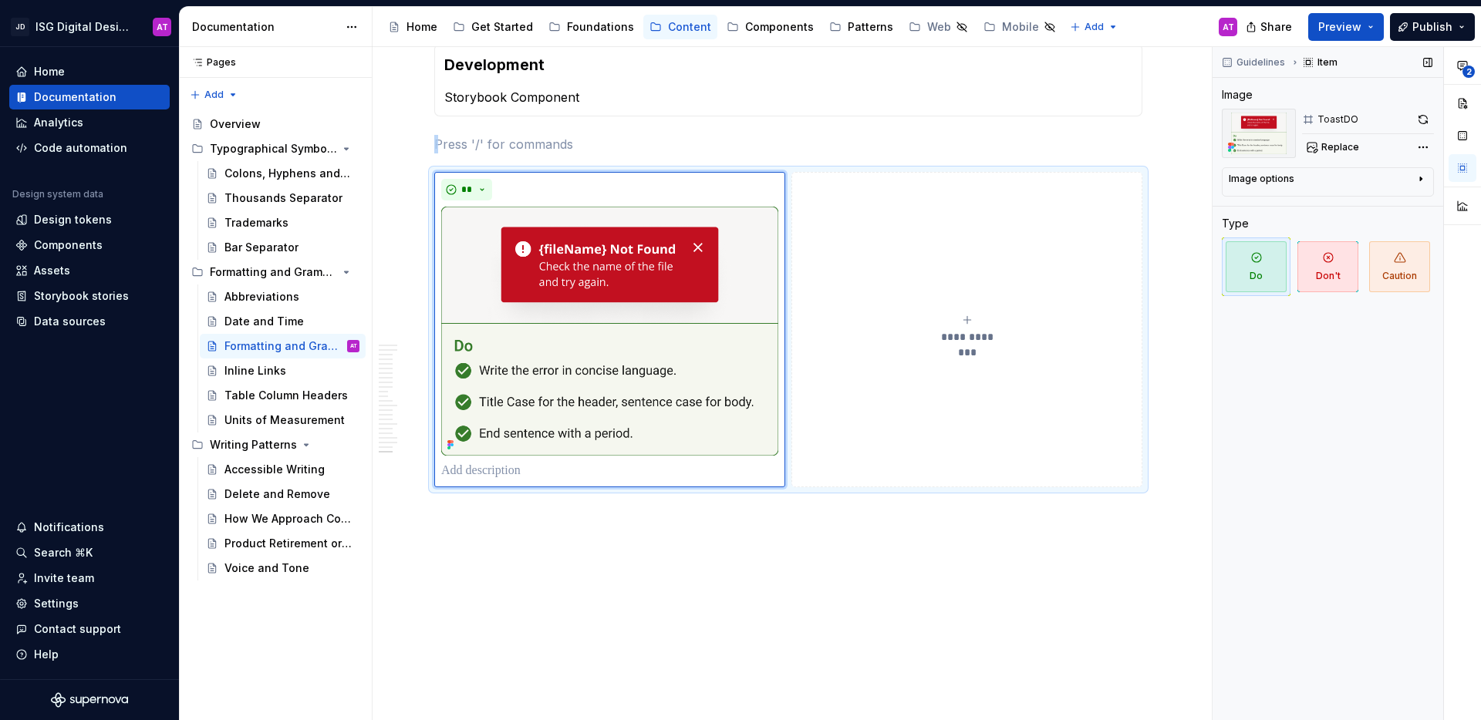
click at [1388, 180] on div "Image options" at bounding box center [1322, 182] width 186 height 19
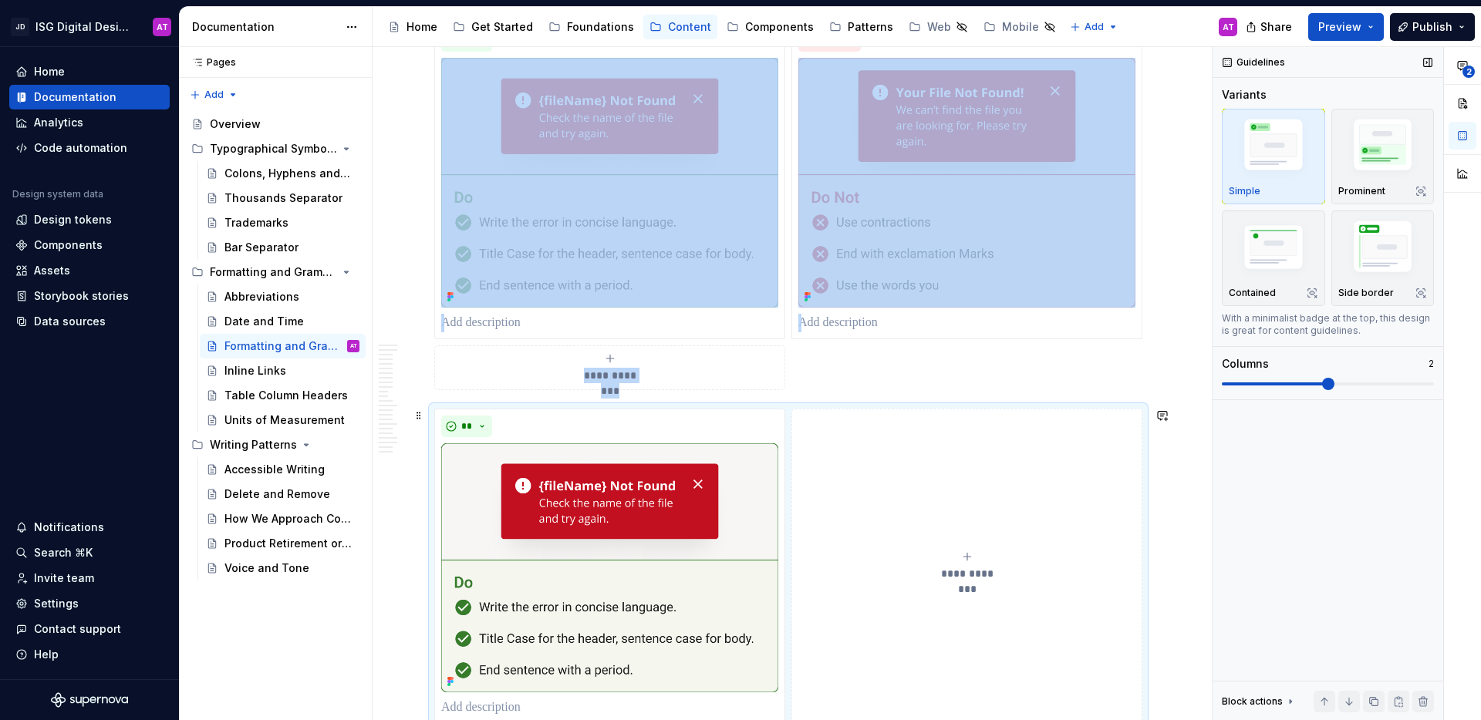
scroll to position [2841, 0]
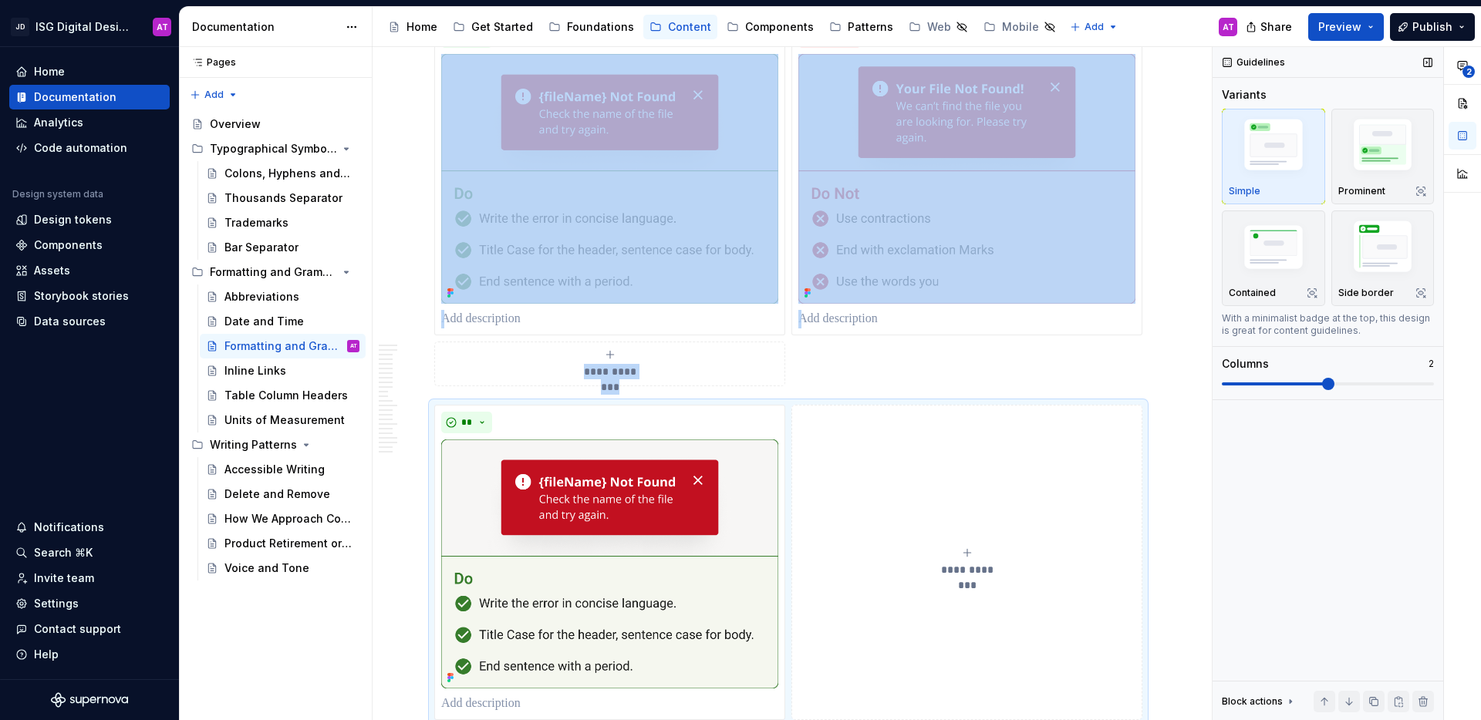
drag, startPoint x: 418, startPoint y: 637, endPoint x: 1295, endPoint y: 4, distance: 1081.7
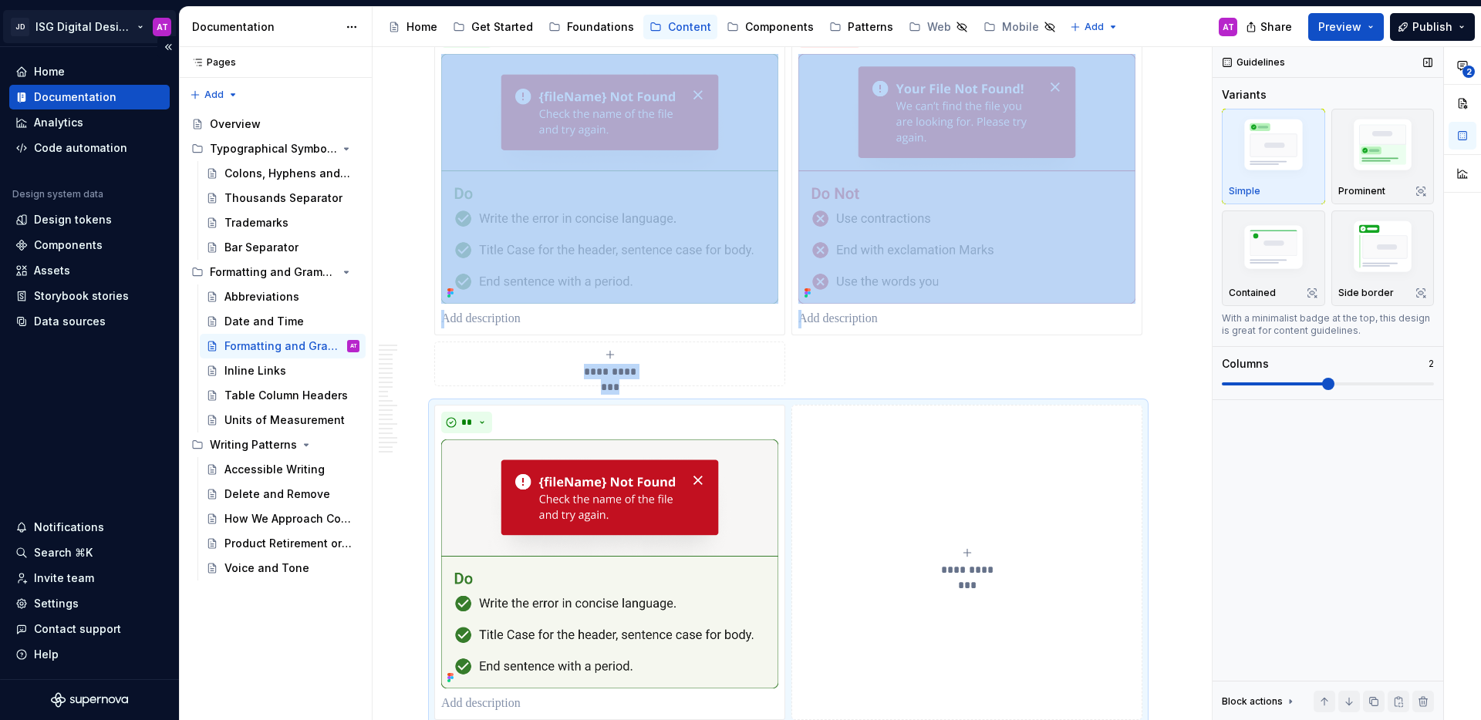
click at [140, 24] on html "JD ISG Digital Design System AT Home Documentation Analytics Code automation De…" at bounding box center [740, 360] width 1481 height 720
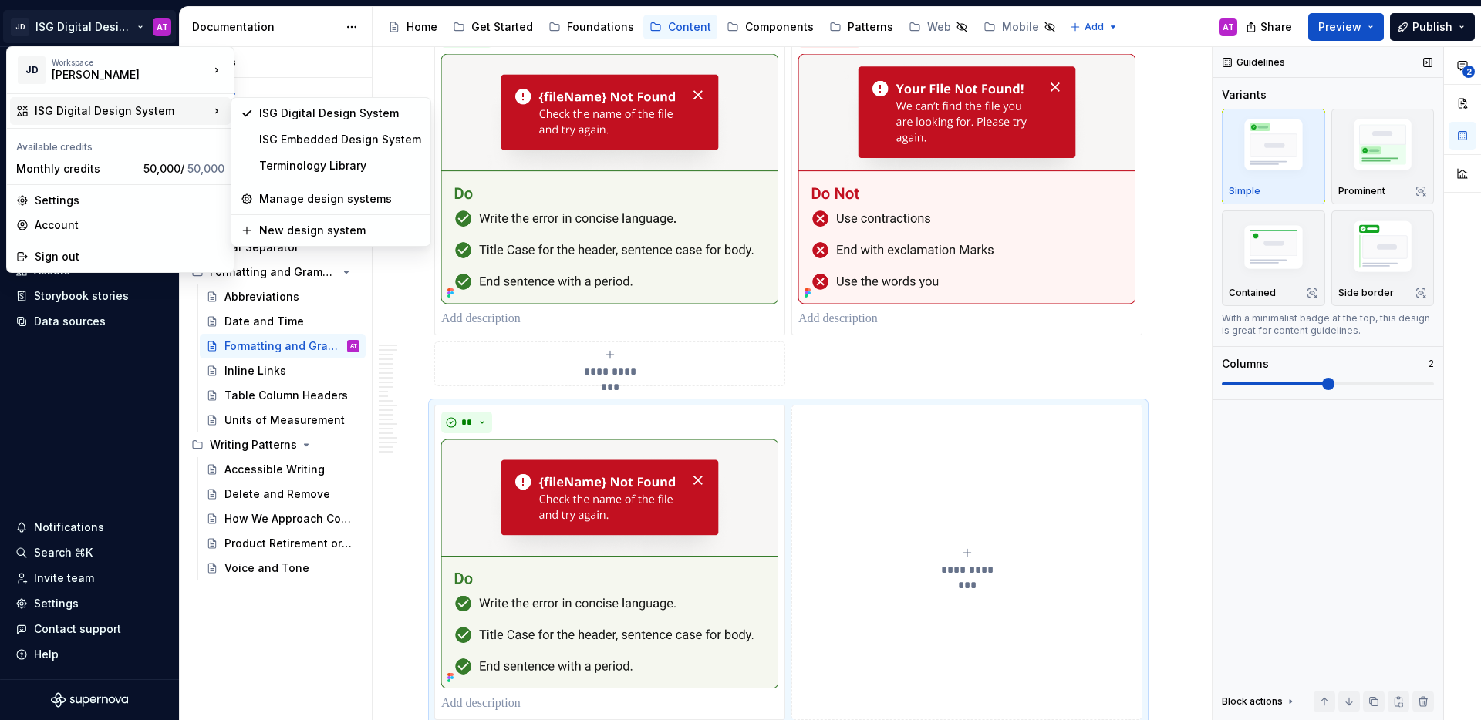
click at [413, 67] on html "JD ISG Digital Design System AT Home Documentation Analytics Code automation De…" at bounding box center [740, 360] width 1481 height 720
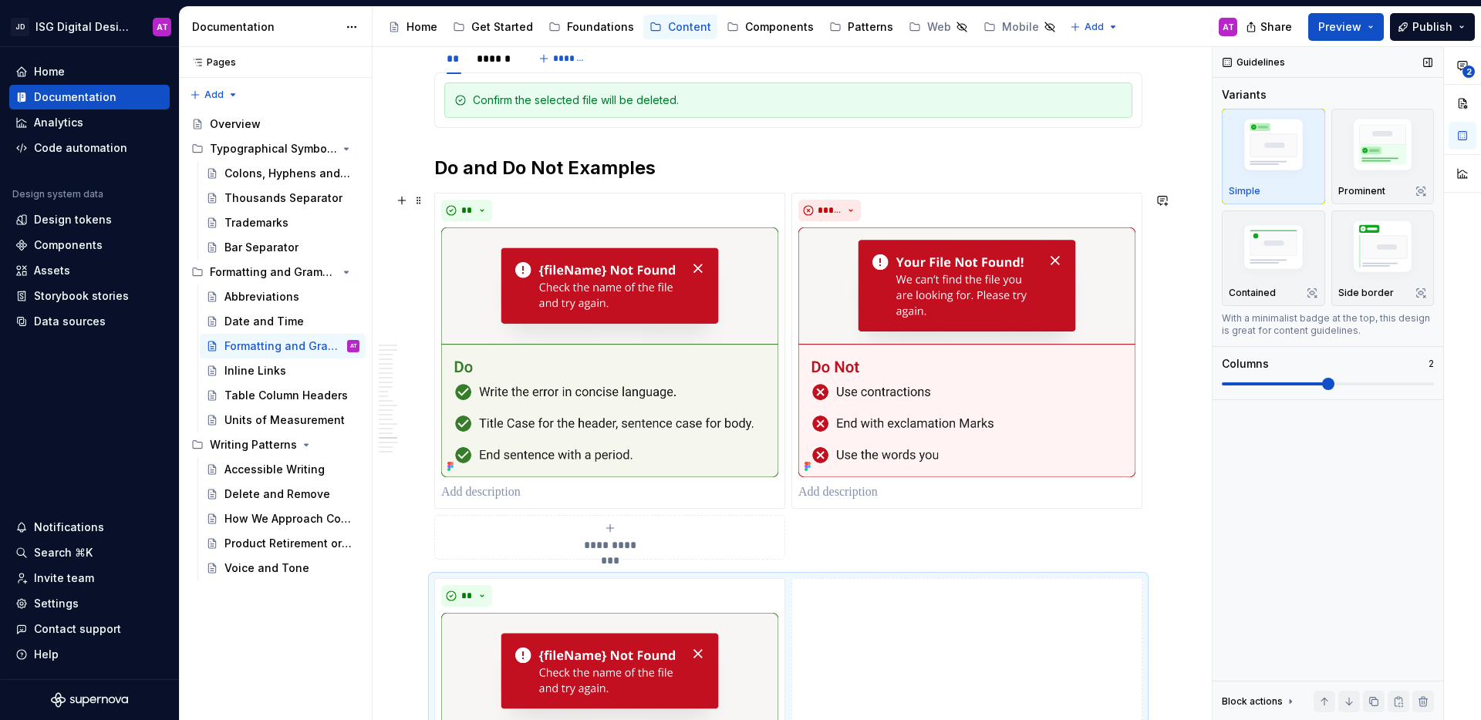
scroll to position [2666, 0]
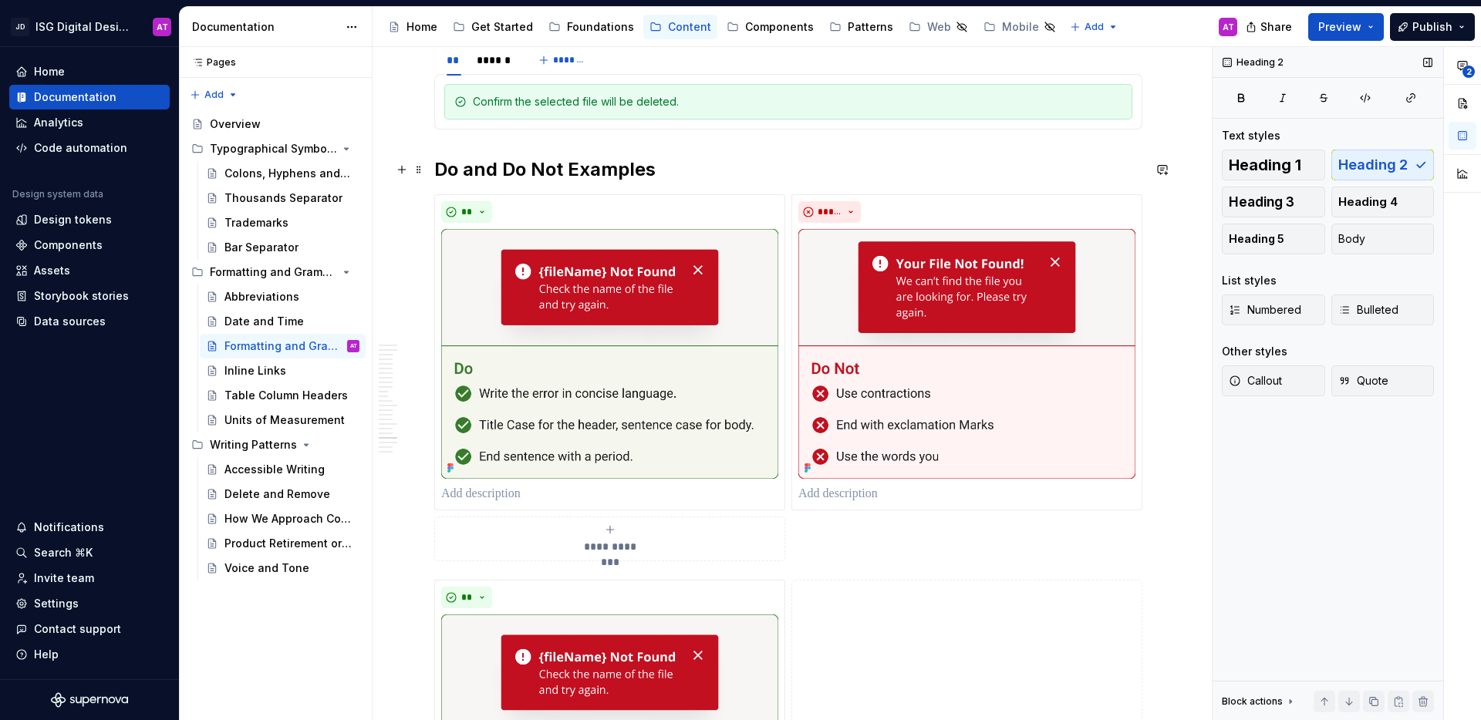
click at [434, 165] on h2 "Do and Do Not Examples" at bounding box center [788, 169] width 708 height 25
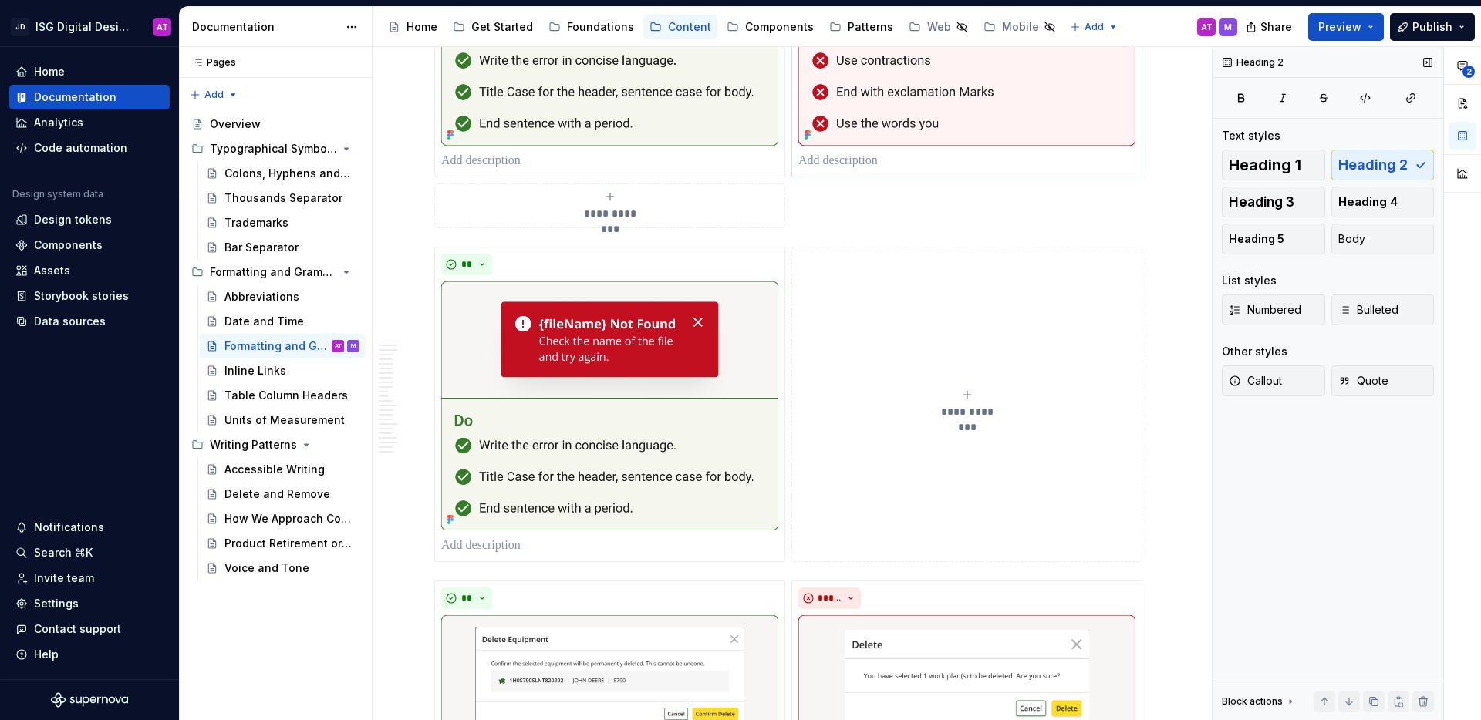
scroll to position [3019, 0]
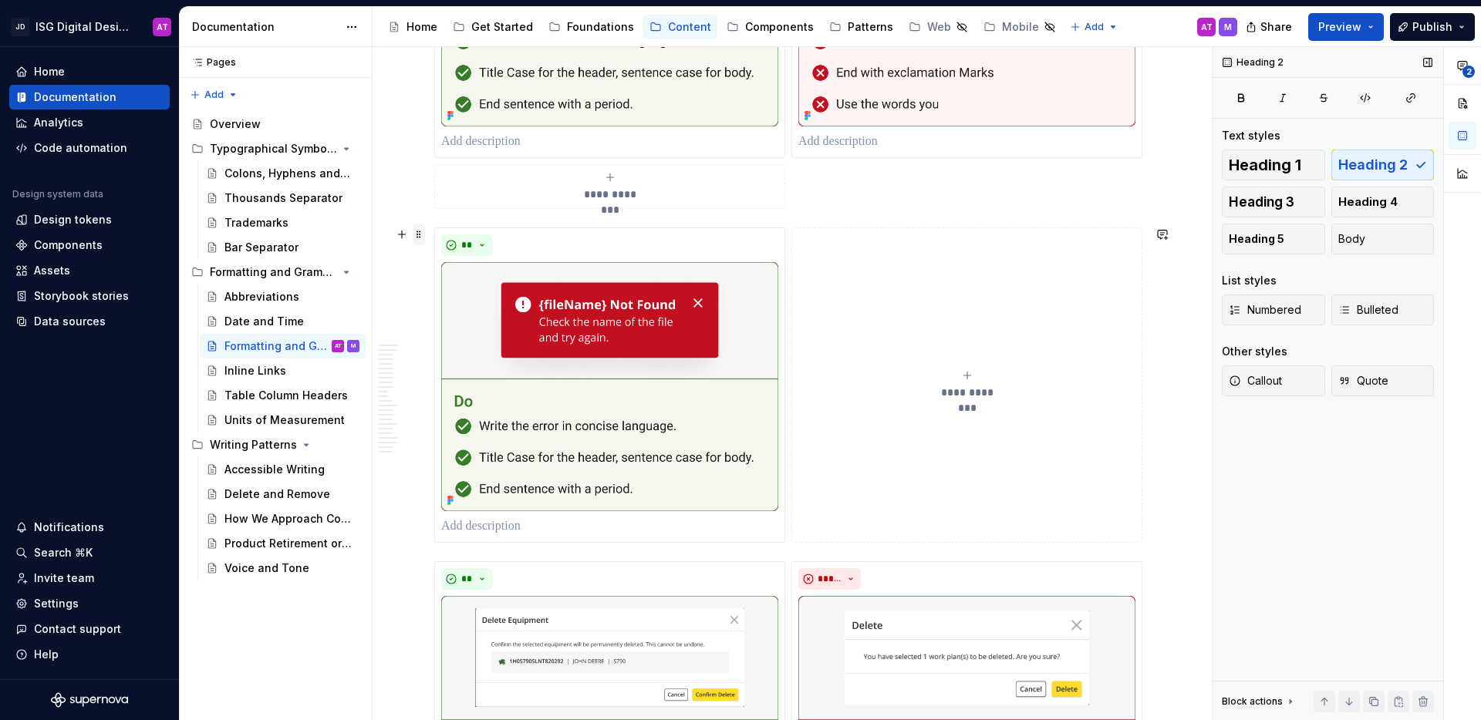
click at [417, 235] on span at bounding box center [419, 235] width 12 height 22
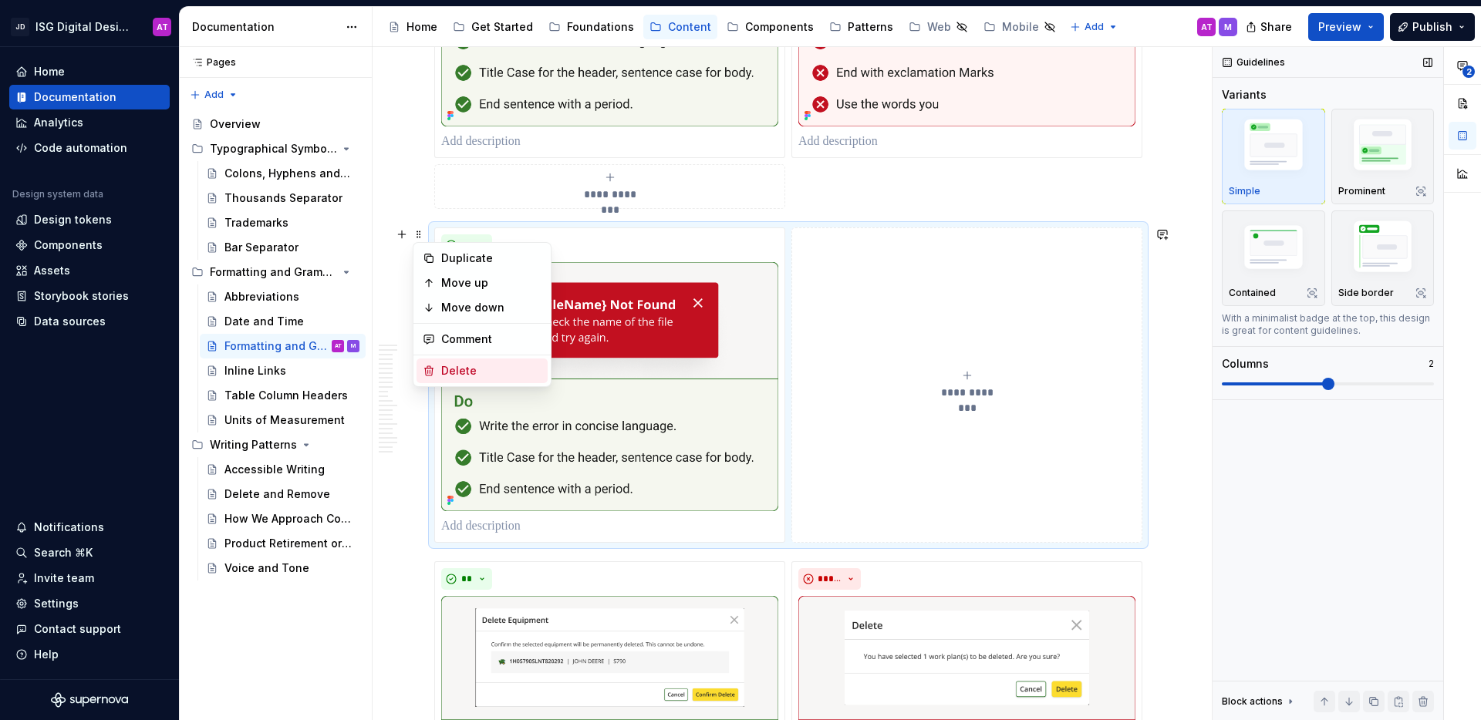
click at [460, 376] on div "Delete" at bounding box center [491, 370] width 100 height 15
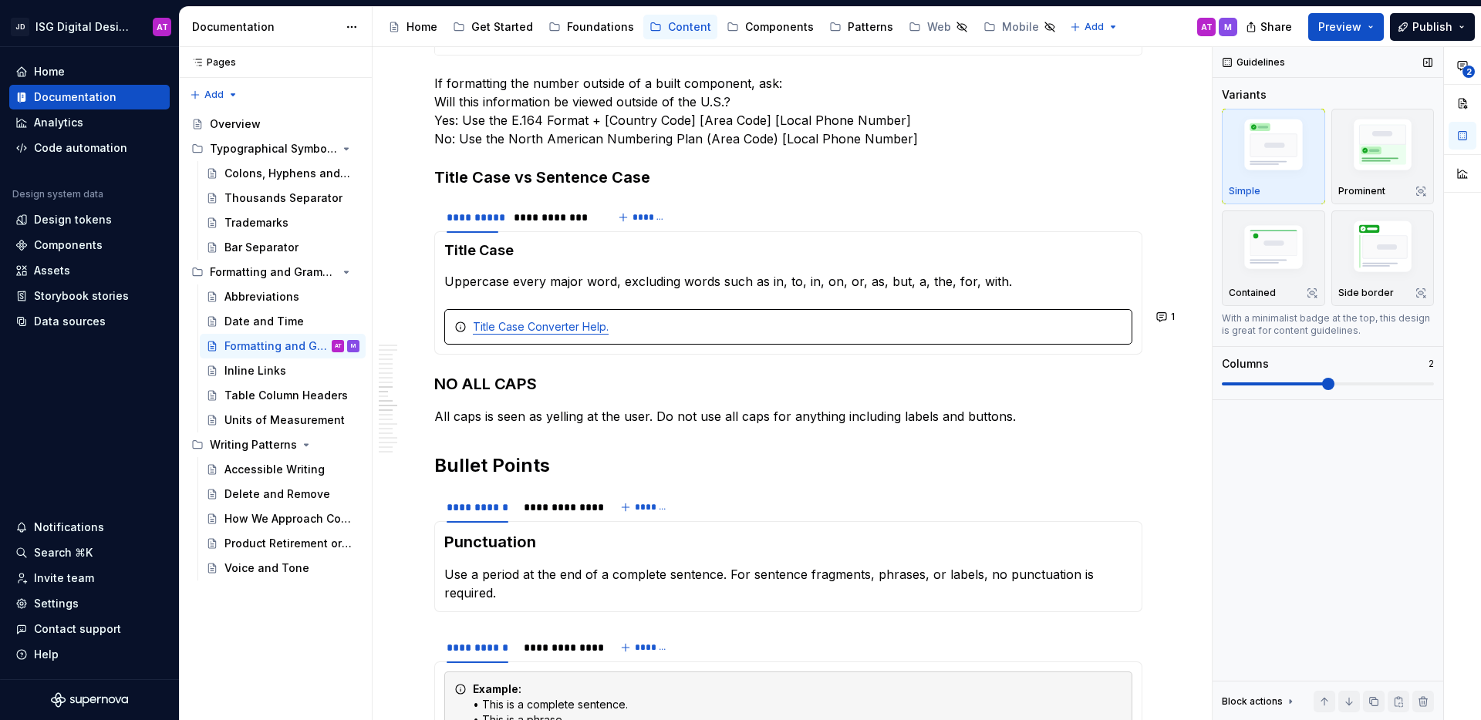
scroll to position [1317, 0]
click at [474, 309] on div "Title Case Converter Help." at bounding box center [788, 324] width 688 height 35
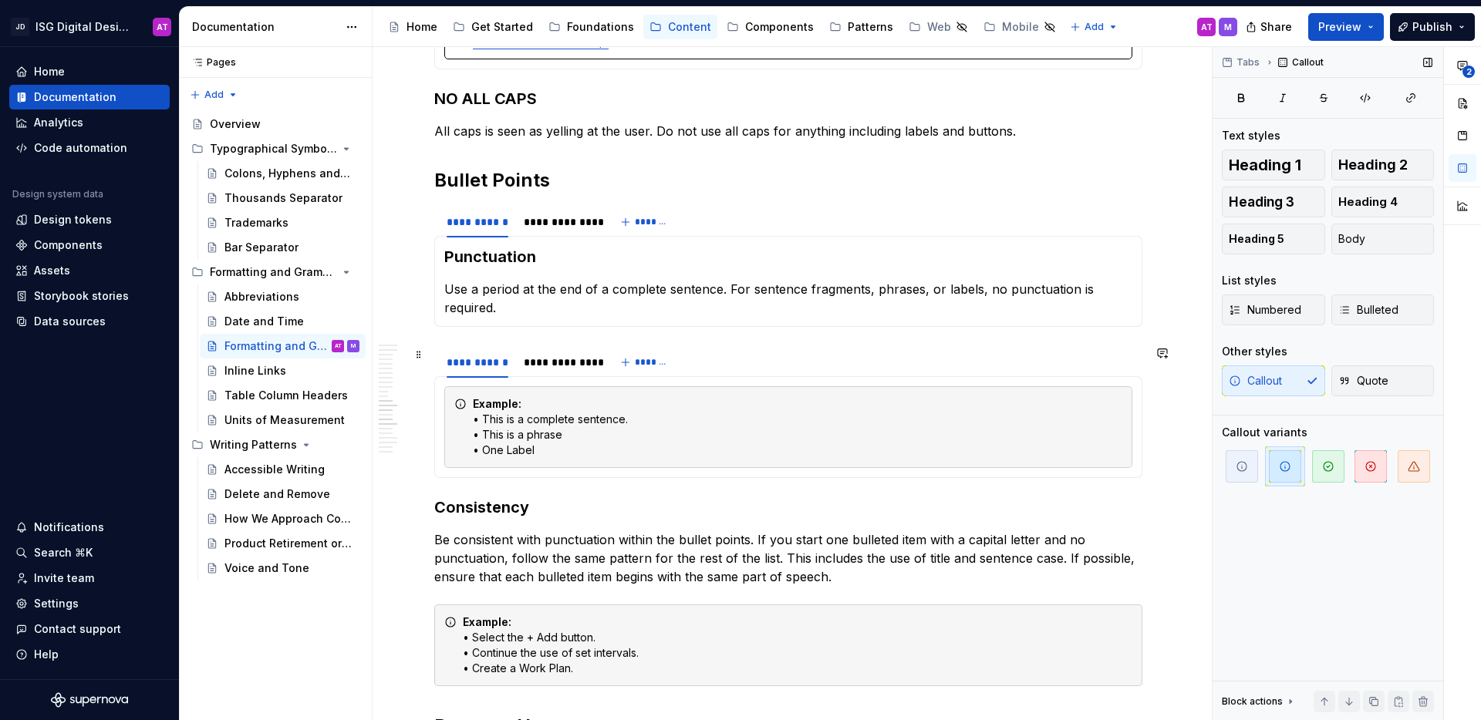
scroll to position [1658, 0]
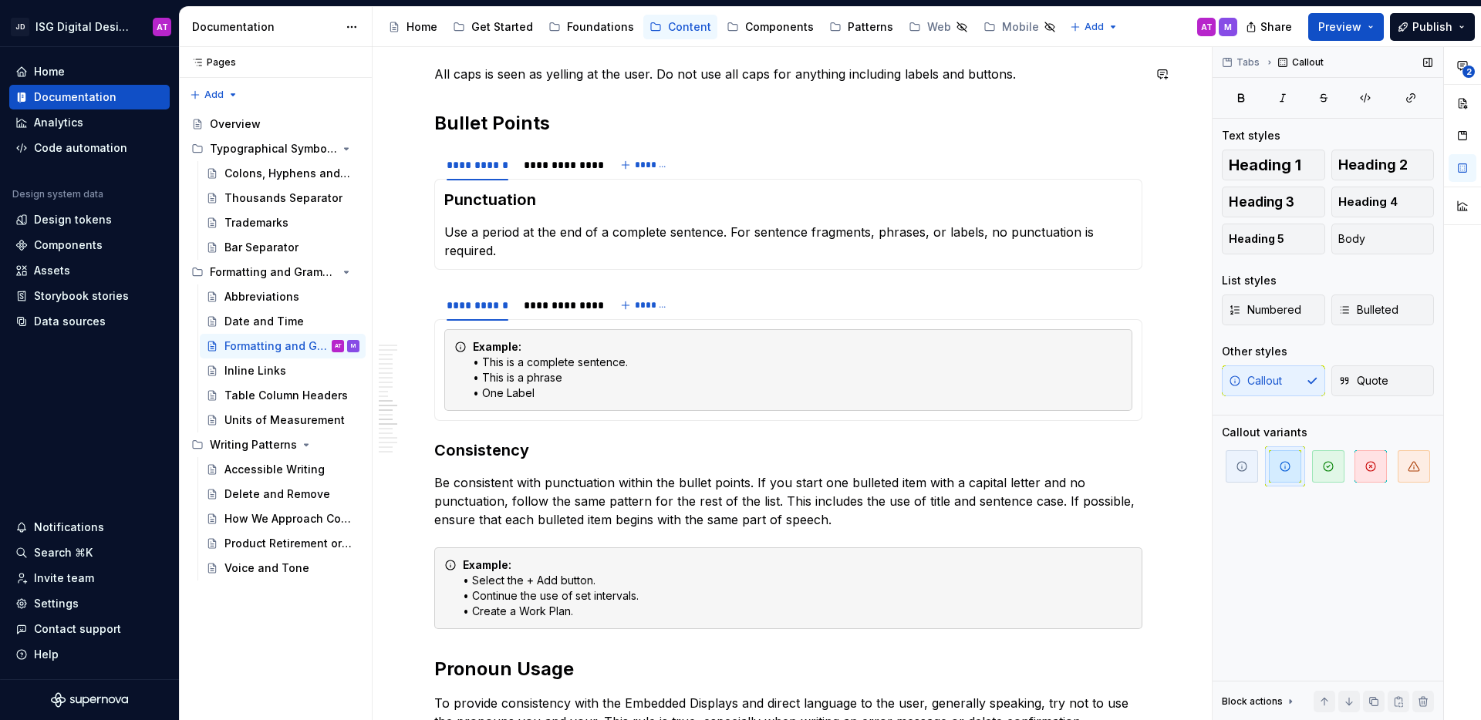
type textarea "*"
